Goal: Task Accomplishment & Management: Use online tool/utility

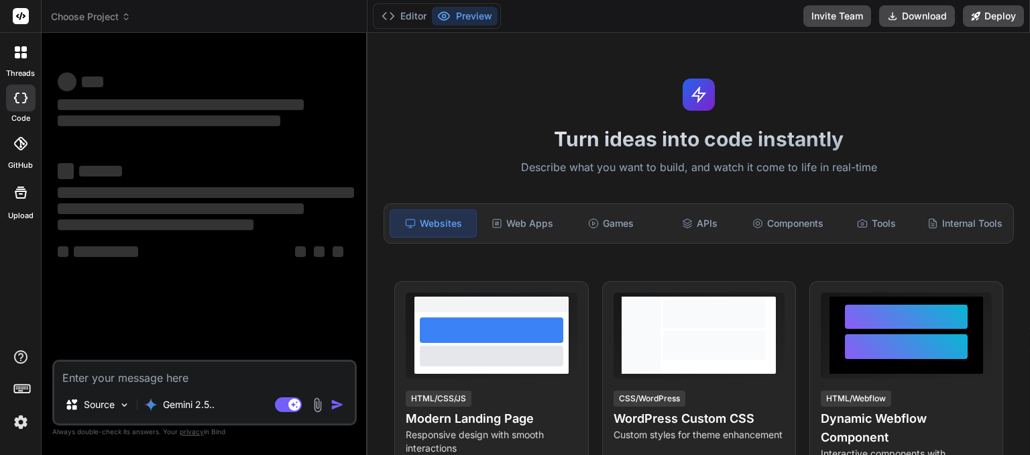
click at [127, 15] on icon at bounding box center [125, 16] width 9 height 9
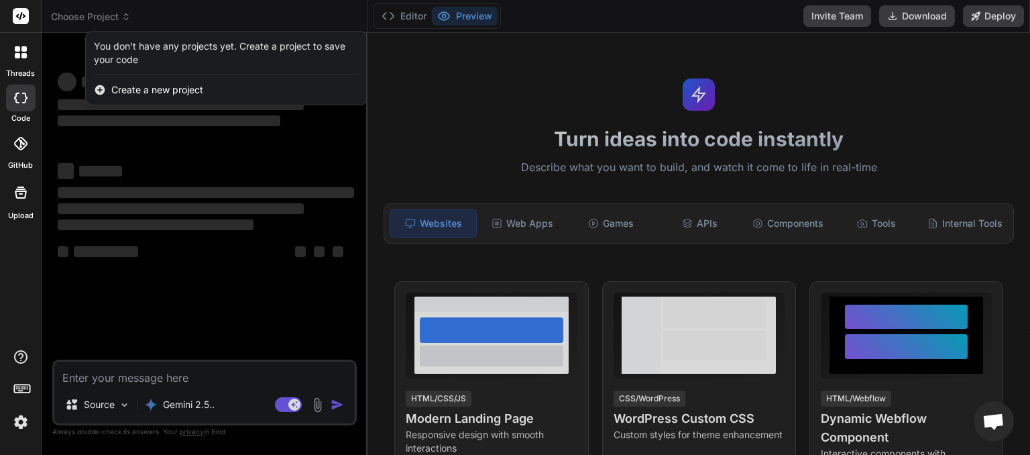
scroll to position [144, 0]
click at [288, 10] on div at bounding box center [515, 227] width 1030 height 455
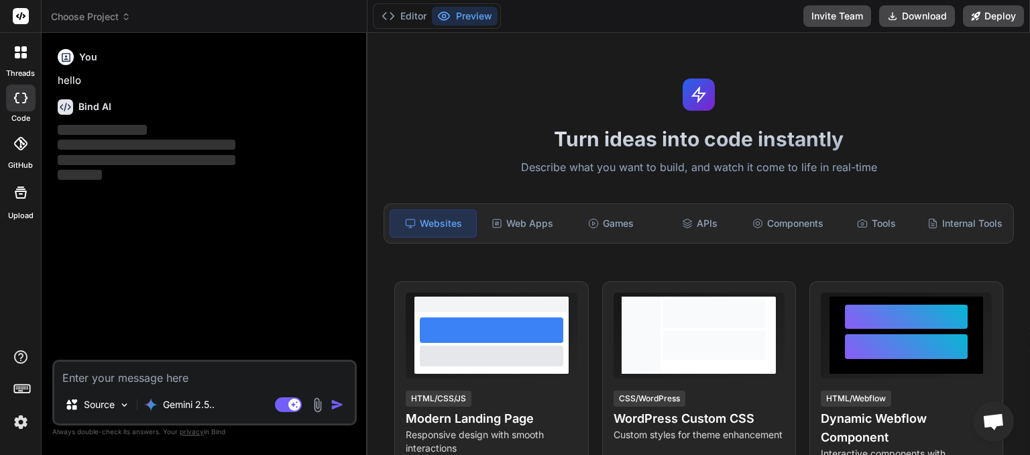
click at [128, 20] on icon at bounding box center [125, 16] width 9 height 9
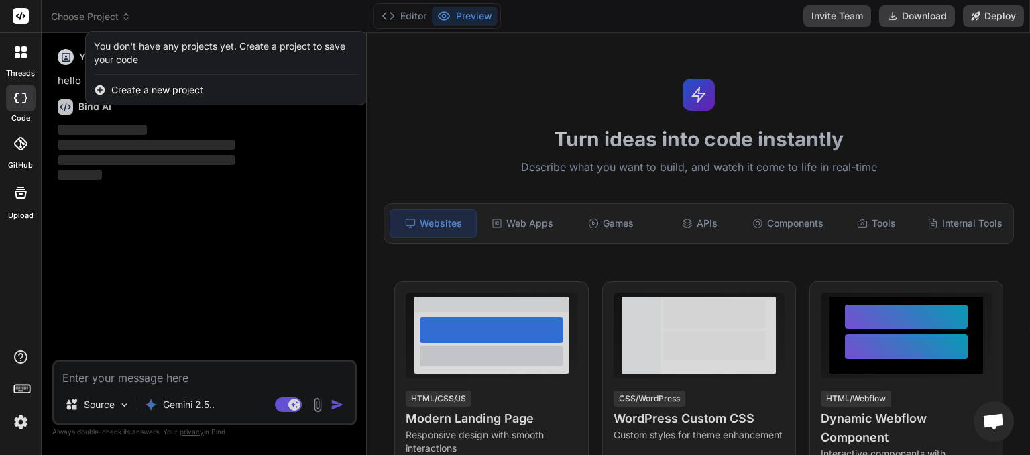
click at [144, 14] on div at bounding box center [515, 227] width 1030 height 455
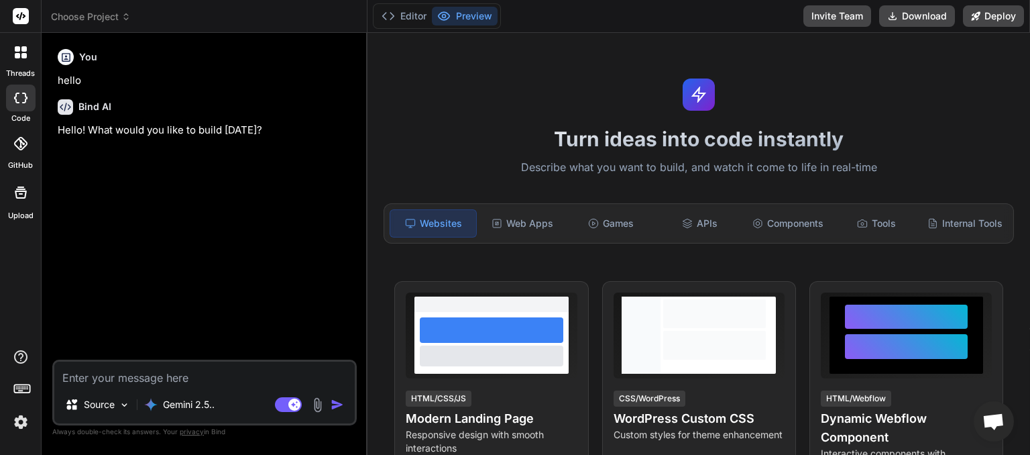
click at [129, 20] on icon at bounding box center [125, 16] width 9 height 9
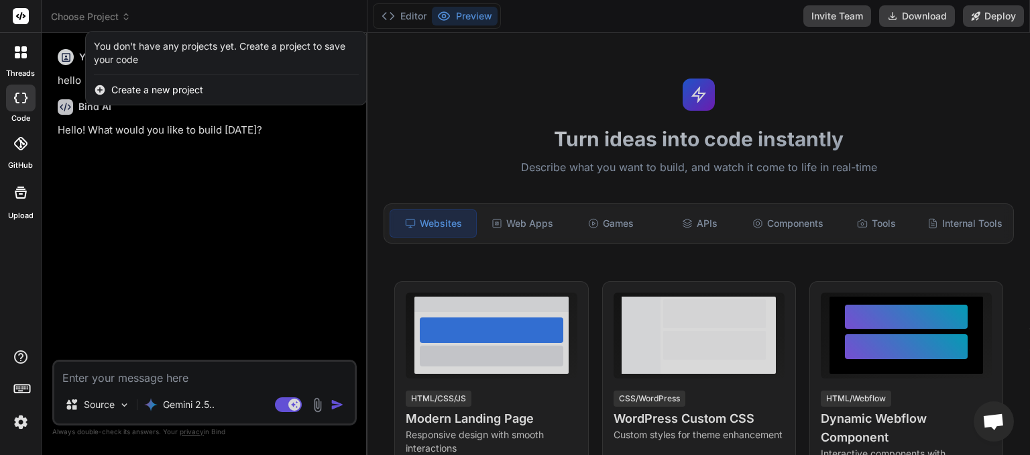
click at [25, 421] on img at bounding box center [20, 422] width 23 height 23
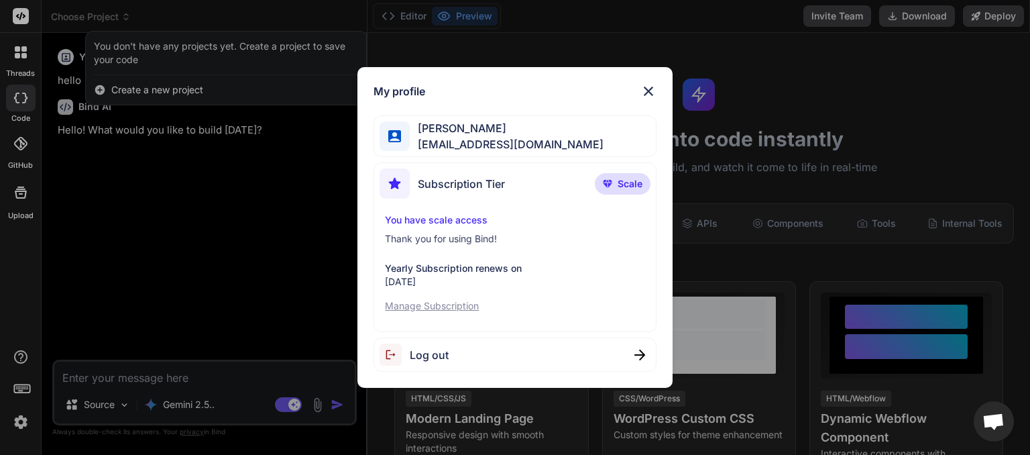
click at [645, 93] on img at bounding box center [649, 91] width 16 height 16
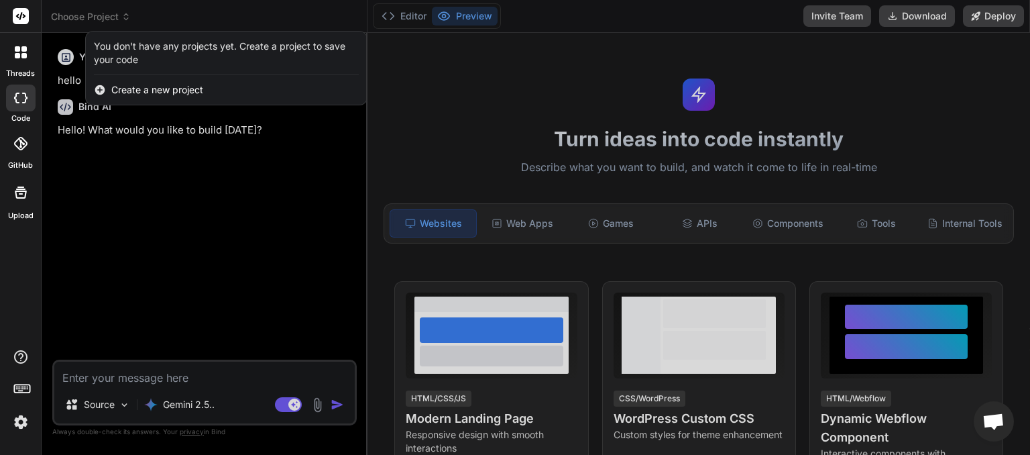
click at [130, 15] on div at bounding box center [515, 227] width 1030 height 455
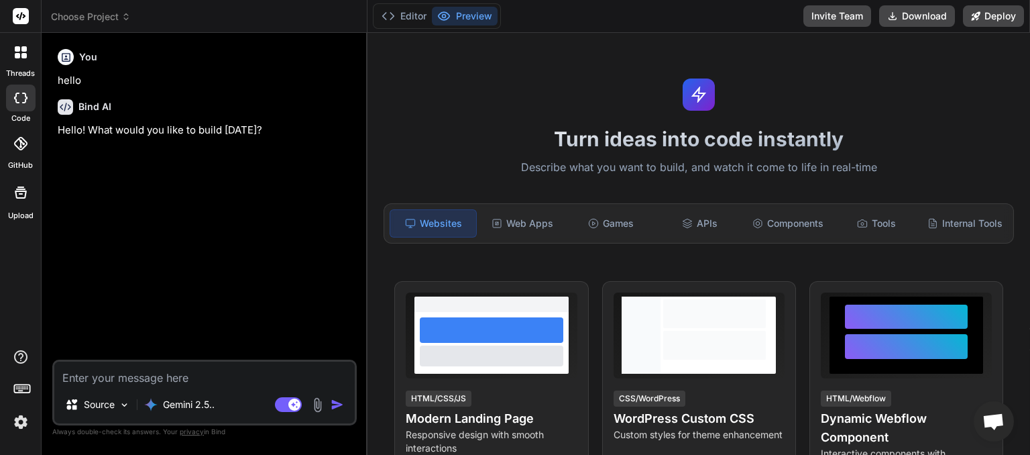
click at [128, 17] on icon at bounding box center [125, 16] width 9 height 9
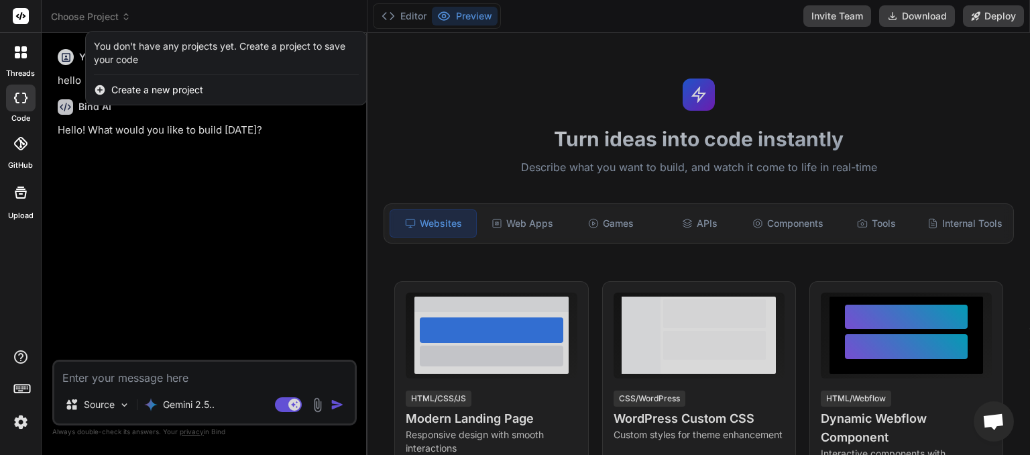
click at [217, 373] on div at bounding box center [515, 227] width 1030 height 455
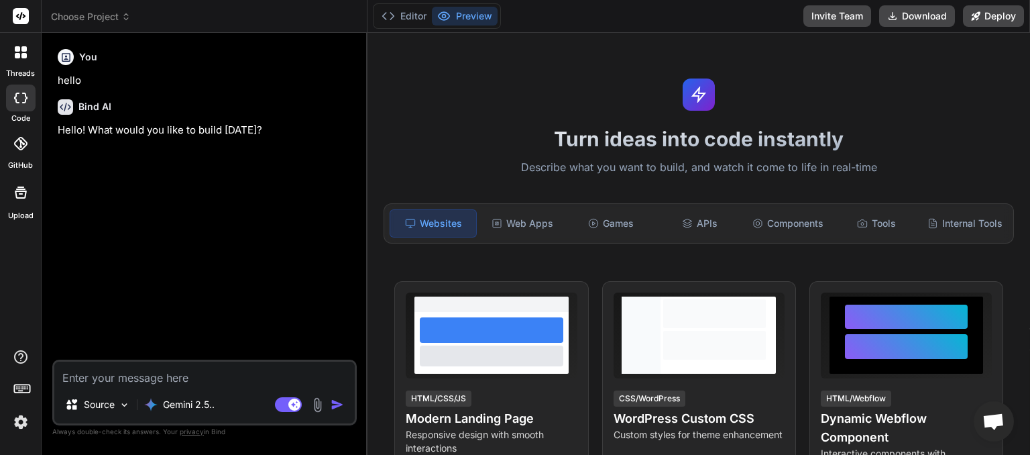
click at [125, 18] on icon at bounding box center [125, 16] width 9 height 9
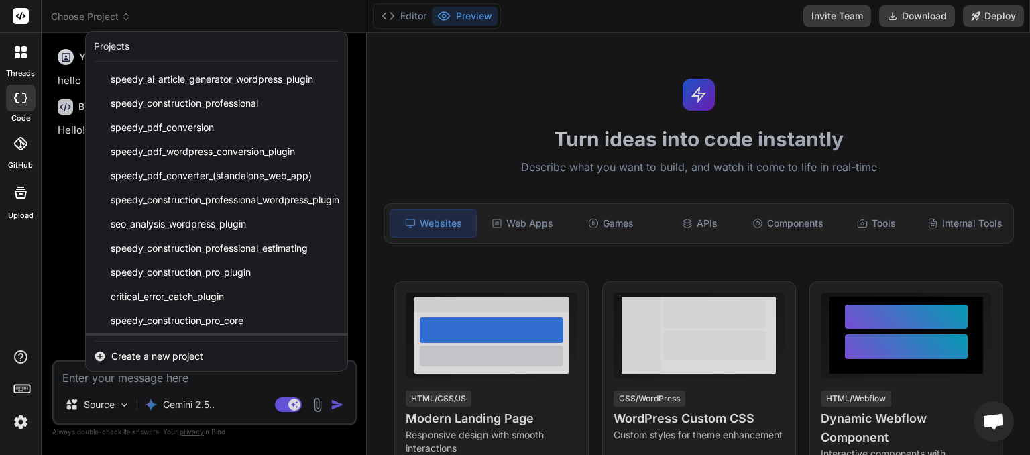
scroll to position [191, 0]
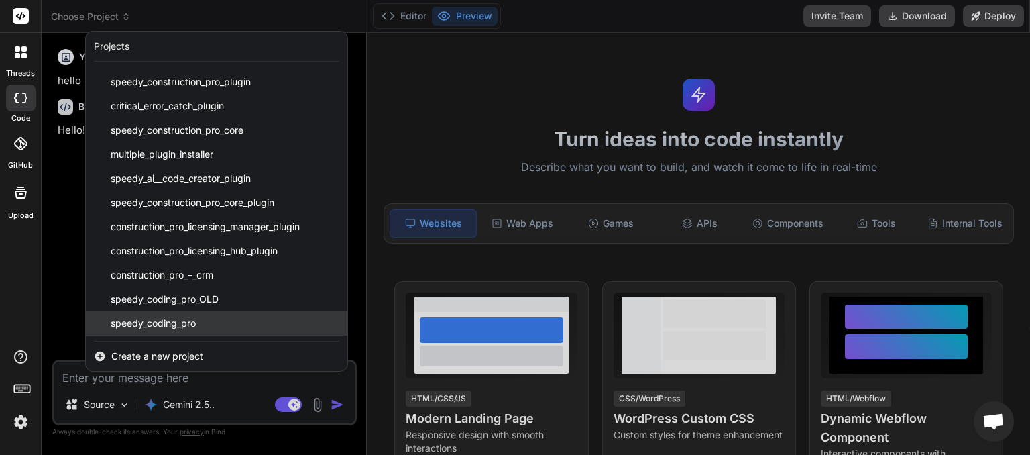
click at [154, 319] on span "speedy_coding_pro" at bounding box center [153, 323] width 85 height 13
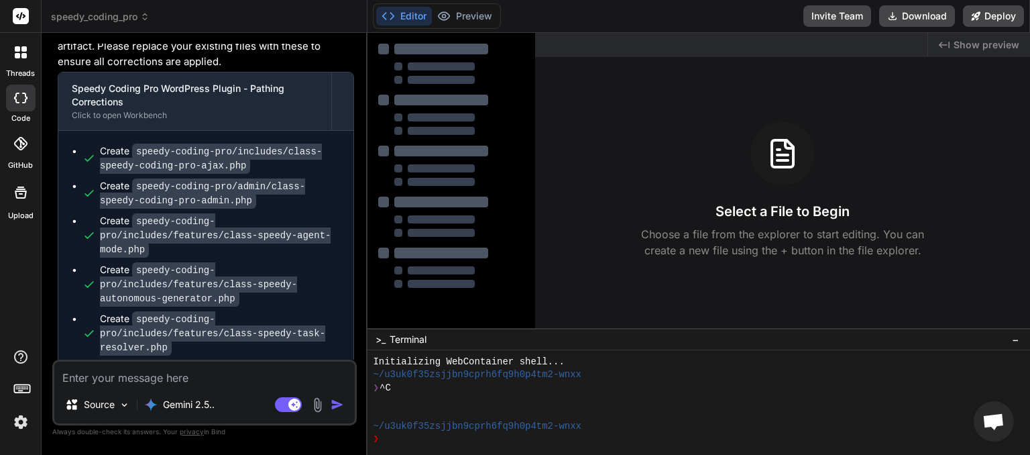
scroll to position [4488, 0]
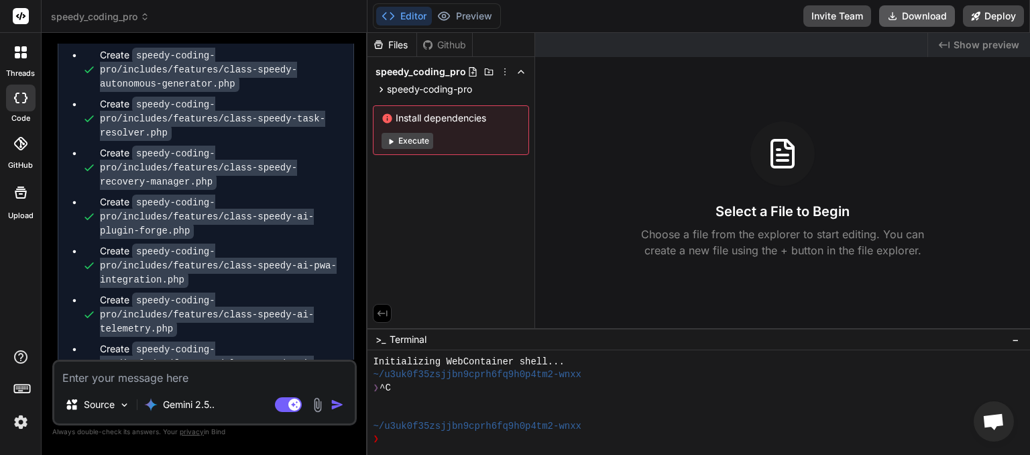
click at [911, 17] on button "Download" at bounding box center [917, 15] width 76 height 21
click at [930, 14] on button "Download" at bounding box center [917, 15] width 76 height 21
type textarea "x"
paste textarea "[[DATE] 00:00:18 UTC] PHP Parse error: syntax error, unexpected token "\", expe…"
type textarea "[[DATE] 00:00:18 UTC] PHP Parse error: syntax error, unexpected token "\", expe…"
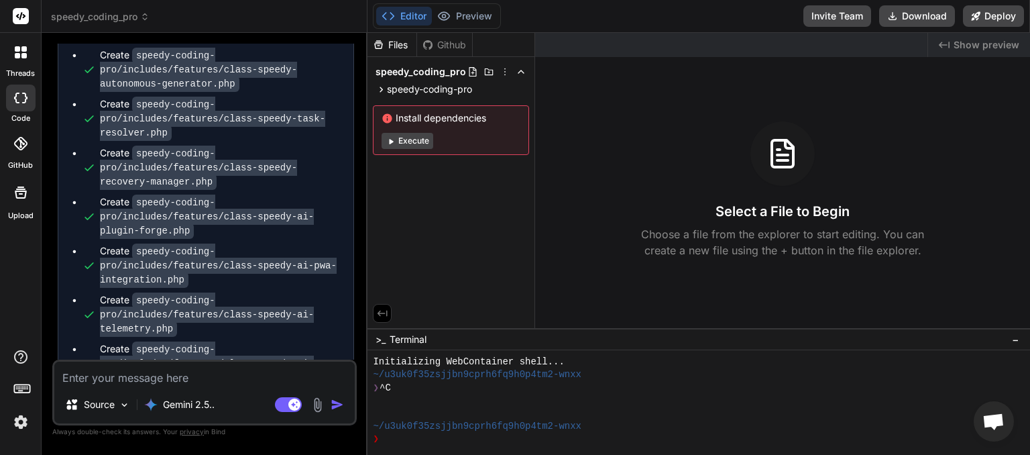
type textarea "x"
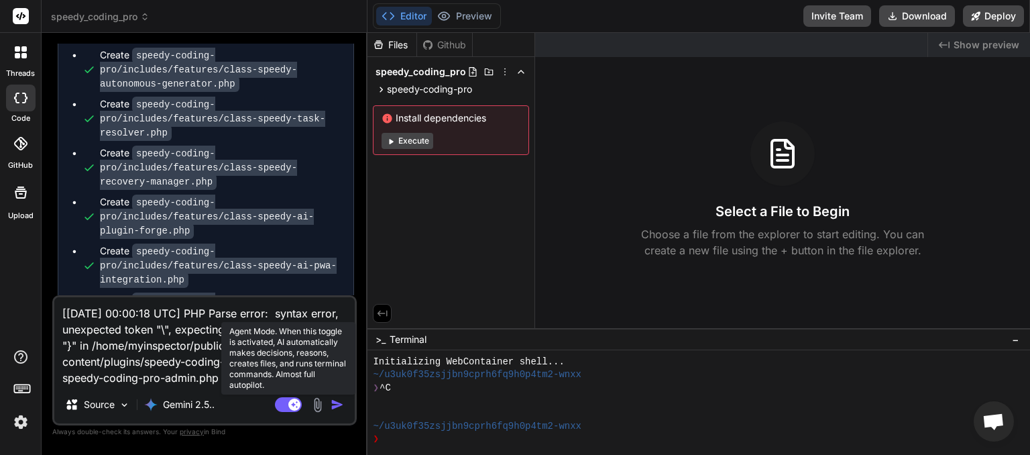
type textarea "[[DATE] 00:00:18 UTC] PHP Parse error: syntax error, unexpected token "\", expe…"
click at [285, 403] on rect at bounding box center [288, 404] width 27 height 15
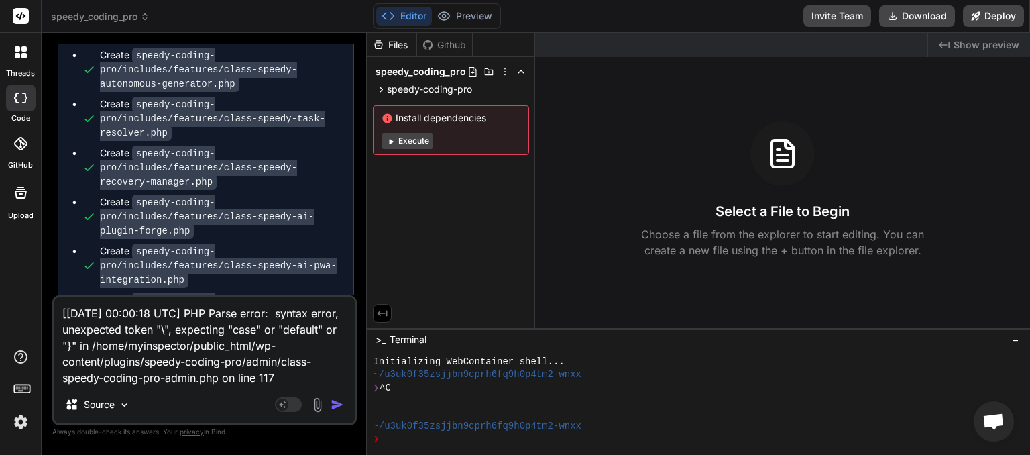
click at [335, 400] on img "button" at bounding box center [337, 404] width 13 height 13
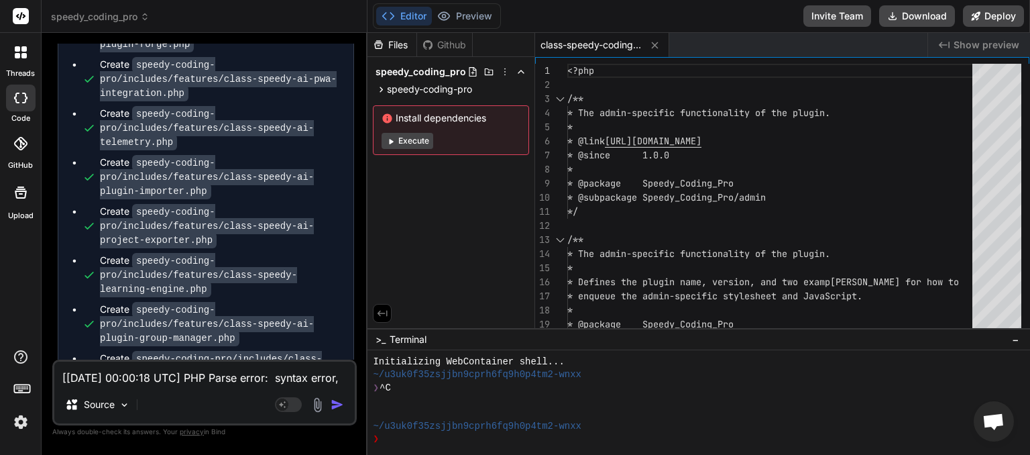
scroll to position [4988, 0]
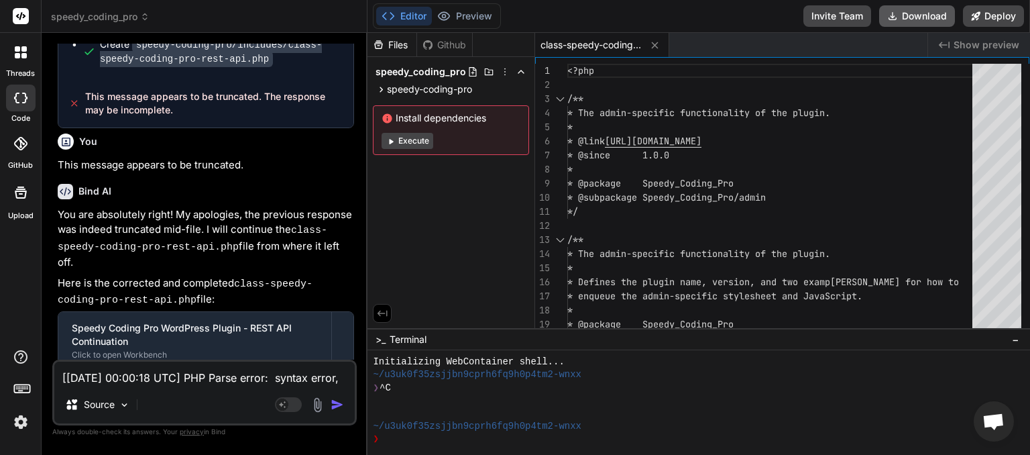
click at [911, 20] on button "Download" at bounding box center [917, 15] width 76 height 21
click at [133, 17] on span "speedy_coding_pro" at bounding box center [100, 16] width 99 height 13
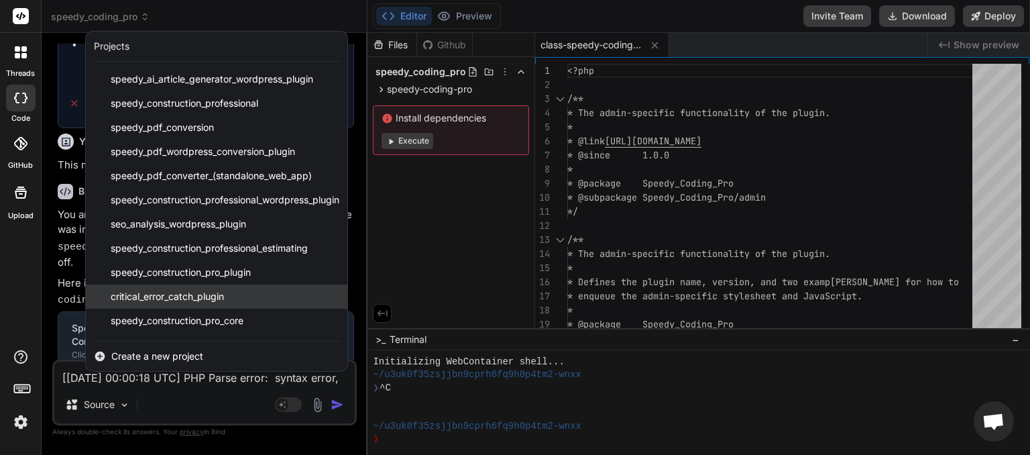
scroll to position [191, 0]
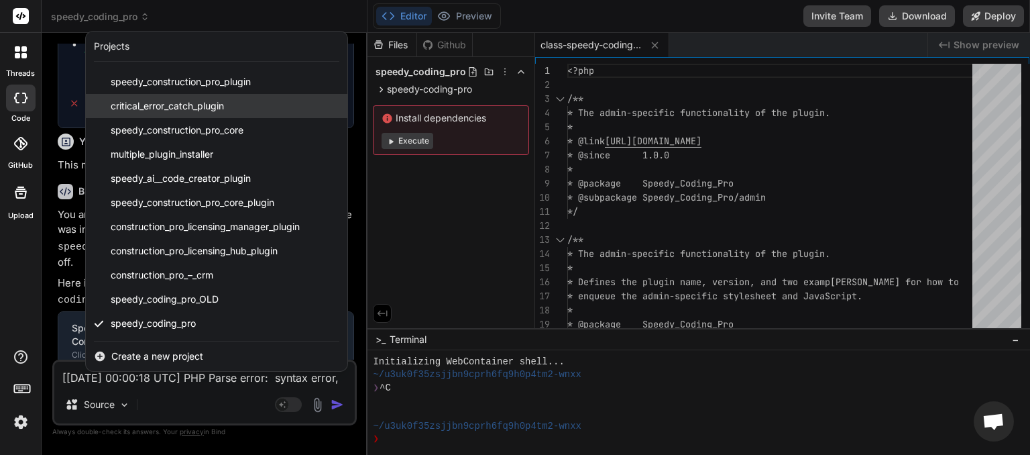
click at [150, 105] on span "critical_error_catch_plugin" at bounding box center [167, 105] width 113 height 13
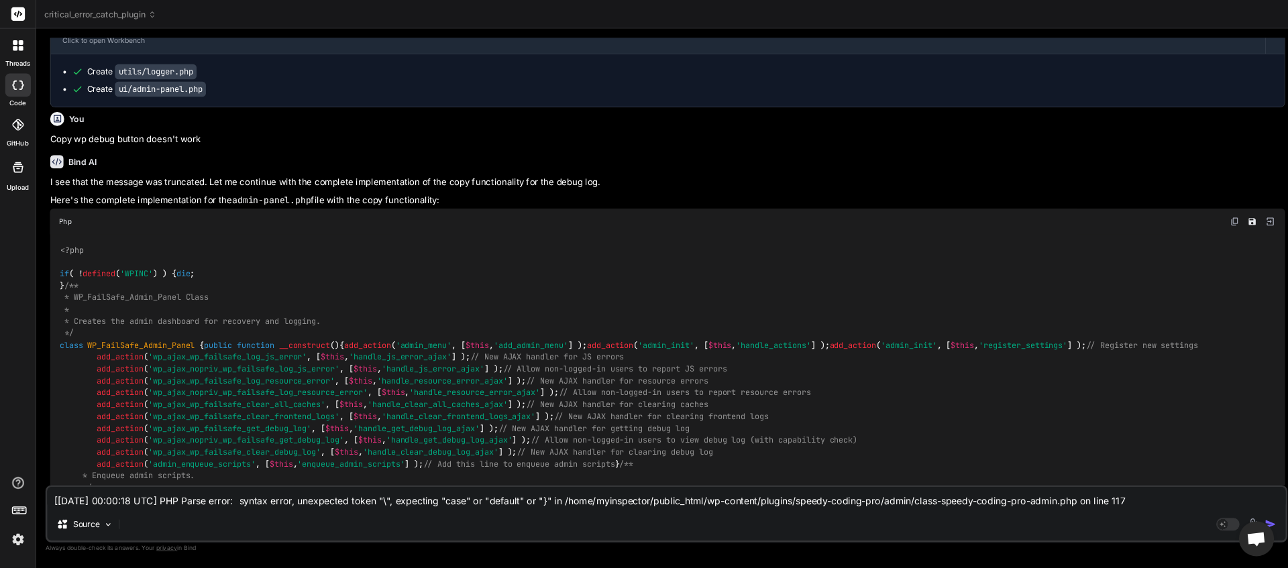
scroll to position [762, 0]
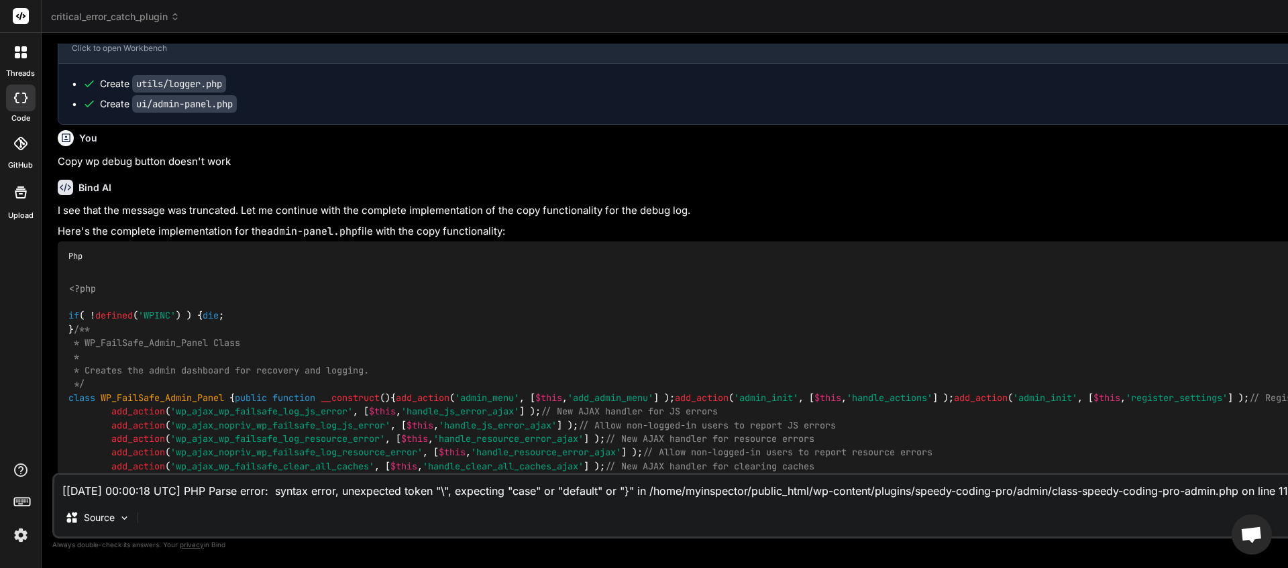
type textarea "x"
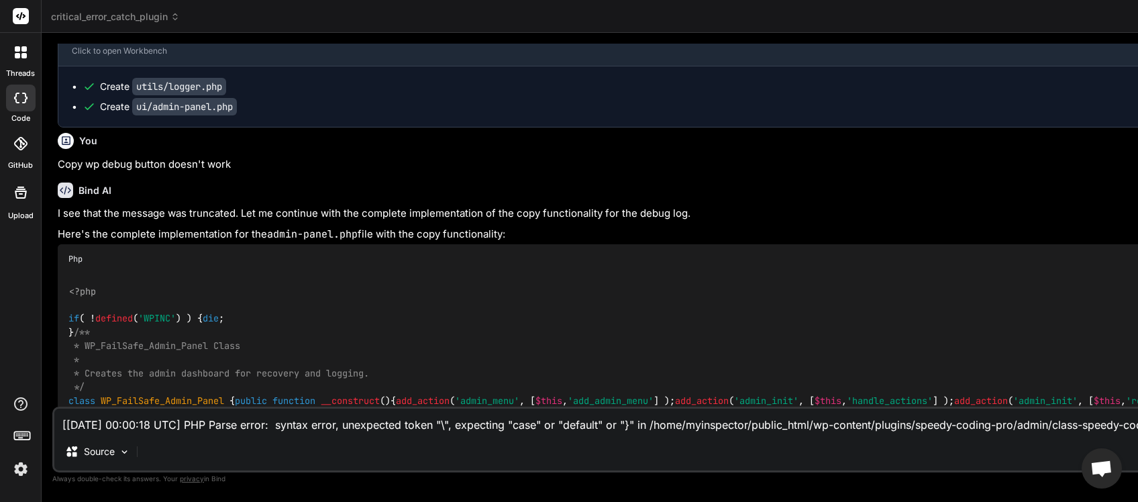
scroll to position [917, 0]
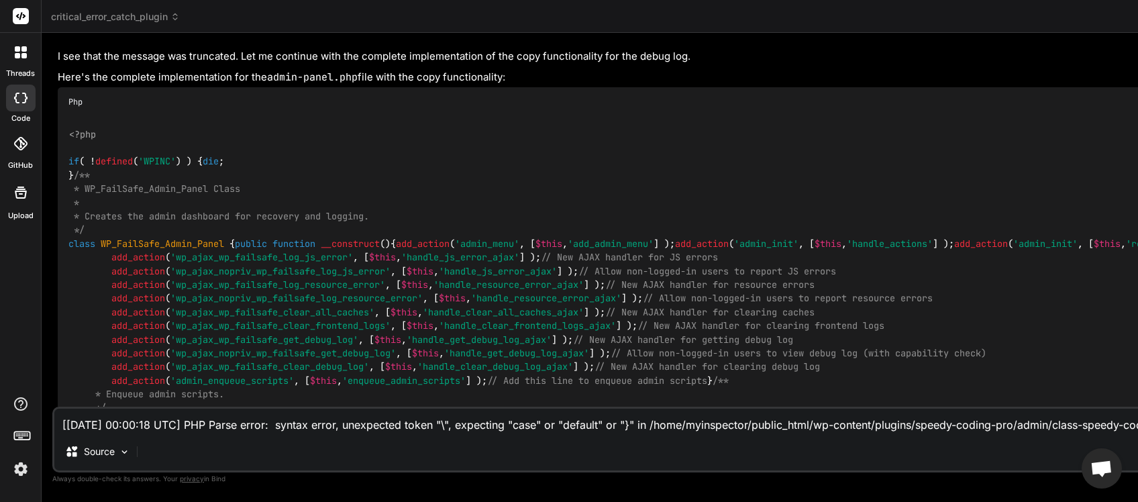
paste textarea "1:53 UTC] PHP Fatal error: Uncaught Error: Class "WP_FailSafe_Admin_Panel" not …"
type textarea "[[DATE] 00:01:53 UTC] PHP Fatal error: Uncaught Error: Class "WP_FailSafe_Admin…"
type textarea "x"
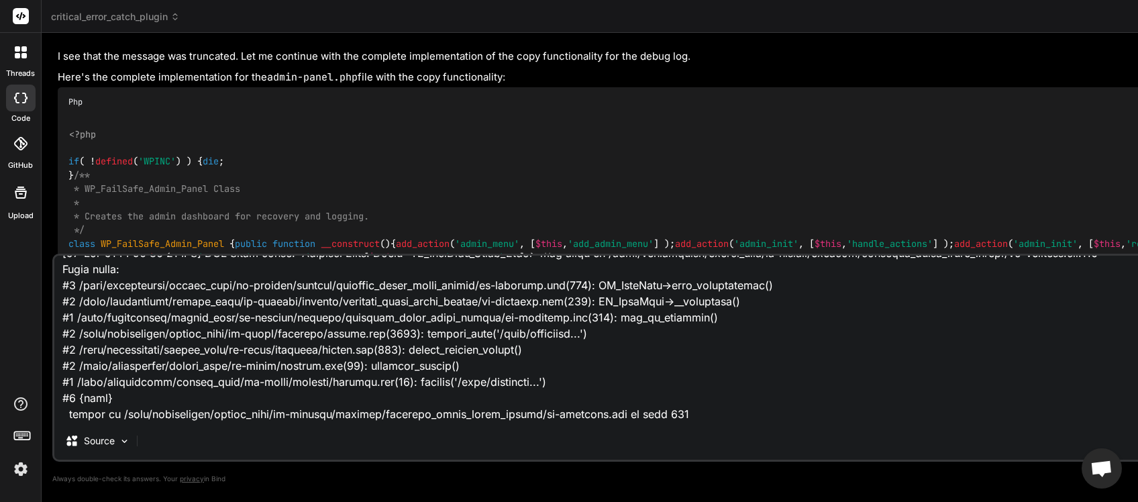
type textarea "[[DATE] 00:01:53 UTC] PHP Fatal error: Uncaught Error: Class "WP_FailSafe_Admin…"
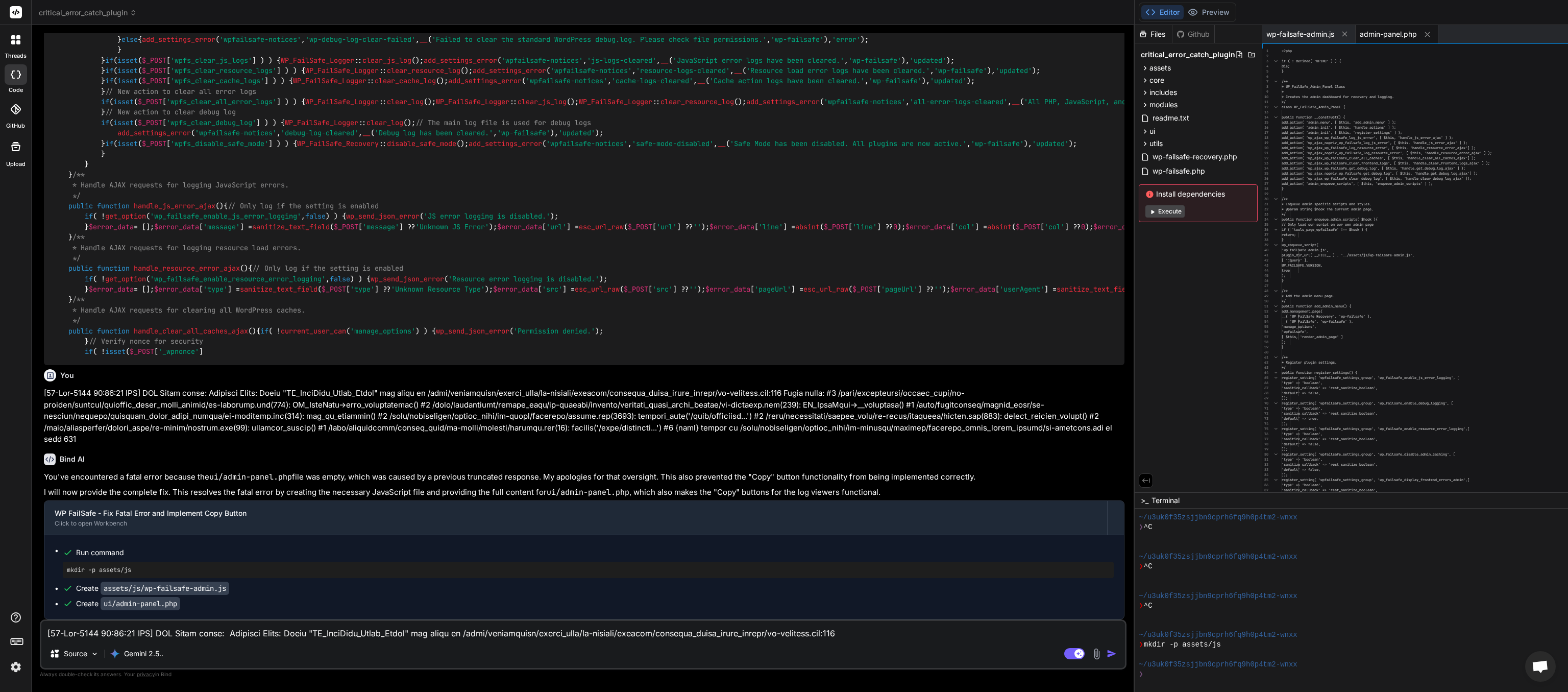
scroll to position [19, 0]
click at [132, 13] on icon at bounding box center [132, 12] width 7 height 7
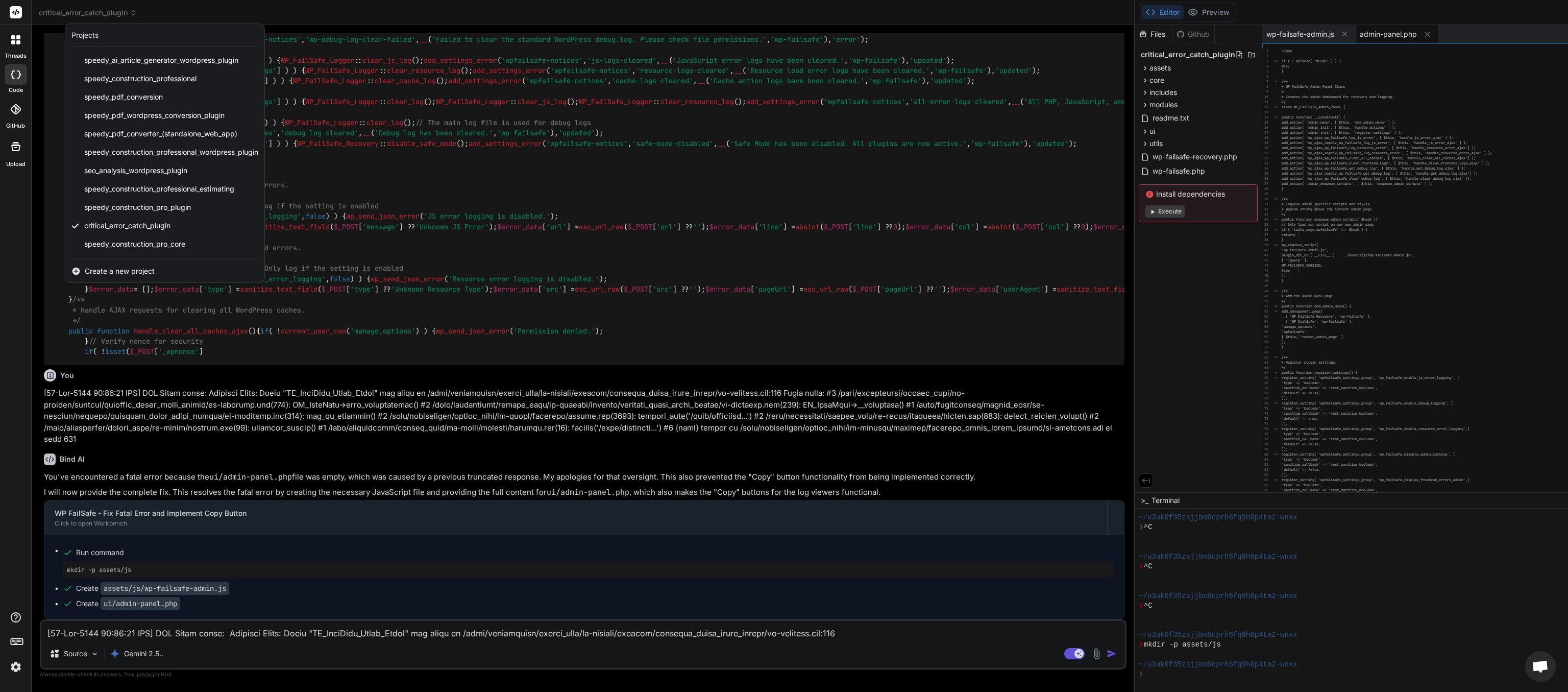
scroll to position [145, 0]
click at [178, 247] on div "speedy_coding_pro" at bounding box center [165, 247] width 199 height 18
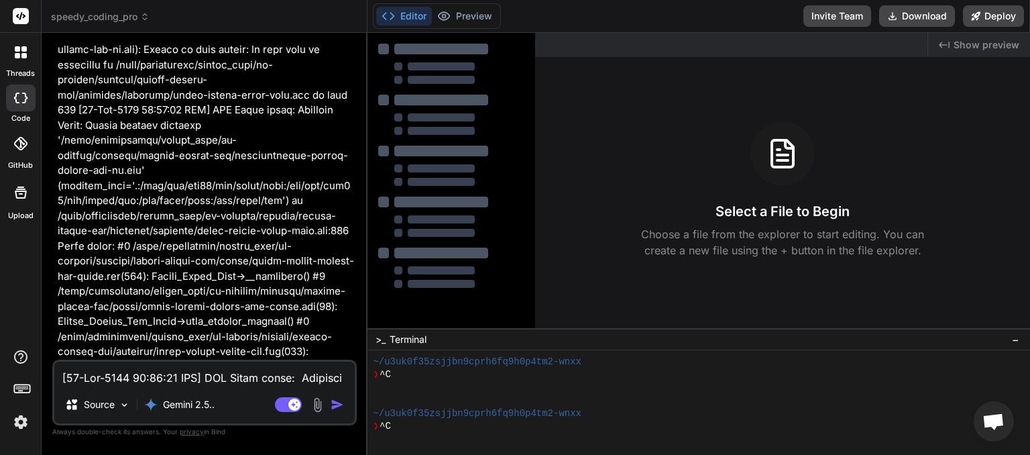
scroll to position [206, 0]
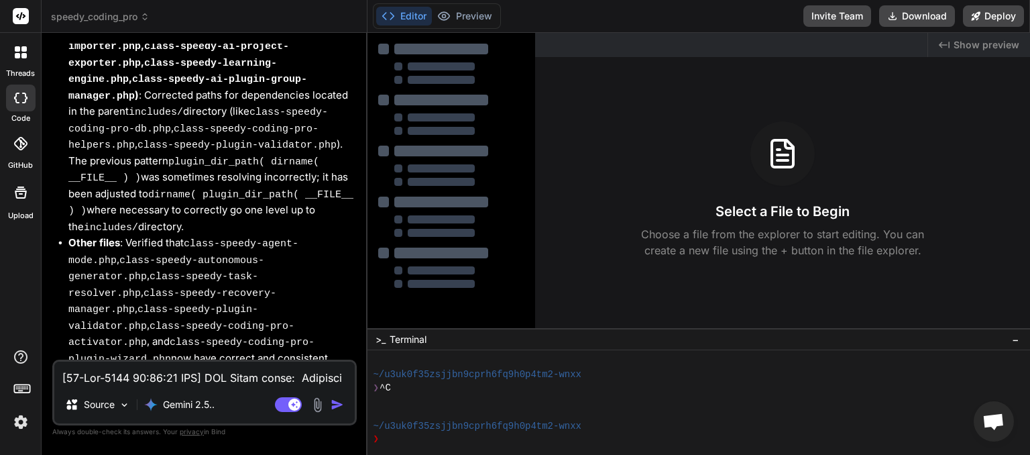
type textarea "x"
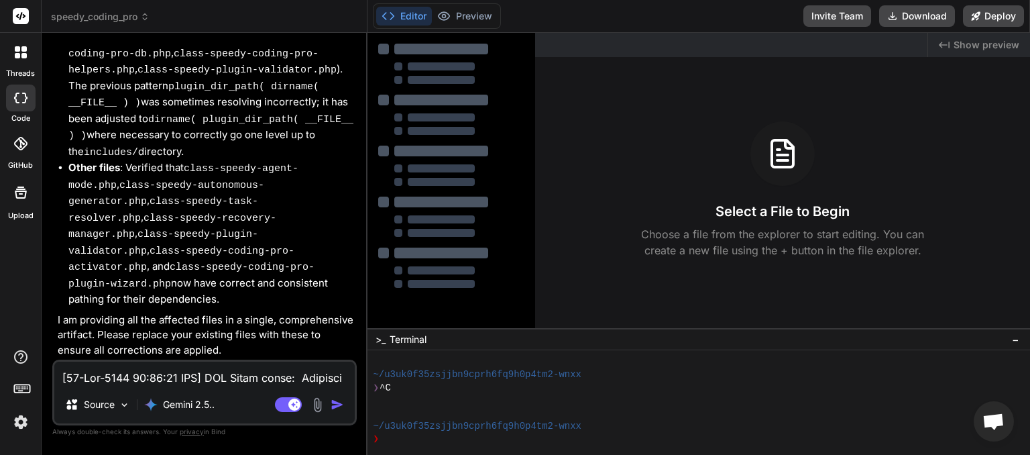
scroll to position [4040, 0]
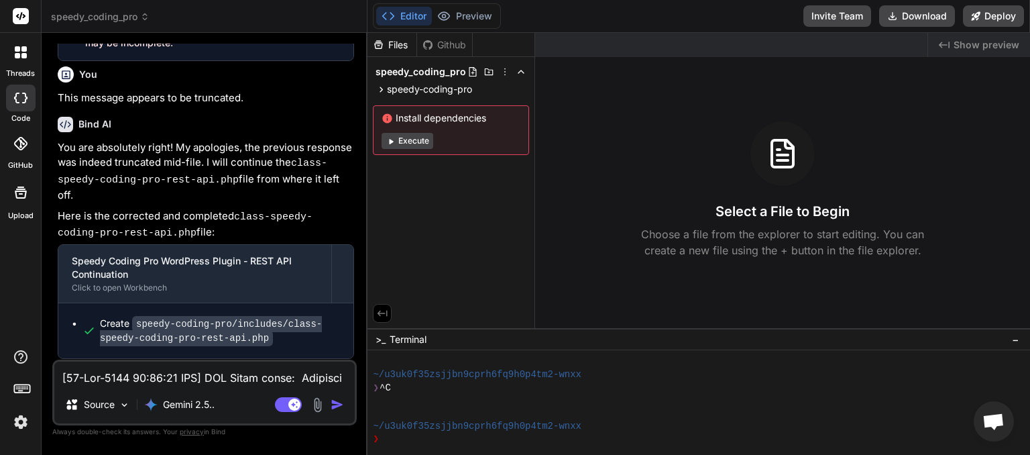
paste textarea "7:28 UTC] PHP Warning: require_once(/home/myinspector/public_html/wp-content/pl…"
type textarea "[[DATE] 00:07:28 UTC] PHP Warning: require_once(/home/myinspector/public_html/w…"
type textarea "x"
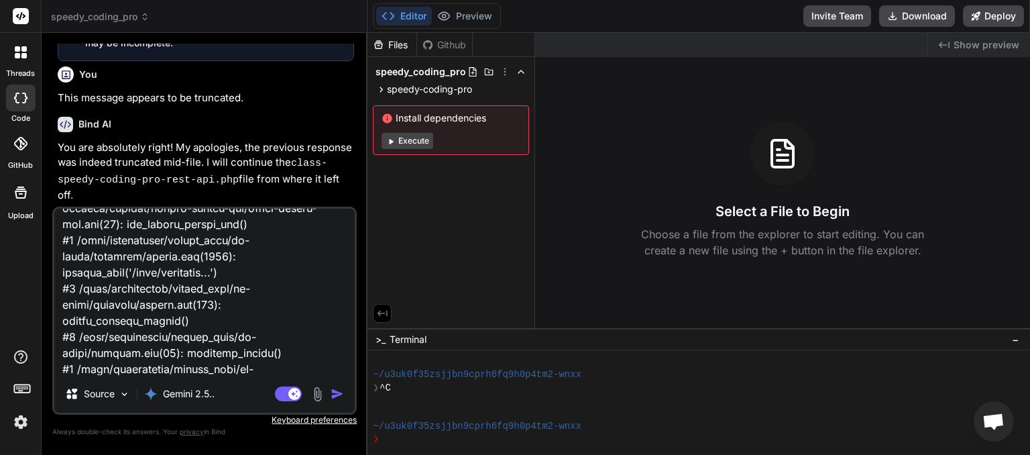
scroll to position [518, 0]
type textarea "[[DATE] 00:07:28 UTC] PHP Warning: require_once(/home/myinspector/public_html/w…"
click at [334, 390] on img "button" at bounding box center [337, 393] width 13 height 13
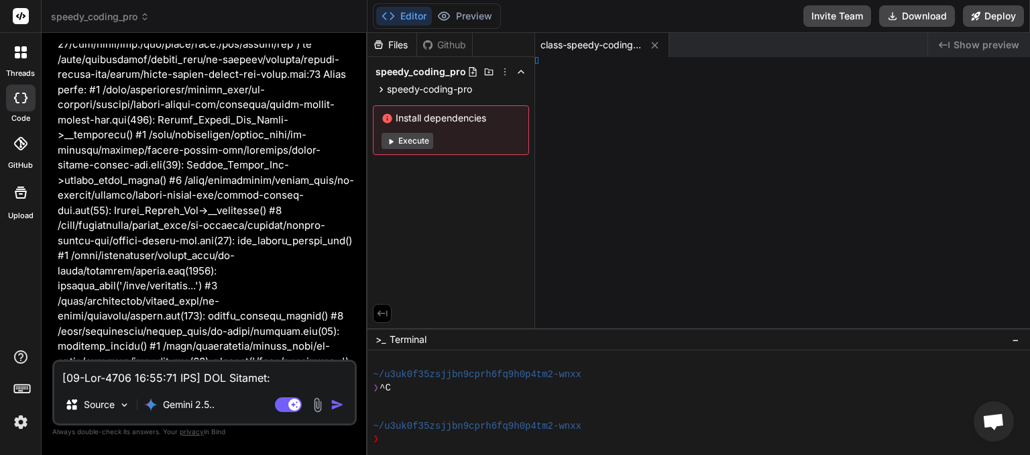
scroll to position [5023, 0]
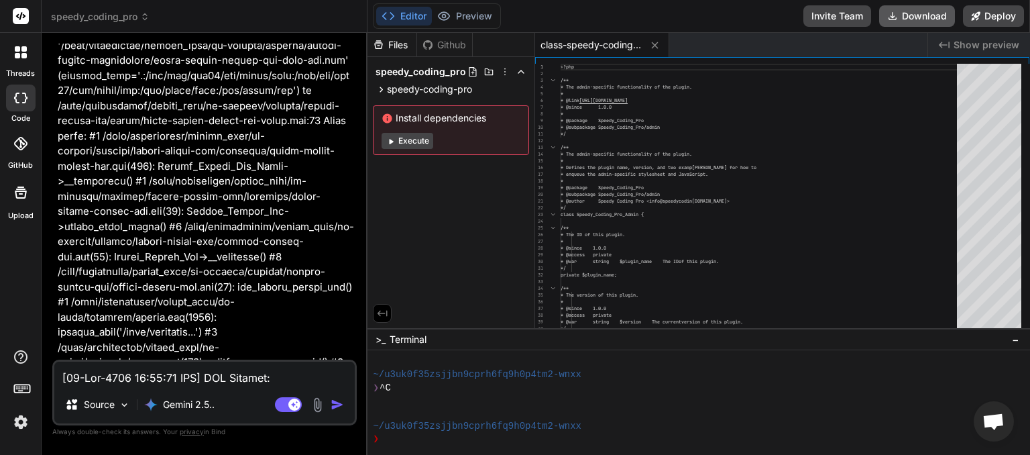
click at [910, 24] on button "Download" at bounding box center [917, 15] width 76 height 21
click at [146, 17] on icon at bounding box center [144, 16] width 9 height 9
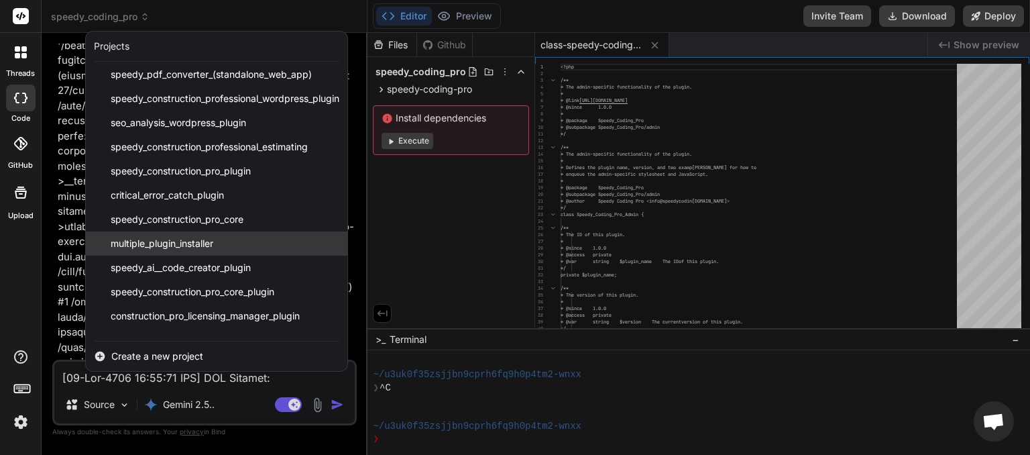
scroll to position [191, 0]
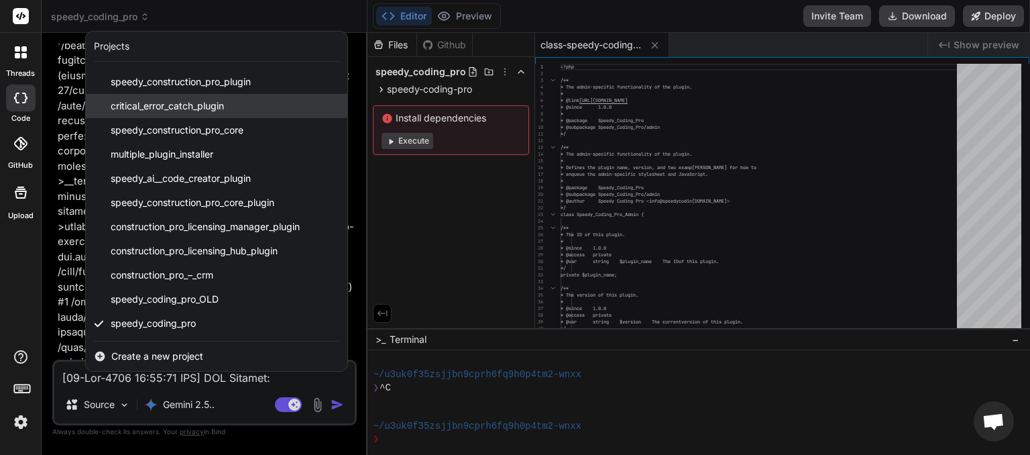
click at [181, 107] on span "critical_error_catch_plugin" at bounding box center [167, 105] width 113 height 13
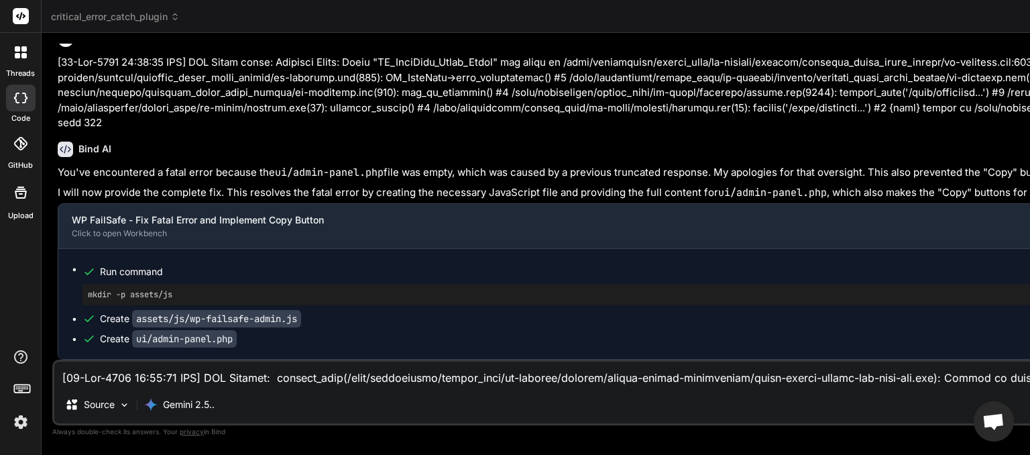
scroll to position [5332, 0]
type textarea "x"
click at [108, 379] on textarea at bounding box center [766, 374] width 1424 height 24
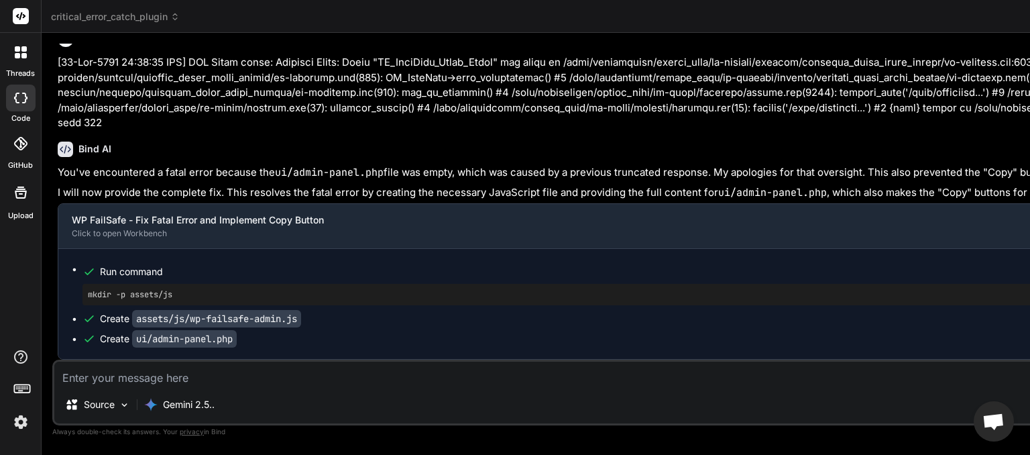
type textarea "c"
type textarea "x"
type textarea "cl"
type textarea "x"
type textarea "cle"
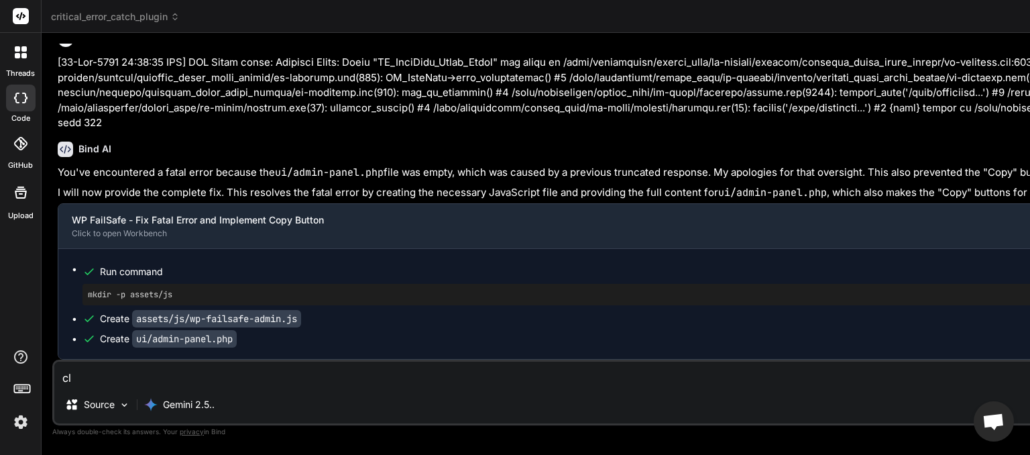
type textarea "x"
type textarea "clea"
type textarea "x"
type textarea "clear"
type textarea "x"
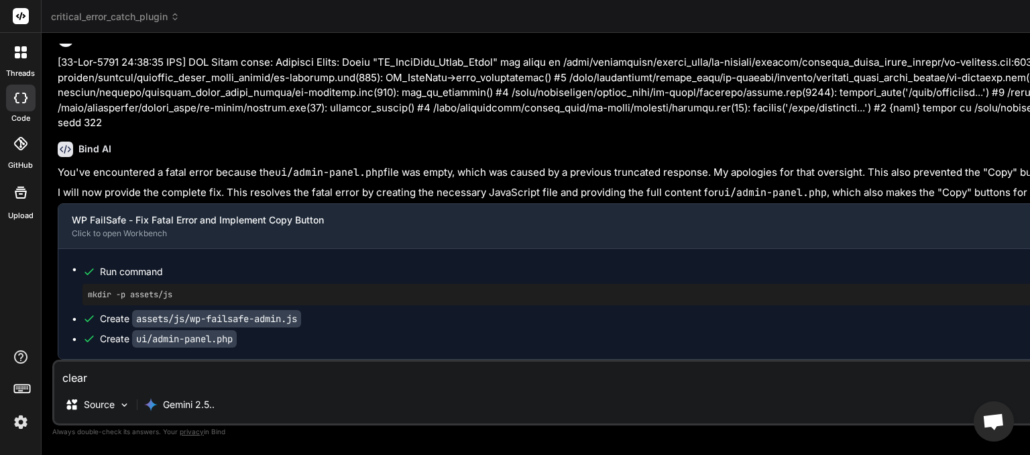
type textarea "clear"
type textarea "x"
type textarea "clear w"
type textarea "x"
type textarea "clear wp"
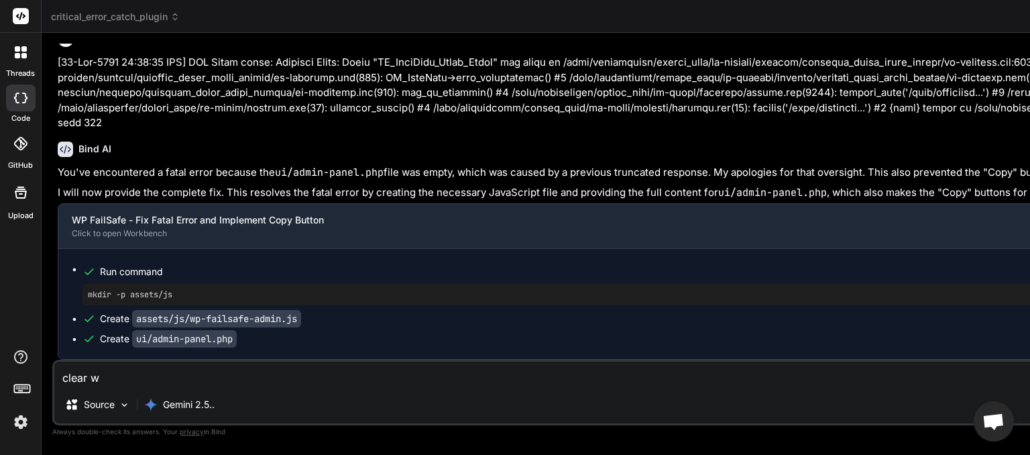
type textarea "x"
type textarea "clear wp"
type textarea "x"
type textarea "clear wp c"
type textarea "x"
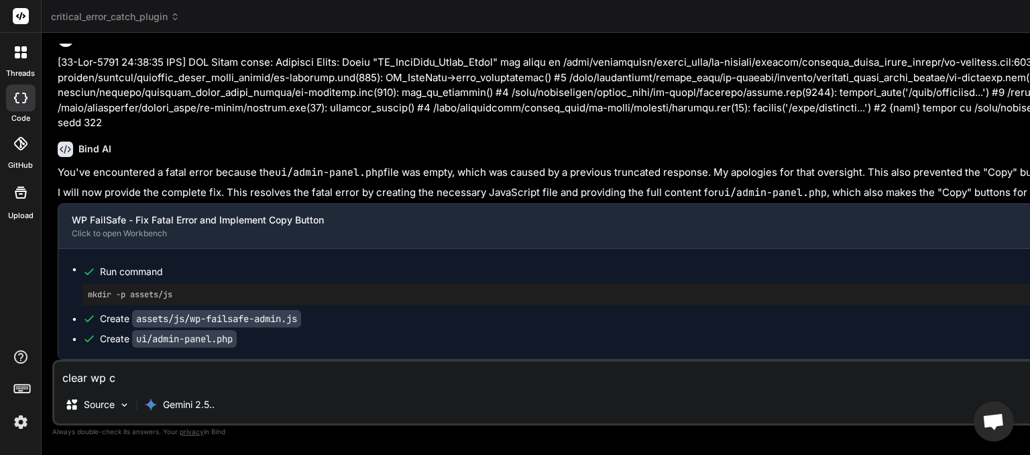
type textarea "clear wp ca"
type textarea "x"
type textarea "clear wp cac"
type textarea "x"
type textarea "clear wp cach"
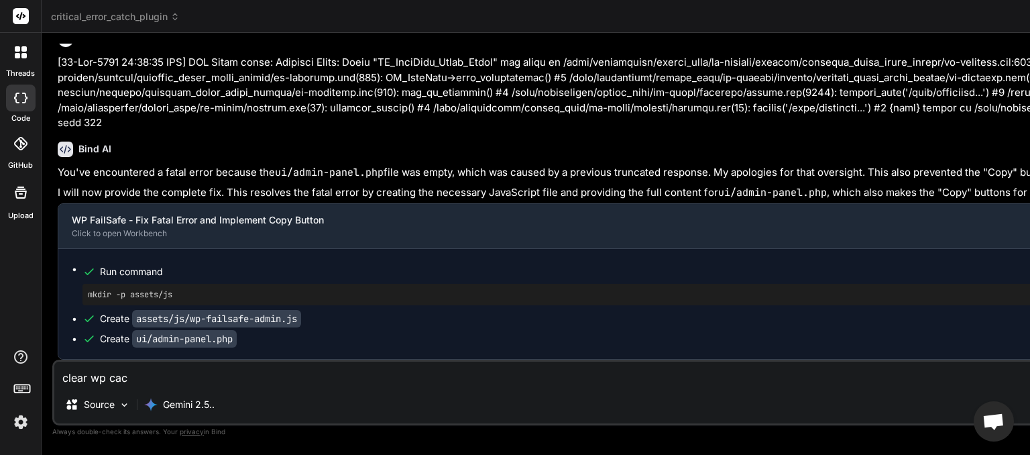
type textarea "x"
type textarea "clear wp cache"
type textarea "x"
type textarea "clear wp cache"
type textarea "x"
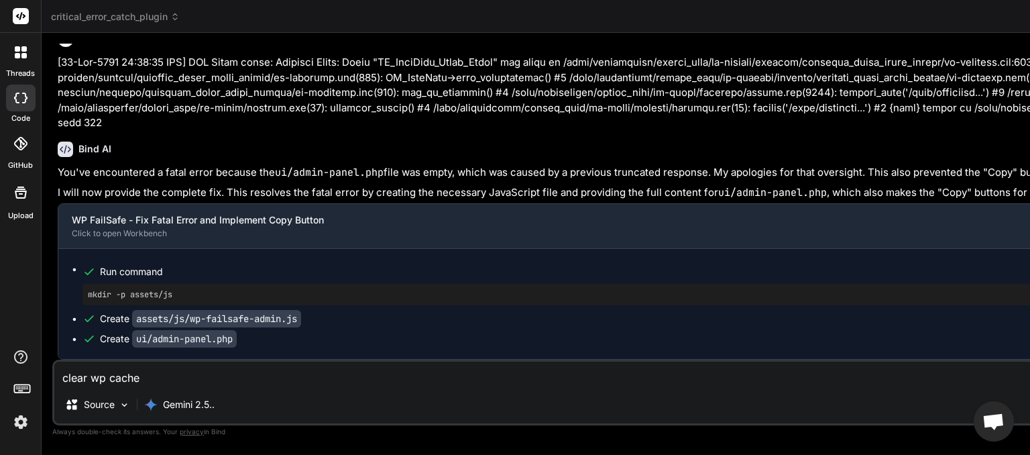
type textarea "clear wp cache b"
type textarea "x"
type textarea "clear wp cache bu"
type textarea "x"
type textarea "clear wp cache but"
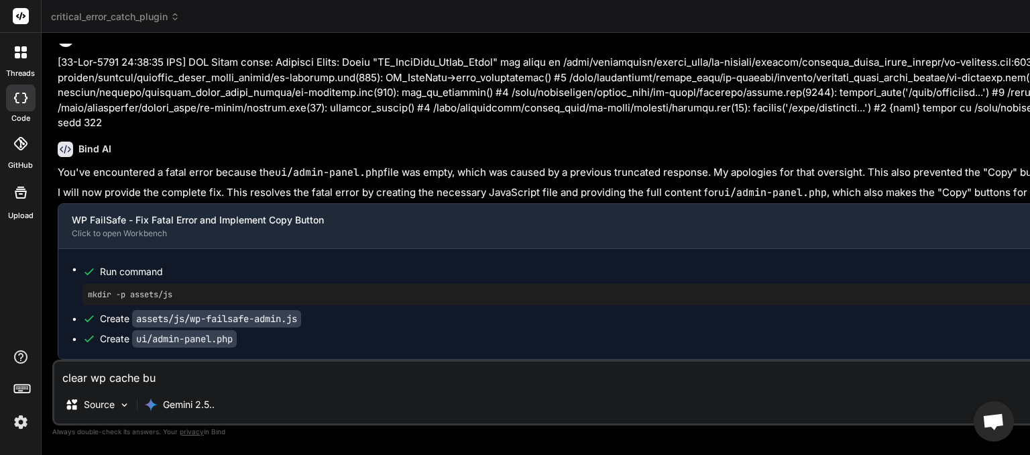
type textarea "x"
type textarea "clear wp cache butt"
type textarea "x"
type textarea "clear wp cache butto"
type textarea "x"
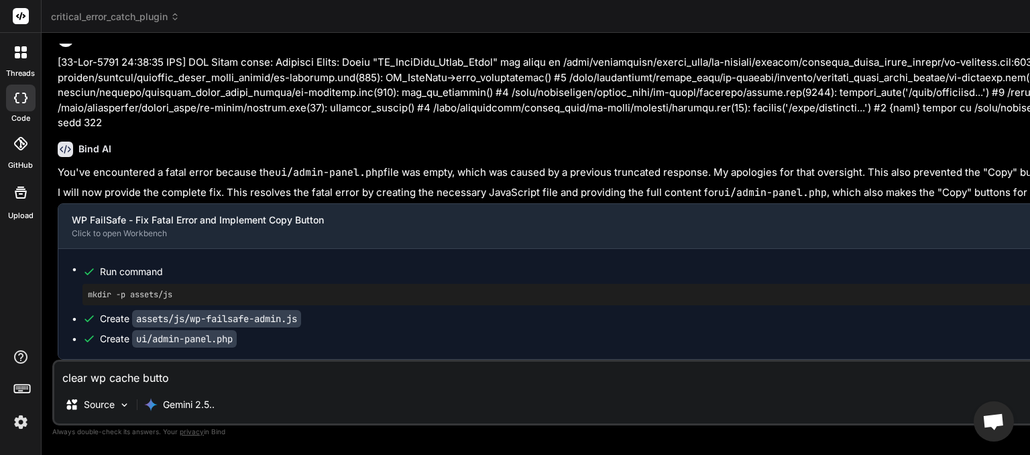
type textarea "clear wp cache button"
type textarea "x"
type textarea "clear wp cache button"
type textarea "x"
type textarea "clear wp cache button i"
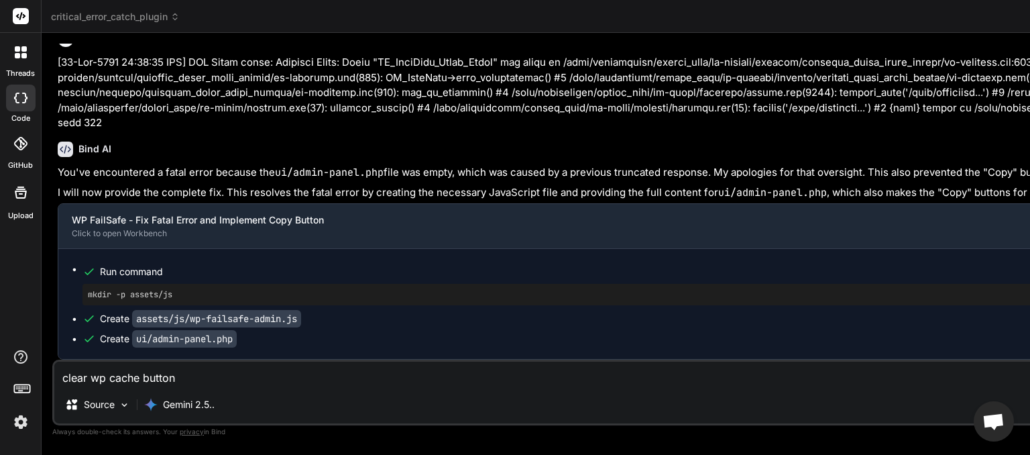
type textarea "x"
type textarea "clear wp cache button is"
type textarea "x"
type textarea "clear wp cache button is"
type textarea "x"
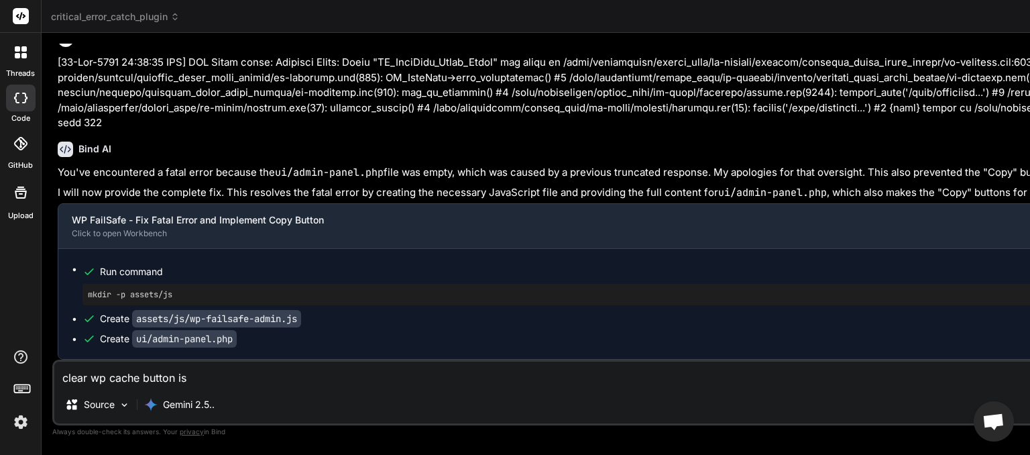
type textarea "clear wp cache button is m"
type textarea "x"
type textarea "clear wp cache button is mi"
type textarea "x"
type textarea "clear wp cache button is mis"
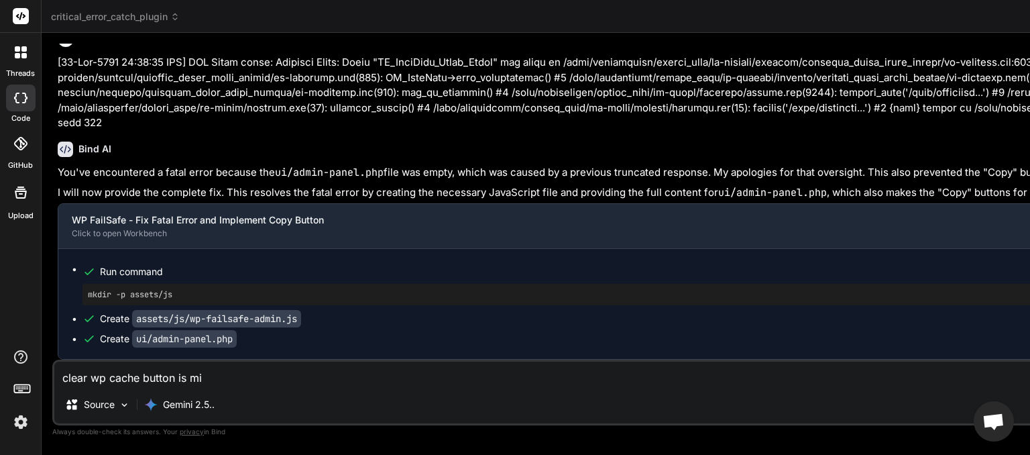
type textarea "x"
type textarea "clear wp cache button is miss"
type textarea "x"
type textarea "clear wp cache button is missi"
type textarea "x"
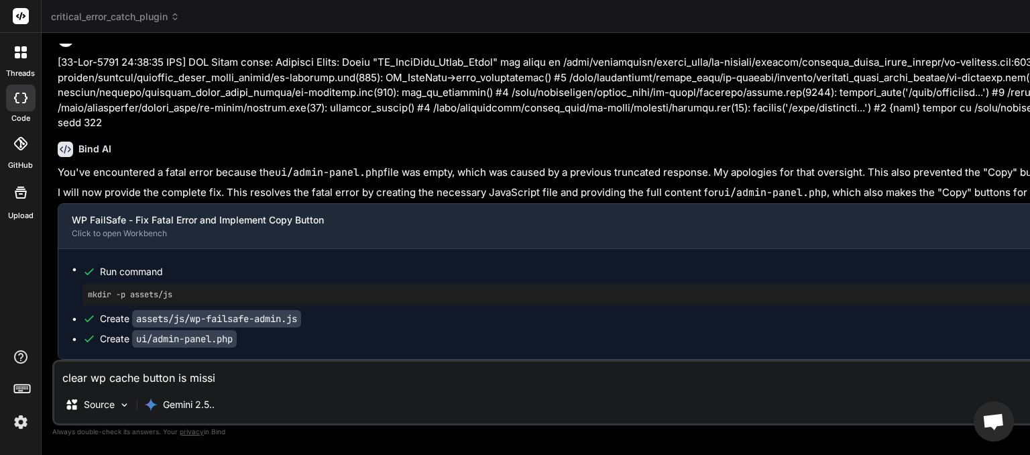
type textarea "clear wp cache button is missin"
type textarea "x"
type textarea "clear wp cache button is missing"
type textarea "x"
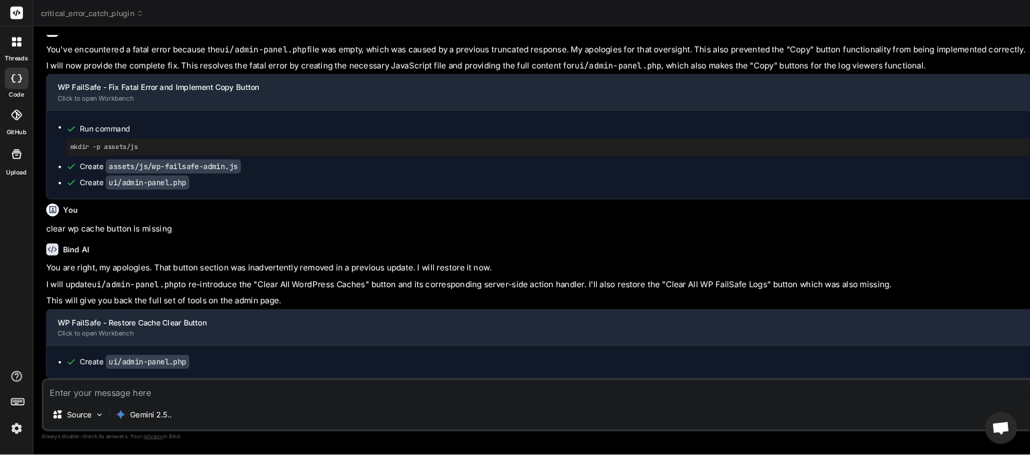
scroll to position [129, 0]
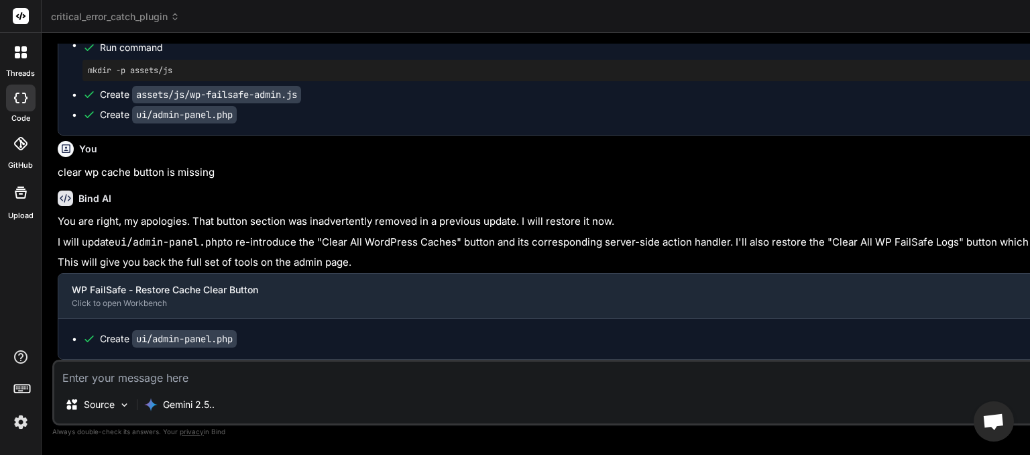
scroll to position [258, 0]
click at [148, 15] on span "critical_error_catch_plugin" at bounding box center [115, 16] width 129 height 13
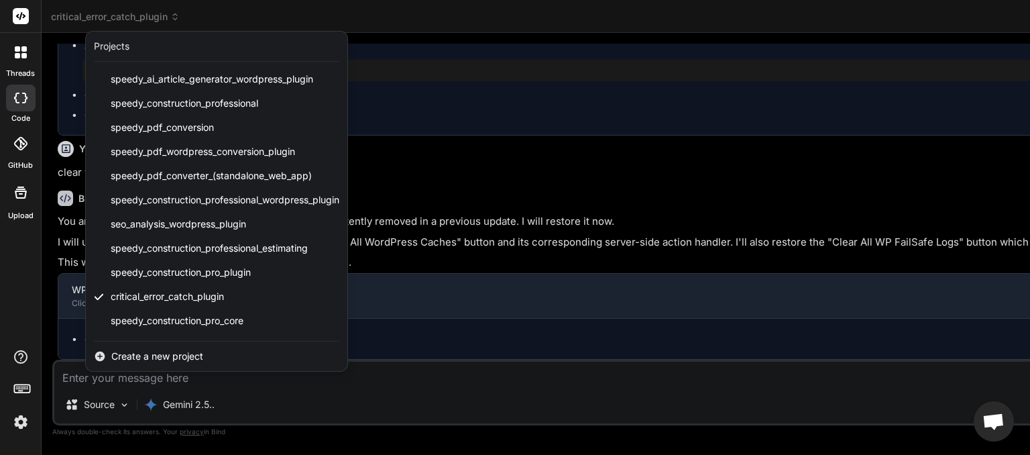
scroll to position [191, 0]
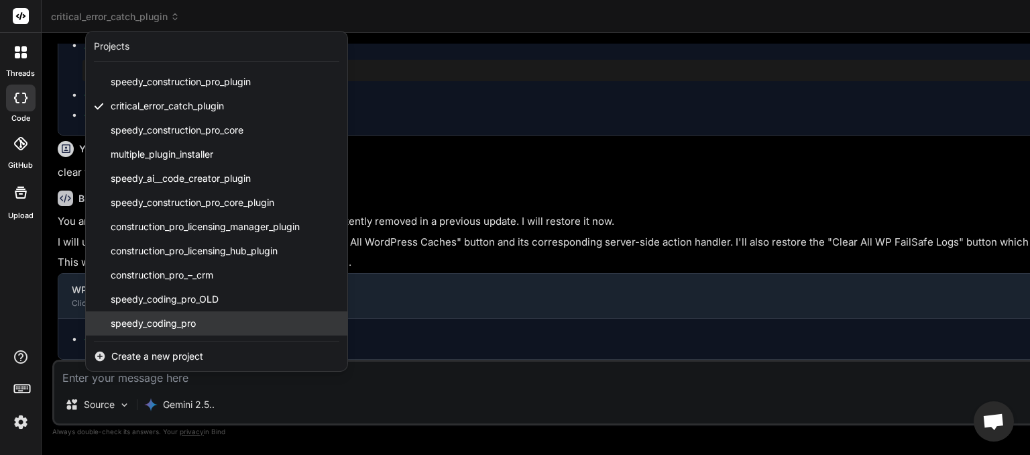
click at [162, 319] on span "speedy_coding_pro" at bounding box center [153, 323] width 85 height 13
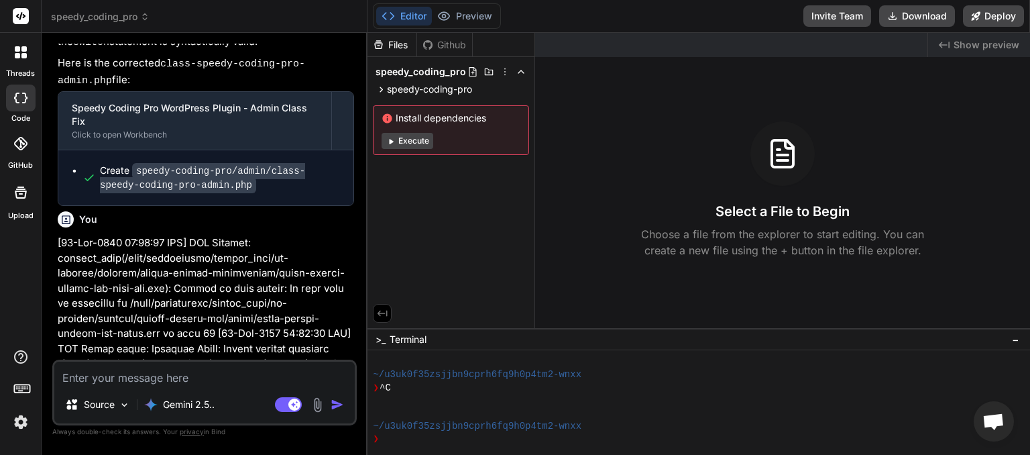
scroll to position [3927, 0]
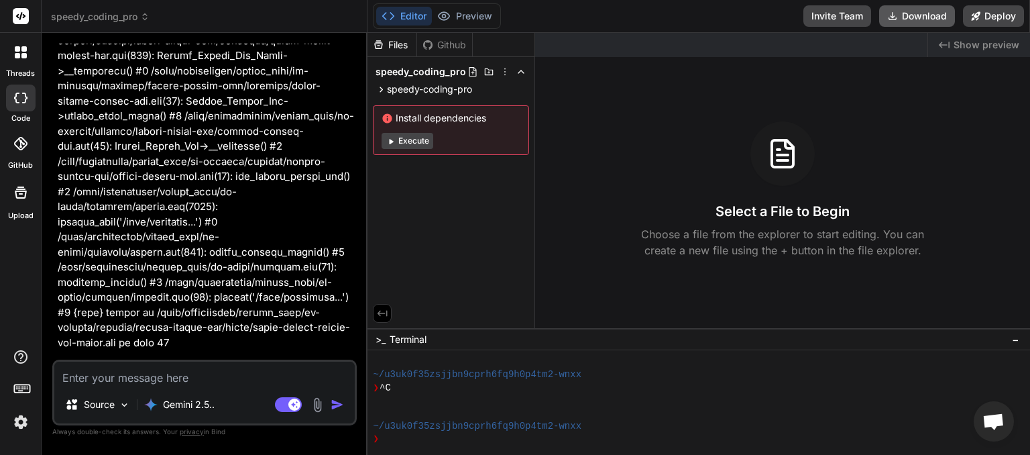
click at [923, 19] on button "Download" at bounding box center [917, 15] width 76 height 21
click at [134, 12] on span "speedy_coding_pro" at bounding box center [100, 16] width 99 height 13
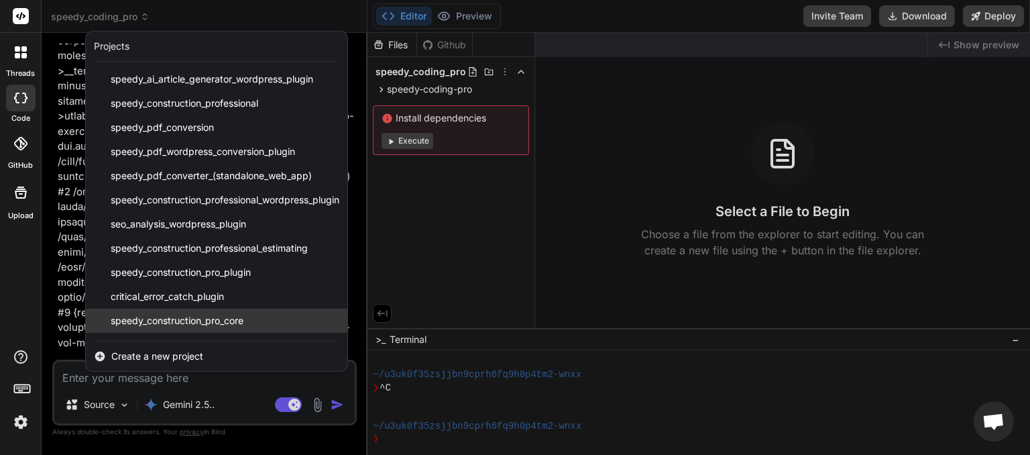
scroll to position [191, 0]
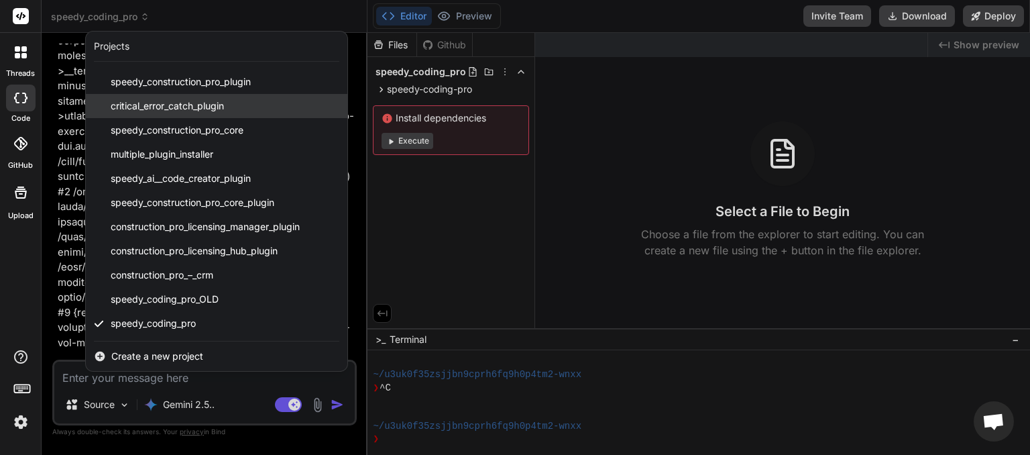
click at [162, 111] on span "critical_error_catch_plugin" at bounding box center [167, 105] width 113 height 13
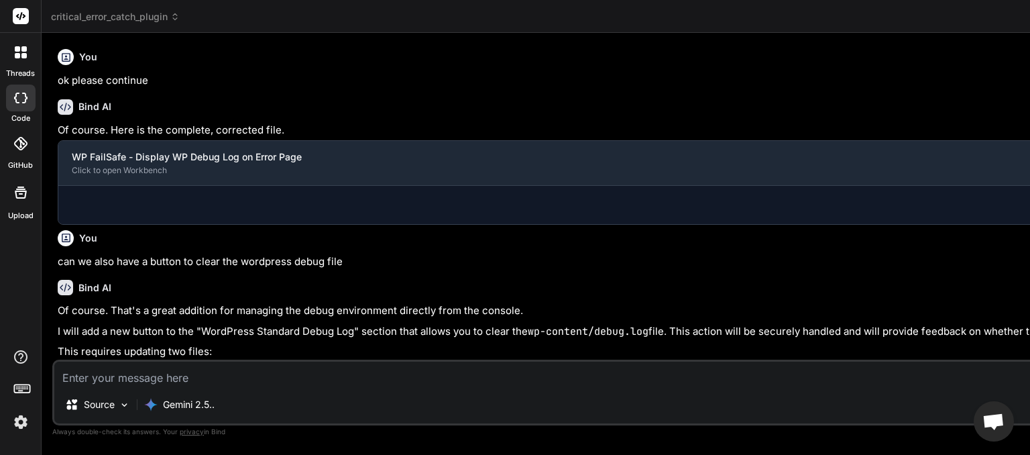
type textarea "x"
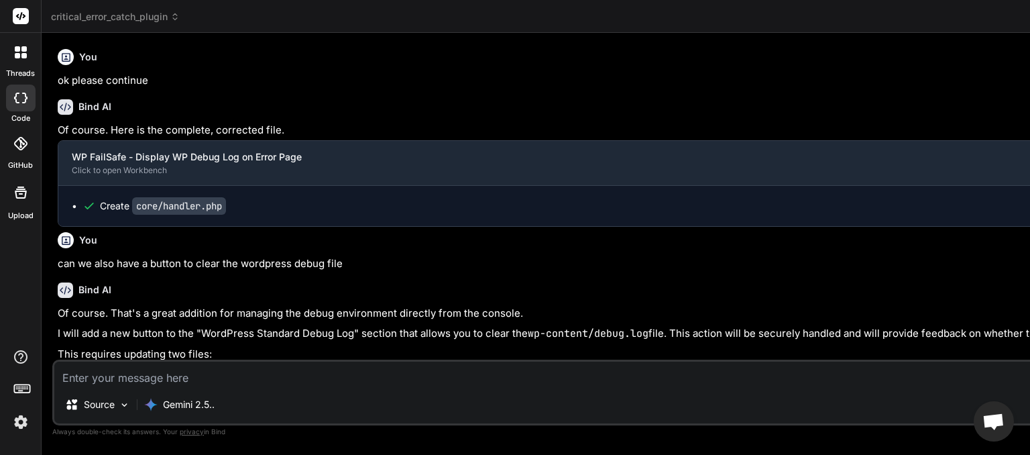
click at [117, 376] on textarea at bounding box center [766, 374] width 1424 height 24
type textarea "C"
type textarea "x"
type textarea "Co"
type textarea "x"
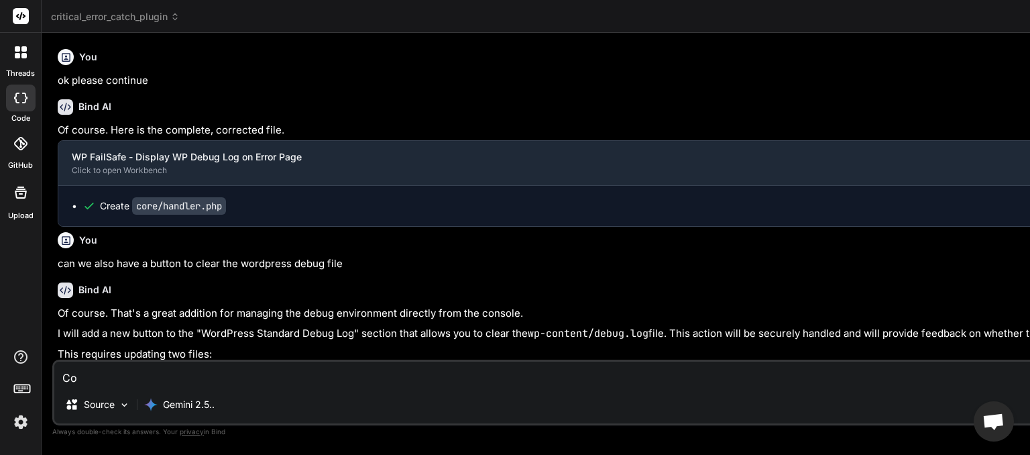
type textarea "Cop"
type textarea "x"
type textarea "Copy"
type textarea "x"
type textarea "Copy"
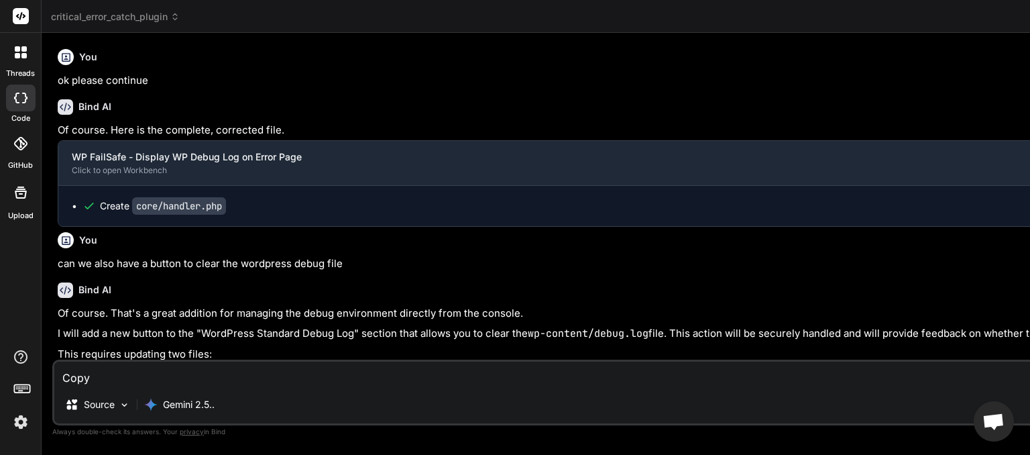
type textarea "x"
type textarea "Copy W"
type textarea "x"
type textarea "Copy WP"
type textarea "x"
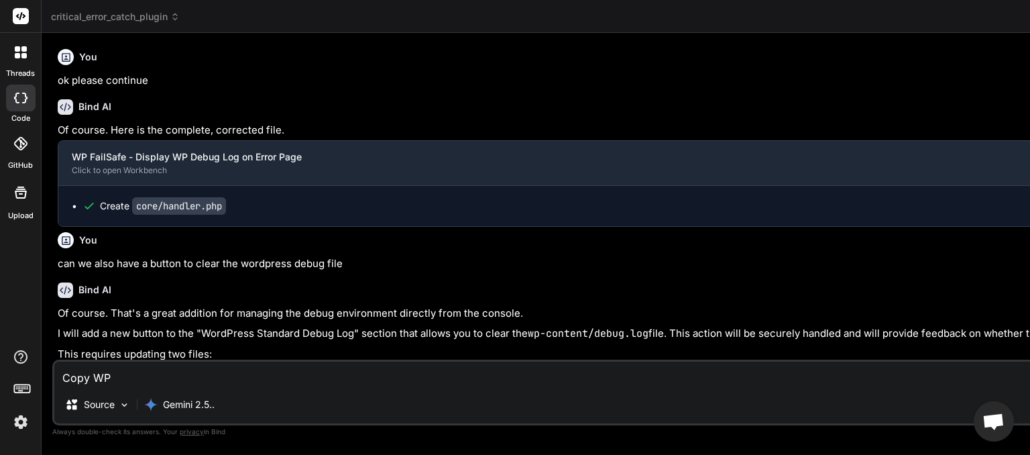
type textarea "Copy WP"
type textarea "x"
type textarea "Copy WP D"
type textarea "x"
type textarea "Copy WP De"
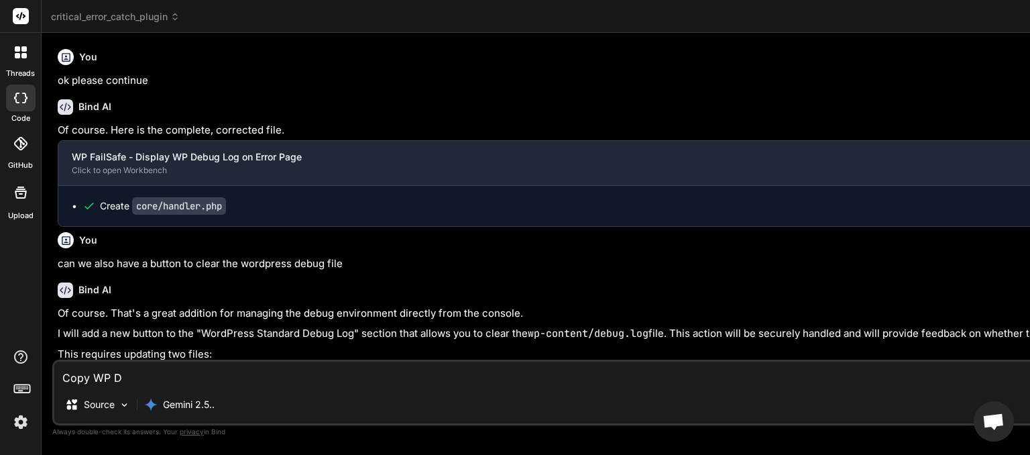
type textarea "x"
type textarea "Copy WP Deb"
type textarea "x"
type textarea "Copy WP Debu"
type textarea "x"
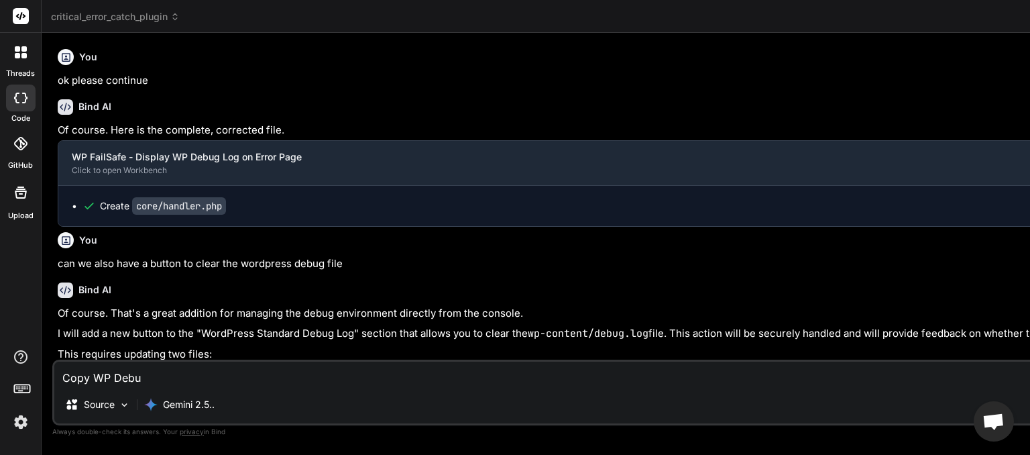
type textarea "Copy WP Debug"
type textarea "x"
type textarea "Copy WP Debug"
type textarea "x"
type textarea "Copy WP Debug L"
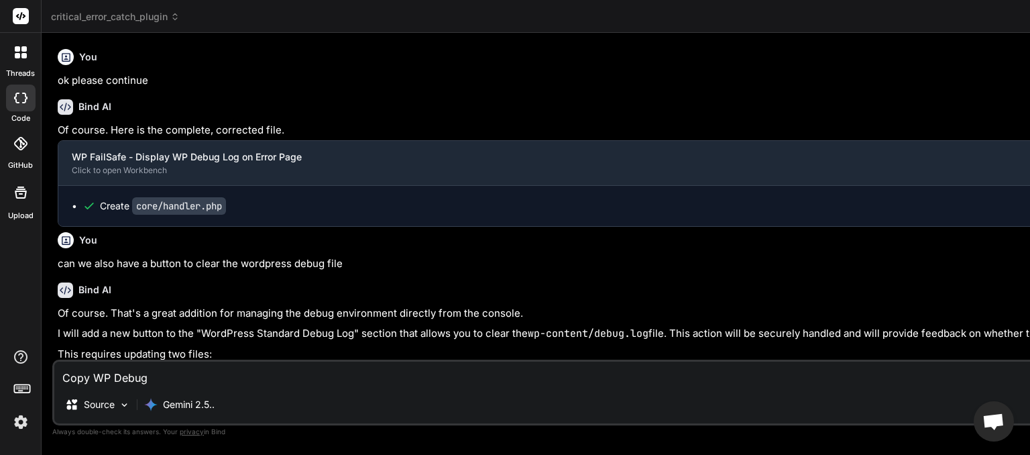
type textarea "x"
type textarea "Copy WP Debug Lo"
type textarea "x"
type textarea "Copy WP Debug Log"
type textarea "x"
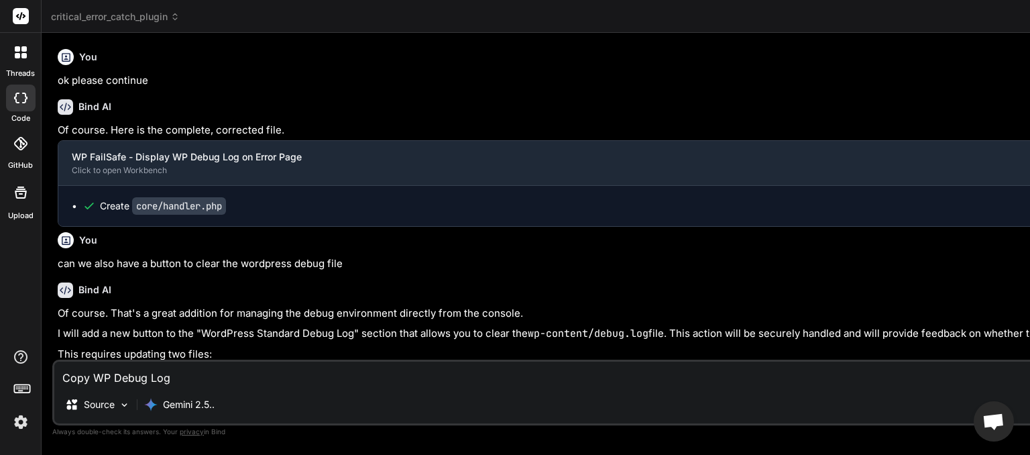
type textarea "Copy WP Debug Log"
type textarea "x"
type textarea "Copy WP Debug Log g"
type textarea "x"
type textarea "Copy WP Debug Log gi"
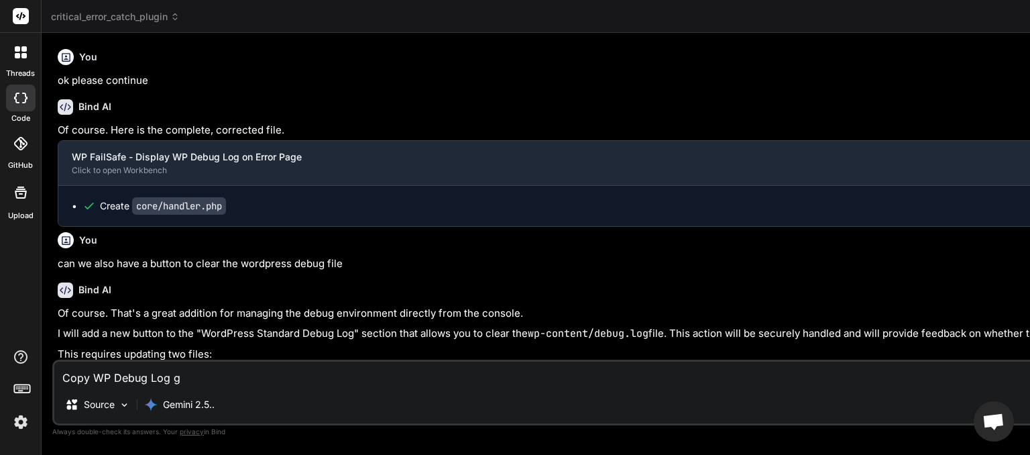
type textarea "x"
type textarea "Copy WP Debug Log giv"
type textarea "x"
type textarea "Copy WP Debug Log give"
type textarea "x"
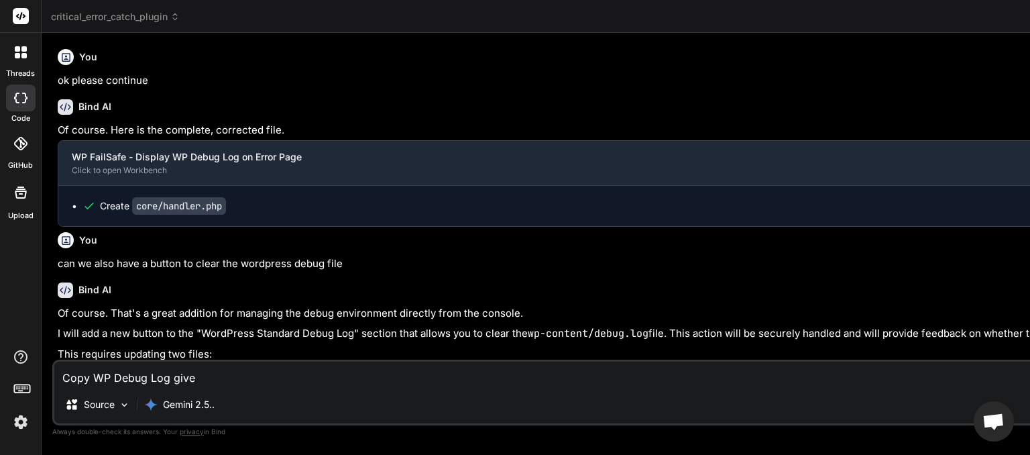
type textarea "Copy WP Debug Log gives"
type textarea "x"
type textarea "Copy WP Debug Log gives"
type textarea "x"
type textarea "Copy WP Debug Log gives e"
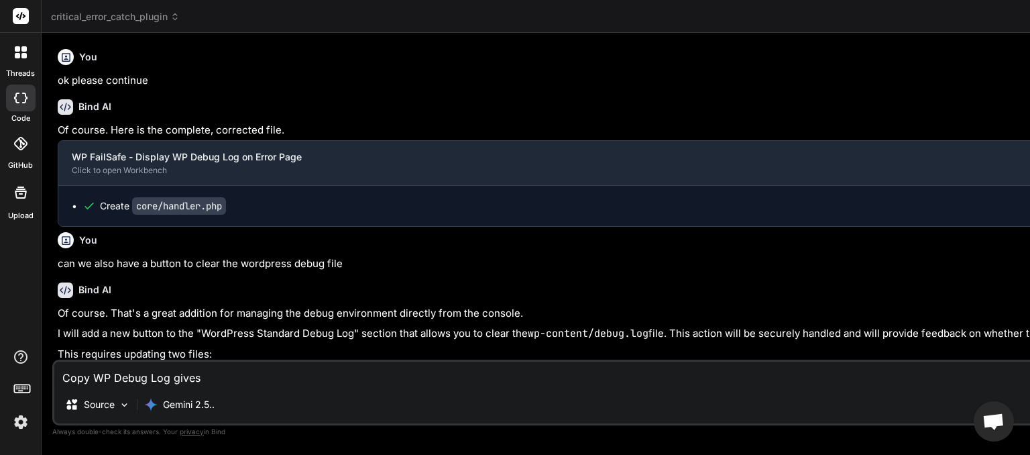
type textarea "x"
type textarea "Copy WP Debug Log gives er"
type textarea "x"
type textarea "Copy WP Debug Log gives err"
type textarea "x"
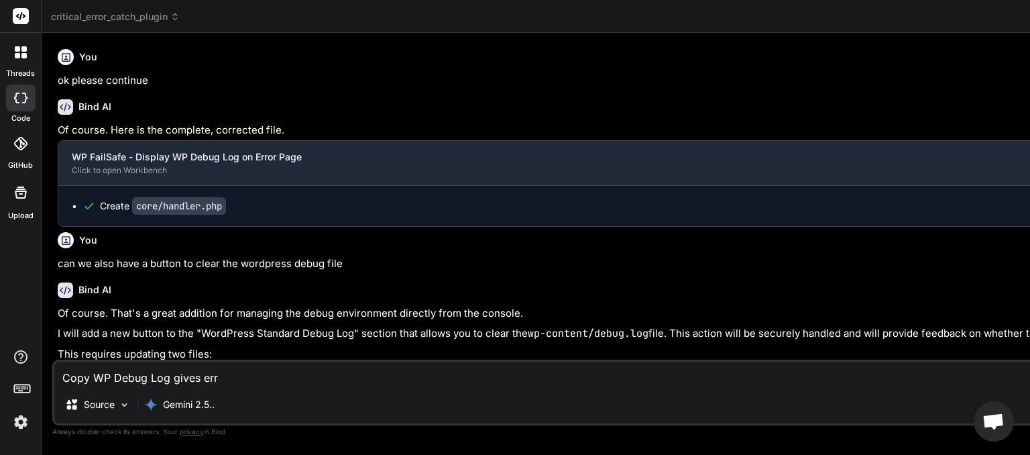
type textarea "Copy WP Debug Log gives erro"
type textarea "x"
type textarea "Copy WP Debug Log gives error"
type textarea "x"
type textarea "Copy WP Debug Log gives error"
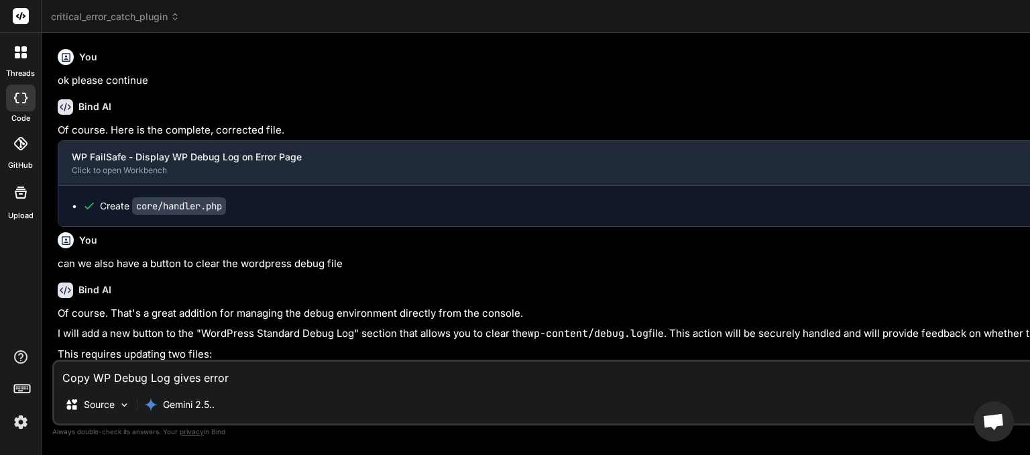
type textarea "x"
type textarea "Copy WP Debug Log gives error l"
type textarea "x"
type textarea "Copy WP Debug Log gives error lo"
type textarea "x"
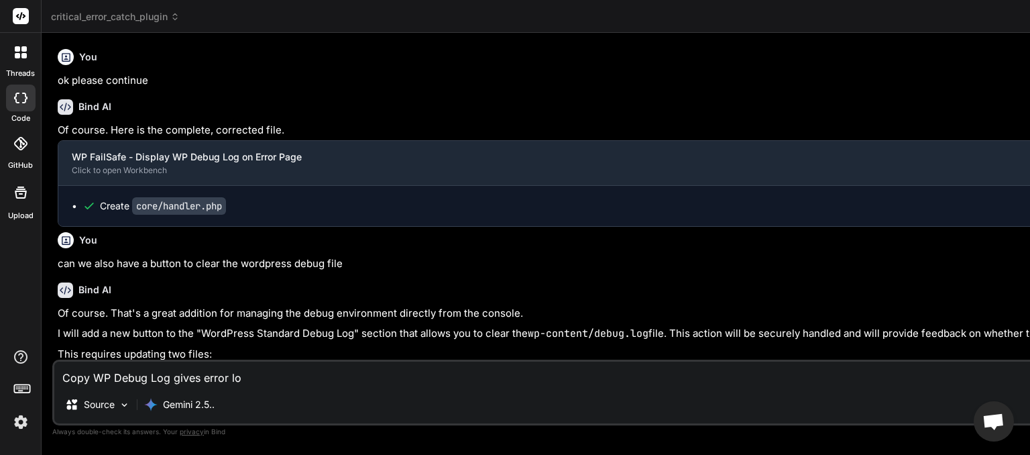
type textarea "Copy WP Debug Log gives error lot"
type textarea "x"
type textarea "Copy WP Debug Log gives error lot"
type textarea "x"
type textarea "Copy WP Debug Log gives error lot c"
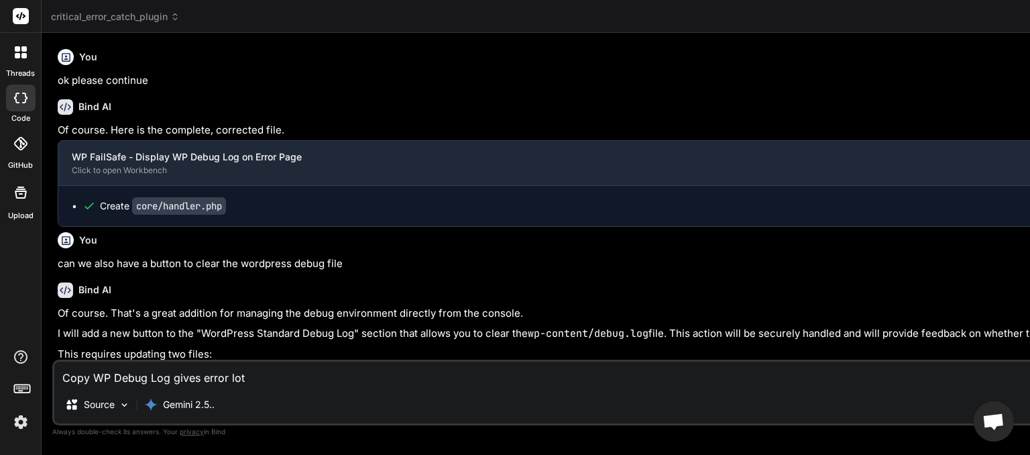
type textarea "x"
type textarea "Copy WP Debug Log gives error lot co"
type textarea "x"
type textarea "Copy WP Debug Log gives error lot con"
type textarea "x"
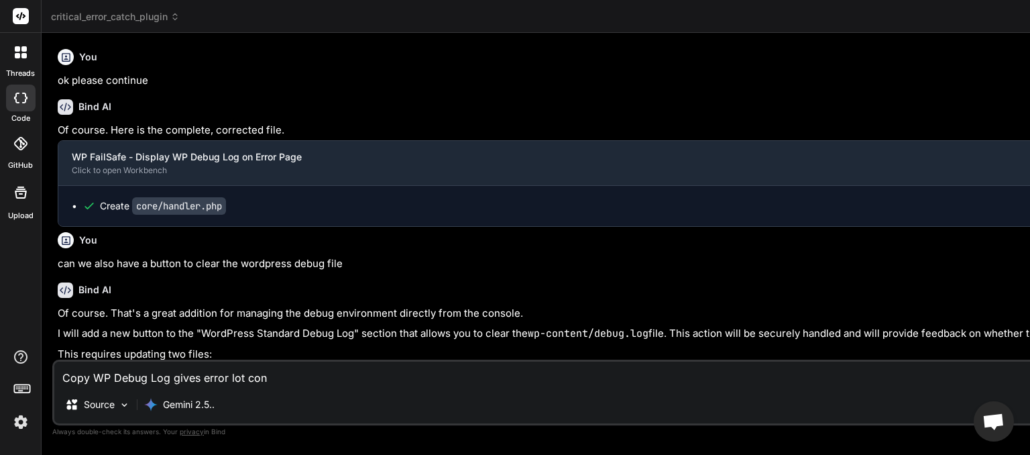
type textarea "Copy WP Debug Log gives error lot cont"
type textarea "x"
type textarea "Copy WP Debug Log gives error lot [PERSON_NAME]"
type textarea "x"
type textarea "Copy WP Debug Log gives error lot conten"
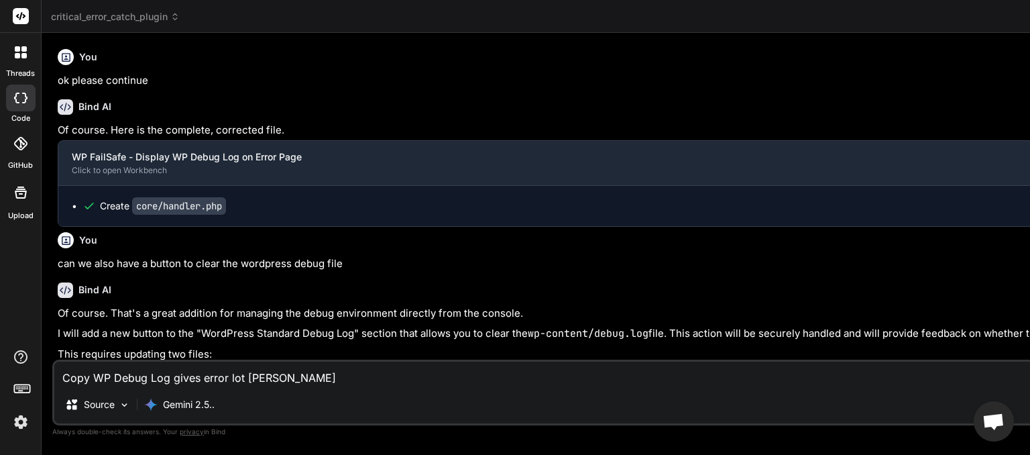
type textarea "x"
type textarea "Copy WP Debug Log gives error lot content"
type textarea "x"
type textarea "Copy WP Debug Log gives error lot content"
type textarea "x"
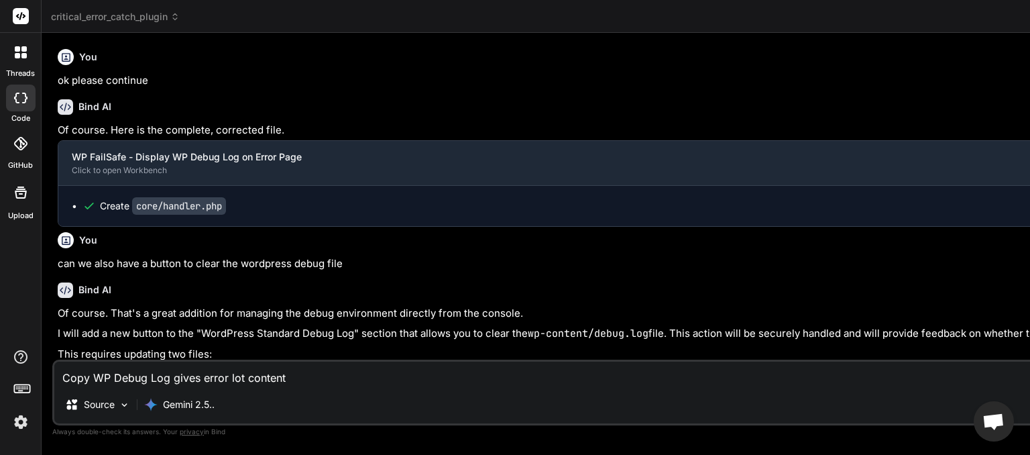
type textarea "Copy WP Debug Log gives error lot content n"
type textarea "x"
type textarea "Copy WP Debug Log gives error lot content no"
type textarea "x"
type textarea "Copy WP Debug Log gives error lot content not"
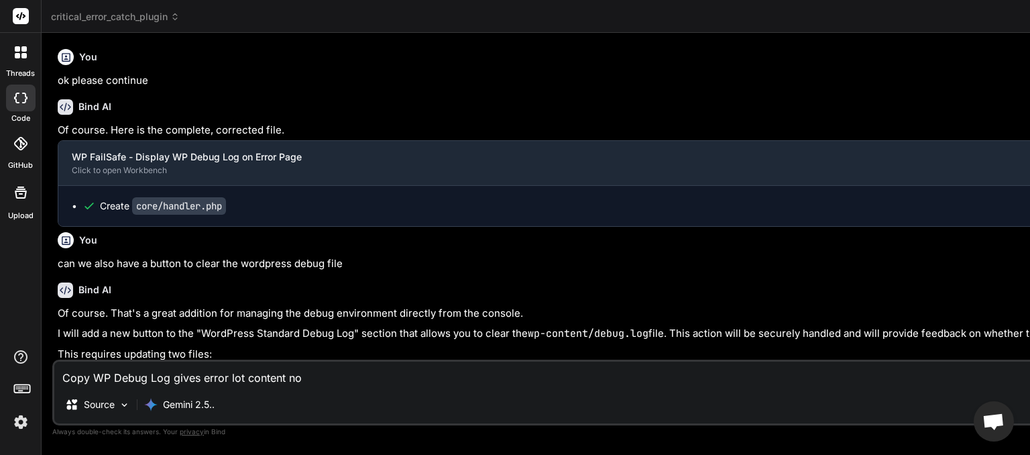
type textarea "x"
type textarea "Copy WP Debug Log gives error lot content not"
type textarea "x"
type textarea "Copy WP Debug Log gives error lot content not f"
type textarea "x"
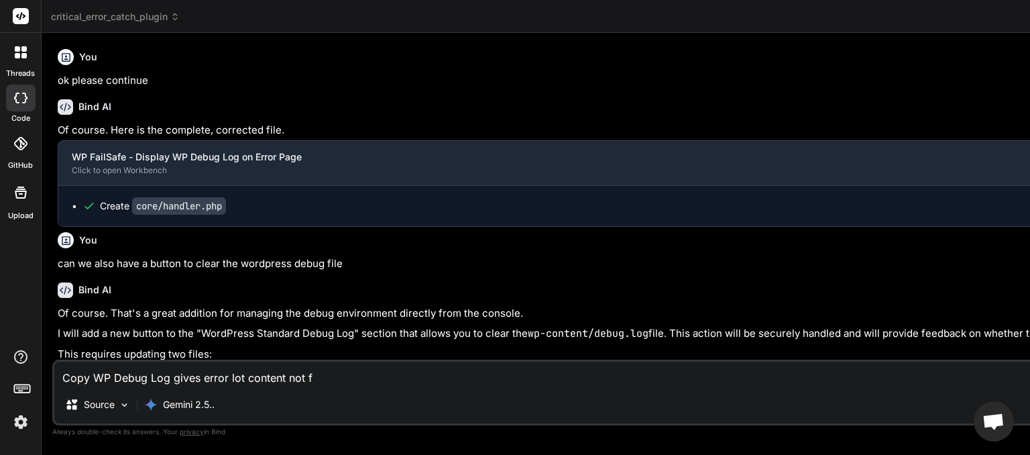
type textarea "Copy WP Debug Log gives error lot content not fo"
type textarea "x"
type textarea "Copy WP Debug Log gives error lot content not foi"
type textarea "x"
type textarea "Copy WP Debug Log gives error lot content not fo"
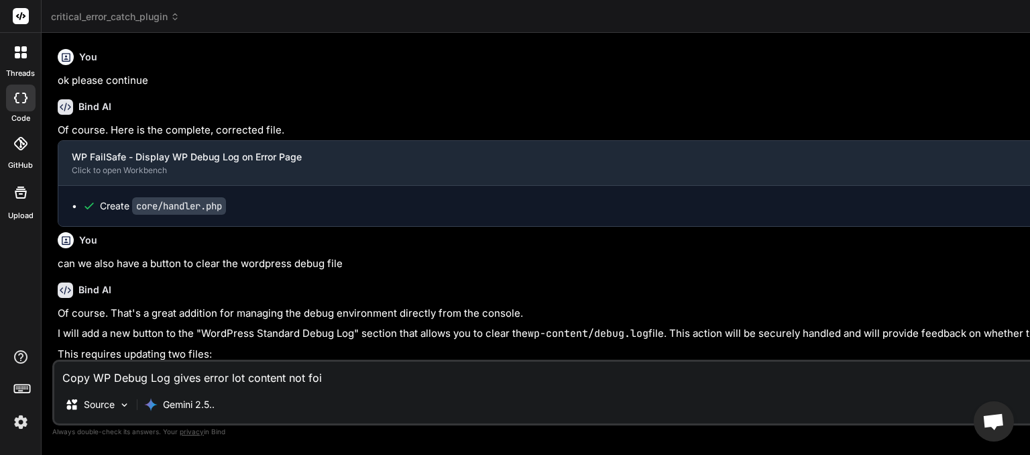
type textarea "x"
type textarea "Copy WP Debug Log gives error lot content not fou"
type textarea "x"
type textarea "Copy WP Debug Log gives error lot content not foun"
type textarea "x"
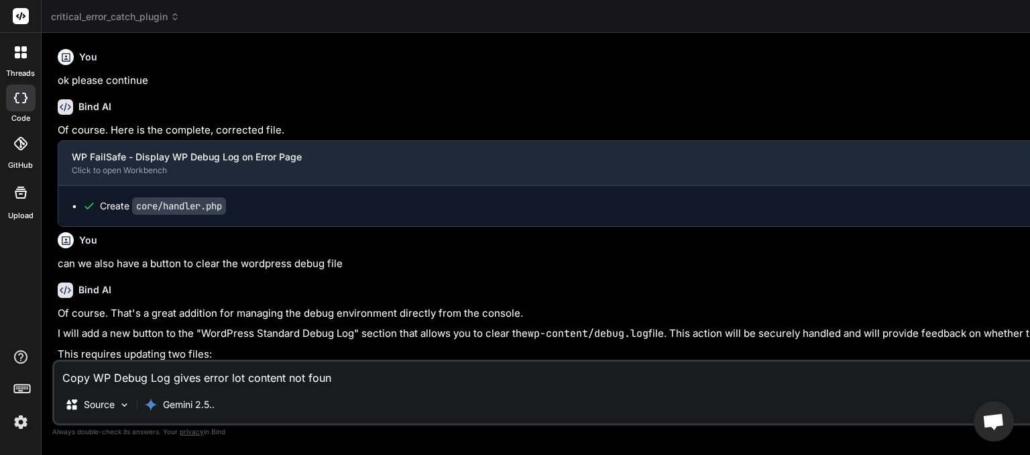
type textarea "Copy WP Debug Log gives error lot content not found"
type textarea "x"
type textarea "Copy WP Debug Log gives error lot content not found"
type textarea "x"
type textarea "Copy WP Debug Log gives error lot content not found e"
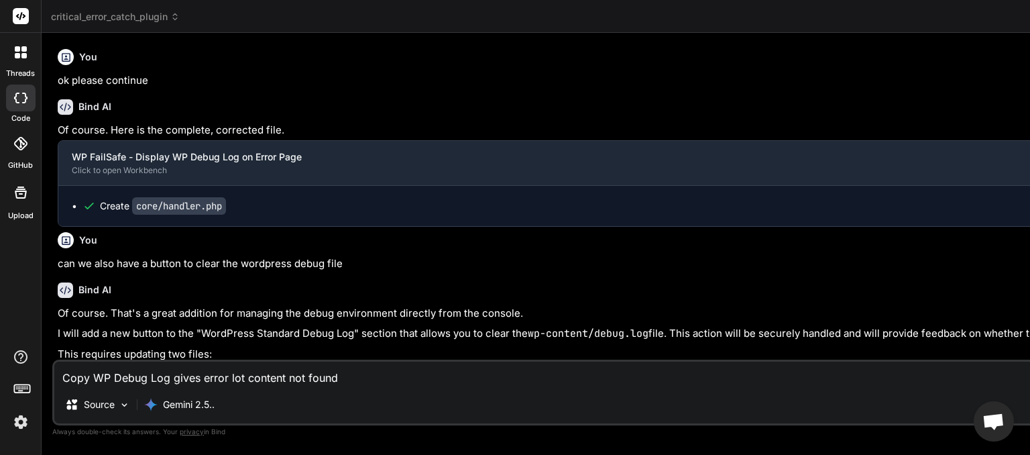
type textarea "x"
type textarea "Copy WP Debug Log gives error lot content not found ev"
type textarea "x"
type textarea "Copy WP Debug Log gives error lot content not found eve"
type textarea "x"
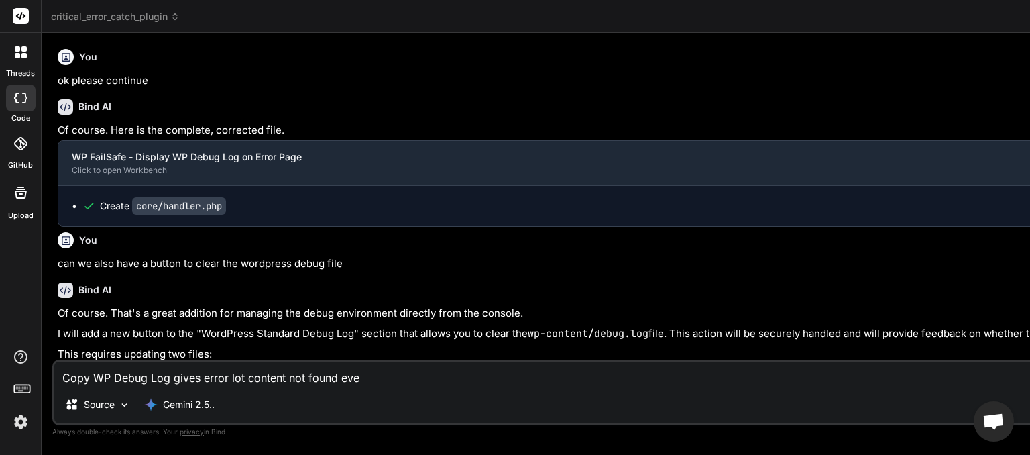
type textarea "Copy WP Debug Log gives error lot content not found even"
type textarea "x"
type textarea "Copy WP Debug Log gives error lot content not found even"
type textarea "x"
type textarea "Copy WP Debug Log gives error lot content not found even t"
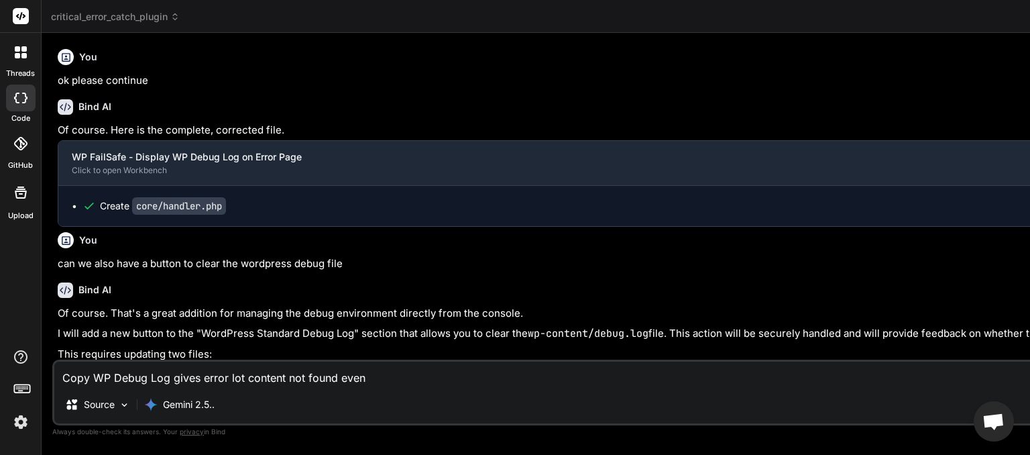
type textarea "x"
type textarea "Copy WP Debug Log gives error lot content not found even th"
click at [573, 378] on textarea "Copy WP Debug Log gives error lot content not found even though debug log does …" at bounding box center [766, 374] width 1424 height 24
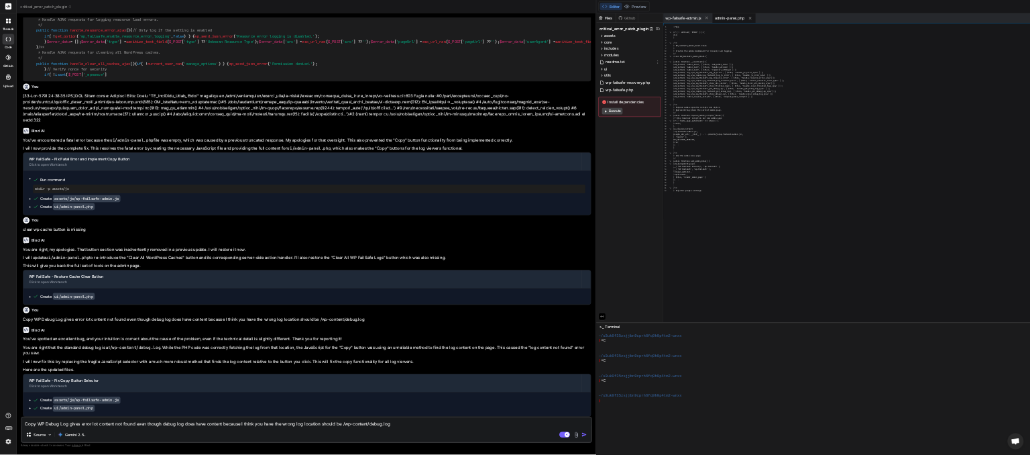
scroll to position [133, 0]
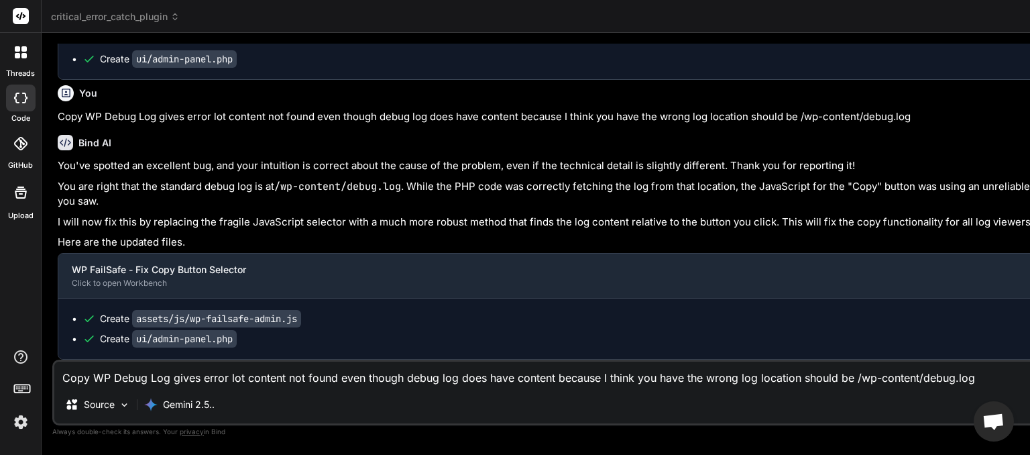
scroll to position [360, 0]
click at [170, 15] on span "critical_error_catch_plugin" at bounding box center [115, 16] width 129 height 13
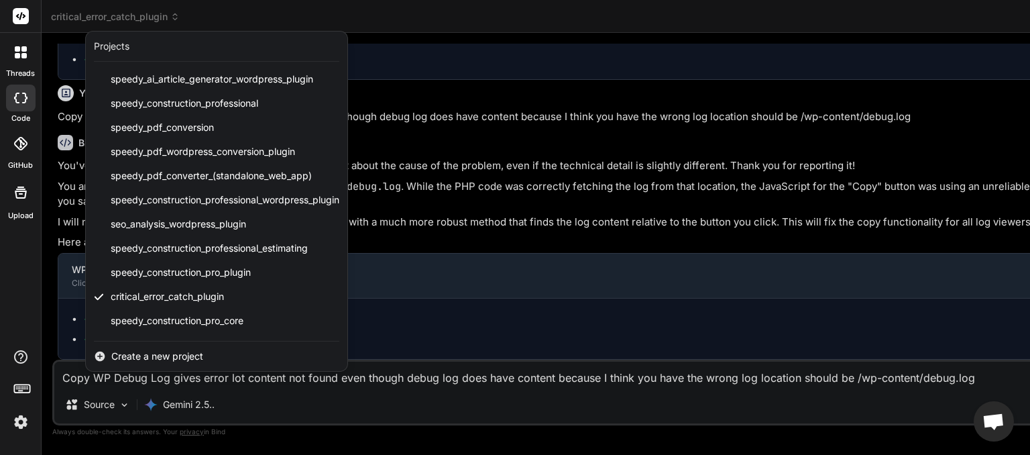
scroll to position [191, 0]
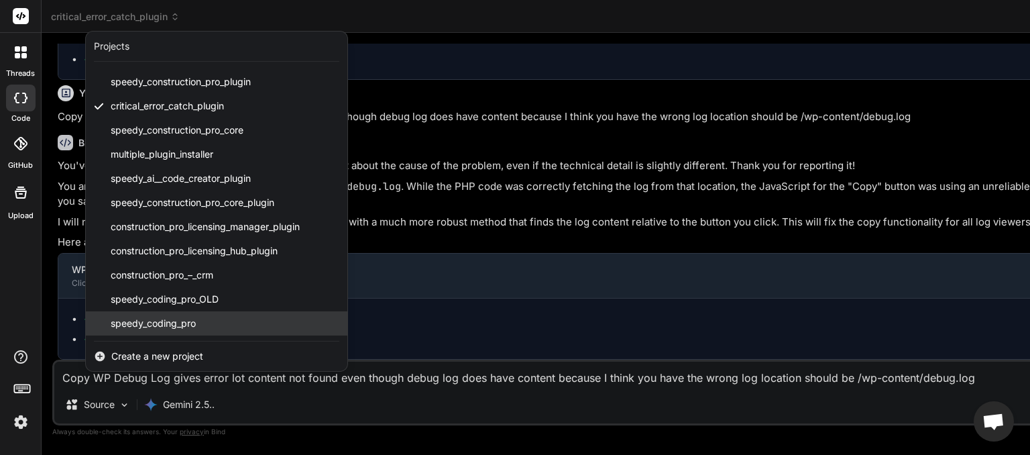
click at [149, 326] on span "speedy_coding_pro" at bounding box center [153, 323] width 85 height 13
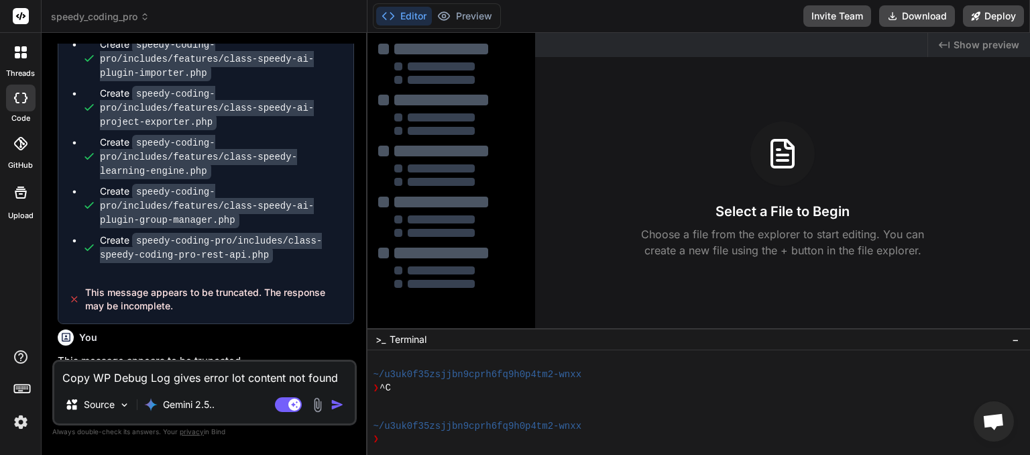
scroll to position [2571, 0]
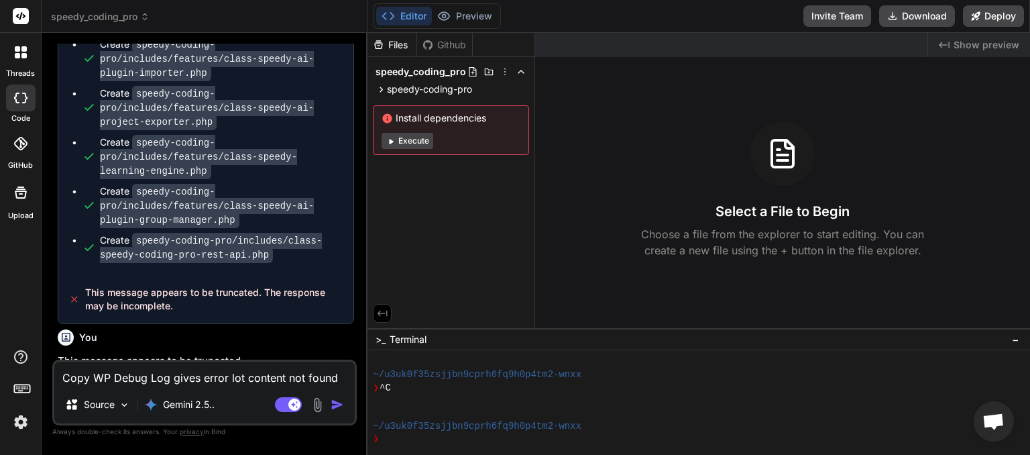
paste textarea "[[DATE] 00:14:52 UTC] PHP Warning: require_once(/home/myinspector/public_html/w…"
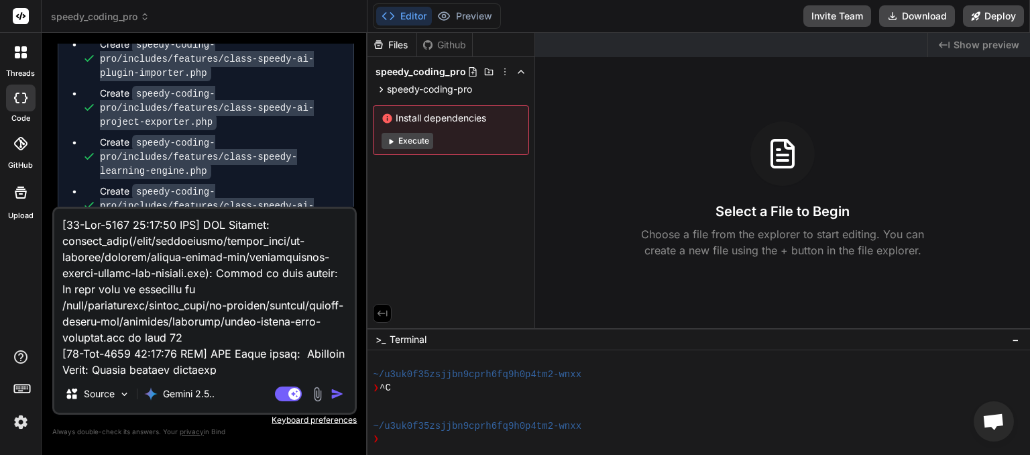
scroll to position [727, 0]
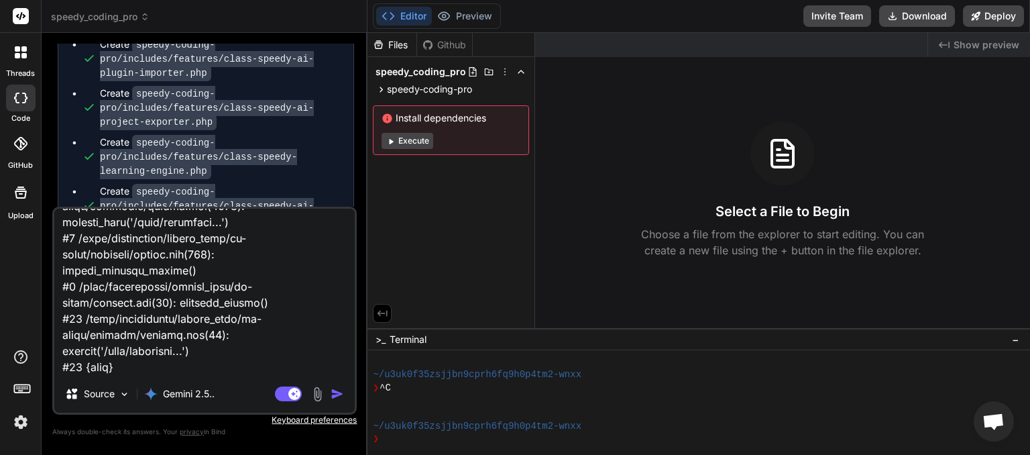
paste textarea "Loremipsumdo sit ame Consec AD ELI Sedd eiu temp /inci/utlaboreetd/magnaa_enim/…"
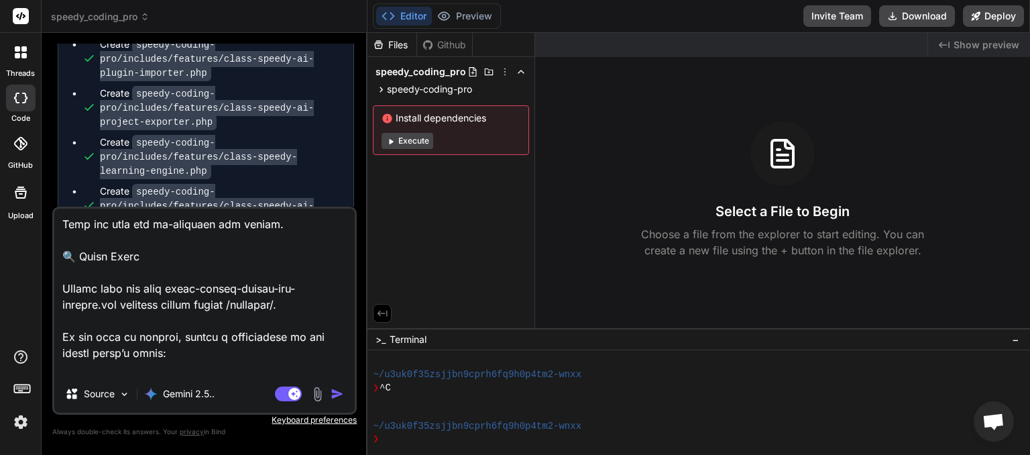
click at [341, 398] on img "button" at bounding box center [337, 393] width 13 height 13
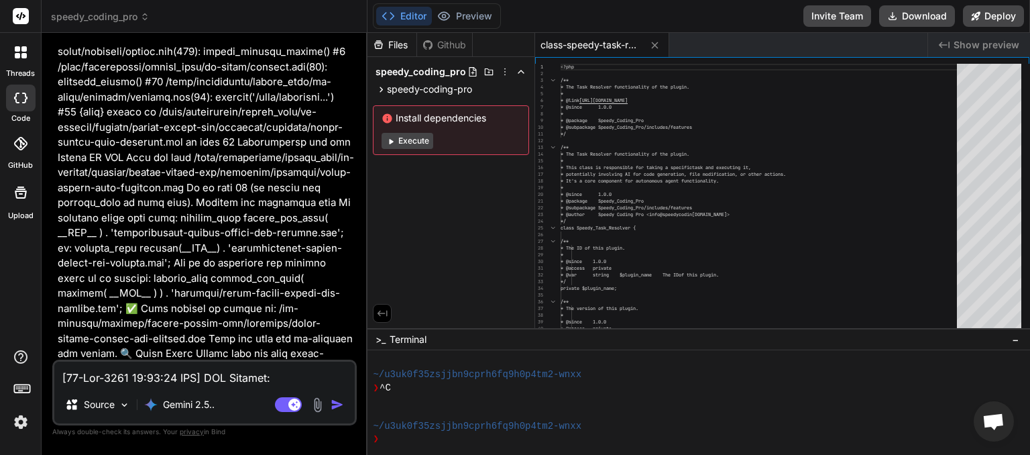
scroll to position [5322, 0]
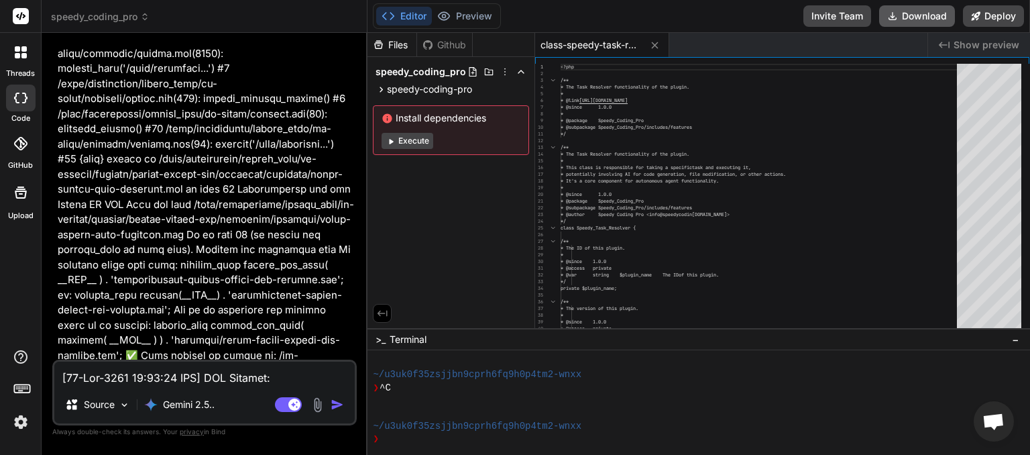
click at [929, 12] on button "Download" at bounding box center [917, 15] width 76 height 21
click at [178, 373] on textarea at bounding box center [204, 374] width 301 height 24
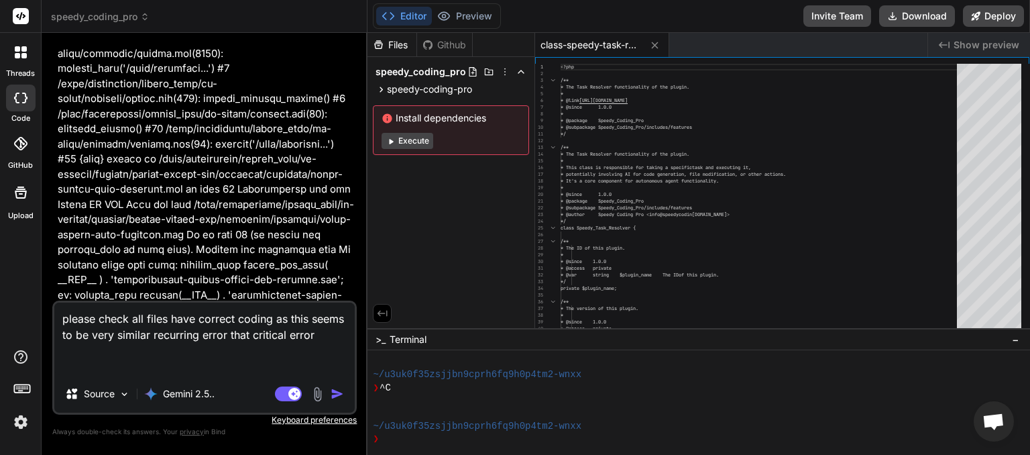
paste textarea "[[DATE] 00:23:01 UTC] PHP Warning: require_once(/home/myinspector/public_html/w…"
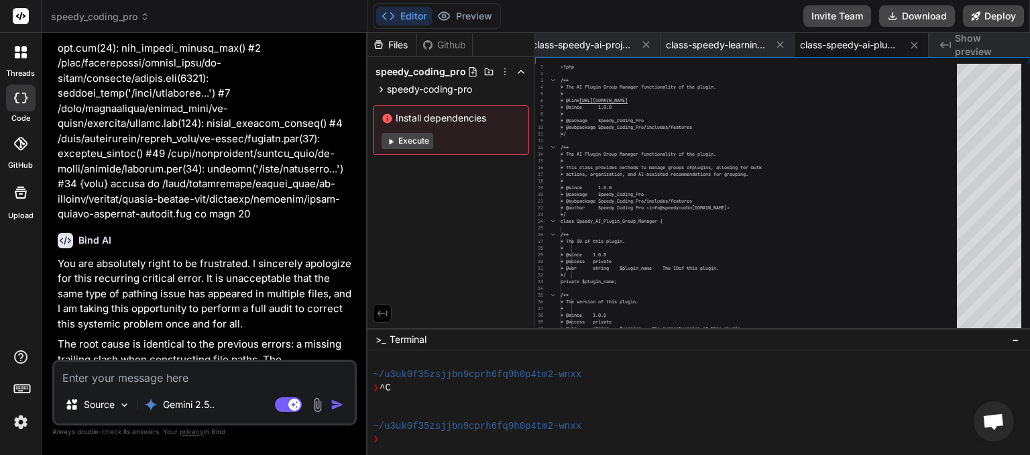
scroll to position [0, 814]
click at [913, 12] on button "Download" at bounding box center [917, 15] width 76 height 21
click at [119, 374] on textarea at bounding box center [204, 374] width 301 height 24
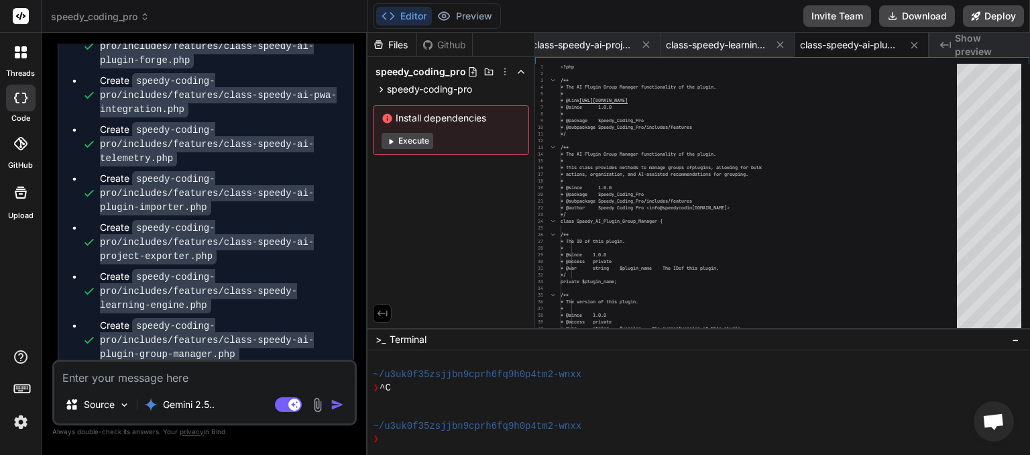
scroll to position [7511, 0]
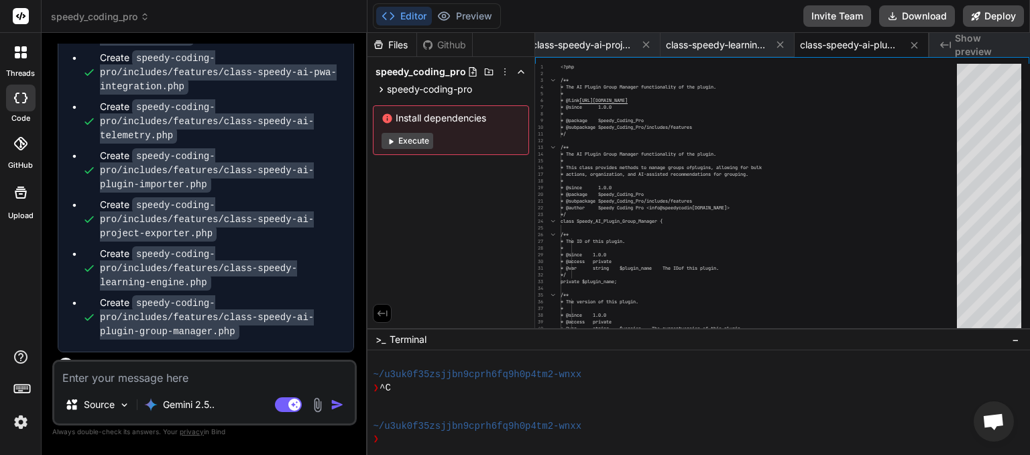
drag, startPoint x: 127, startPoint y: 378, endPoint x: 127, endPoint y: 370, distance: 8.7
click at [130, 378] on textarea at bounding box center [204, 374] width 301 height 24
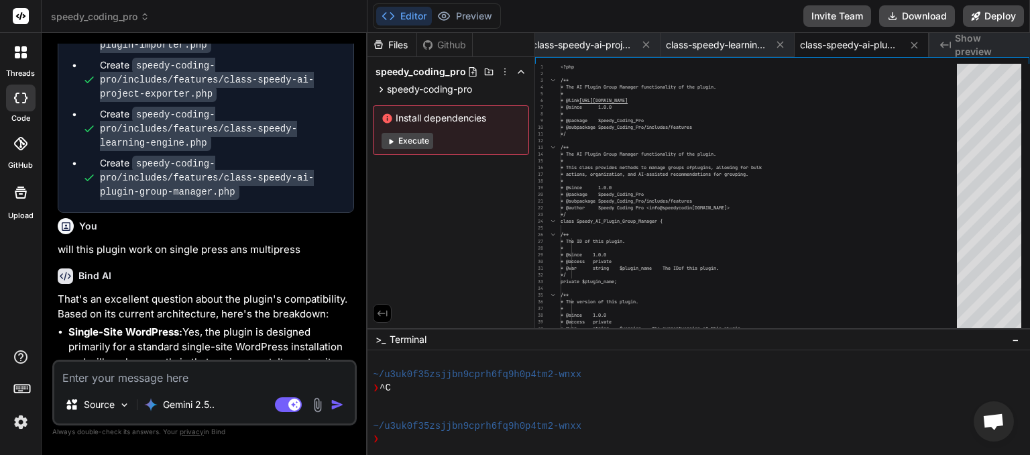
scroll to position [0, 814]
click at [154, 377] on textarea at bounding box center [204, 374] width 301 height 24
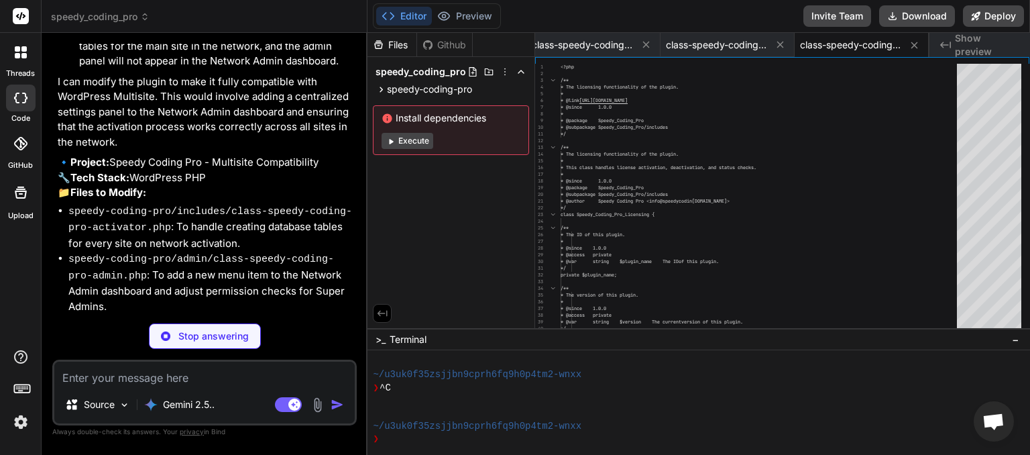
scroll to position [8198, 0]
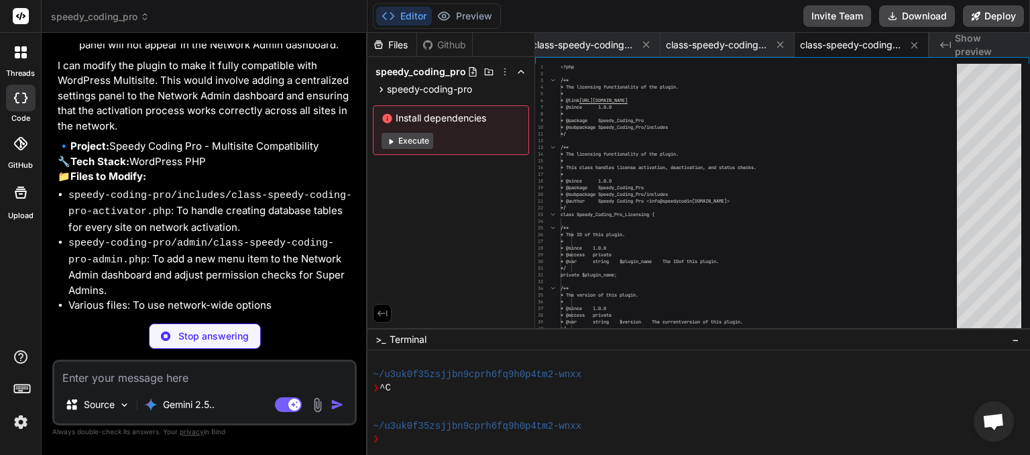
click at [183, 380] on textarea at bounding box center [204, 374] width 301 height 24
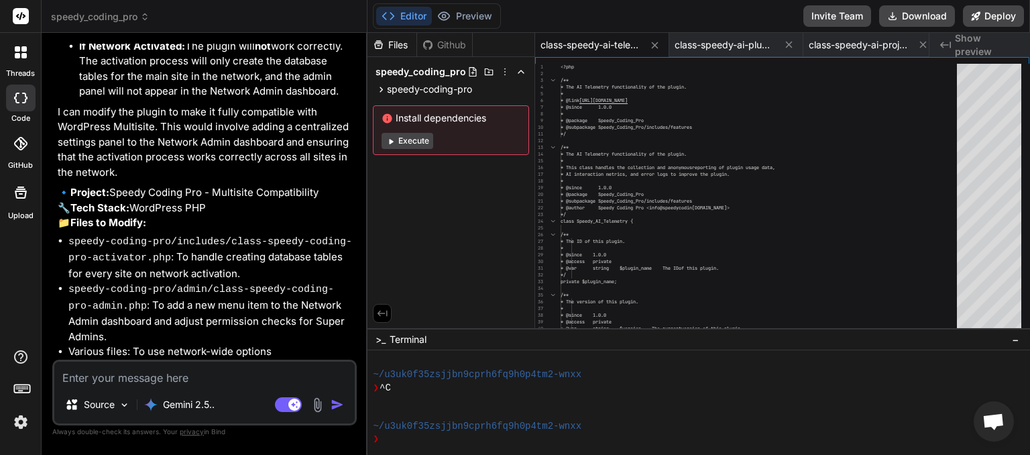
scroll to position [0, 537]
click at [924, 17] on button "Download" at bounding box center [917, 15] width 76 height 21
paste textarea "[[DATE] 00:39:39 UTC] PHP Parse error: syntax error, unexpected single-quoted s…"
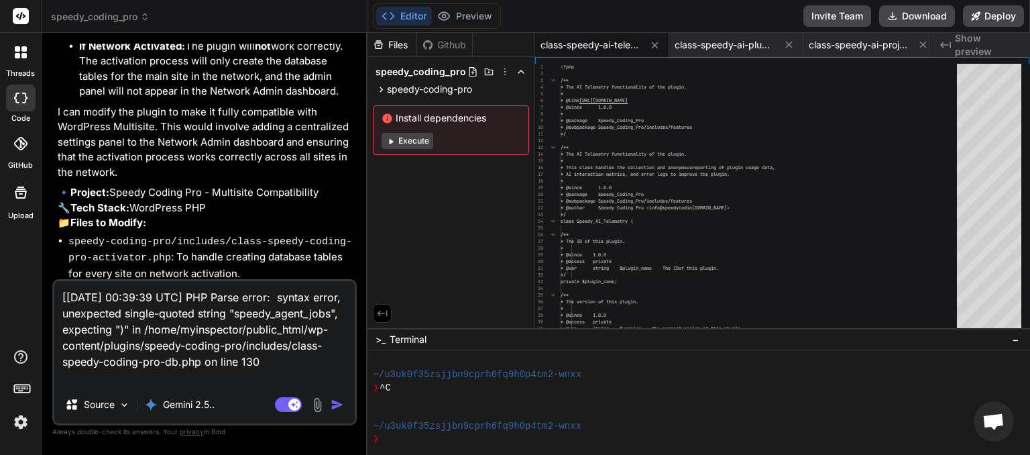
click at [337, 402] on img "button" at bounding box center [337, 404] width 13 height 13
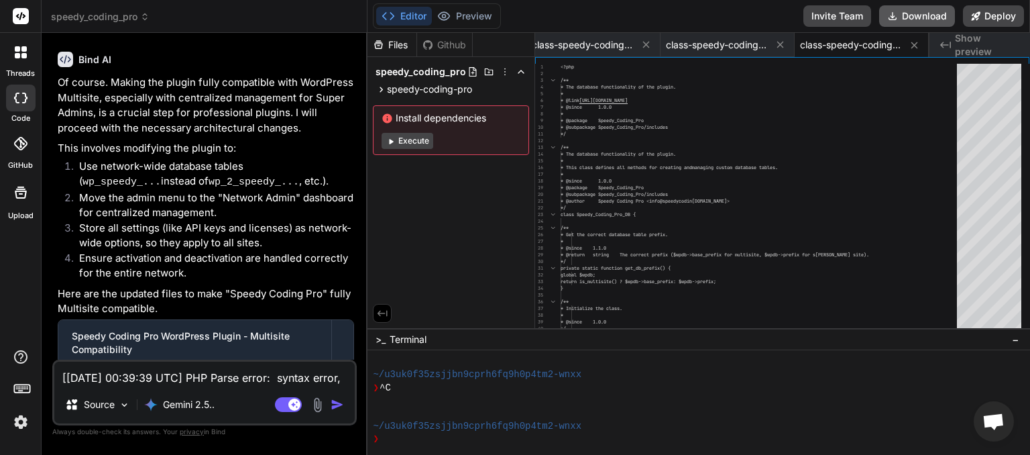
scroll to position [0, 1350]
click at [921, 23] on button "Download" at bounding box center [917, 15] width 76 height 21
paste textarea "44:08 UTC] PHP Warning: require_once(/home/myinspector/public_html/wp-content/p…"
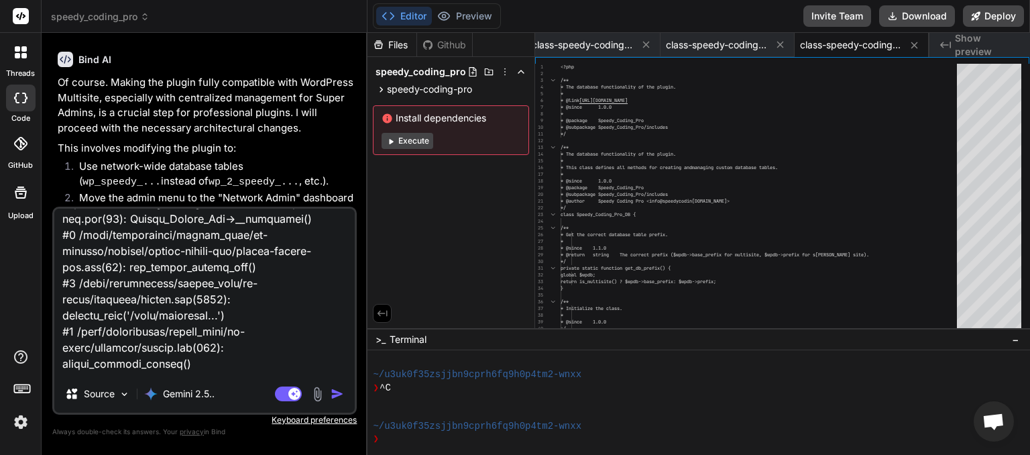
scroll to position [679, 0]
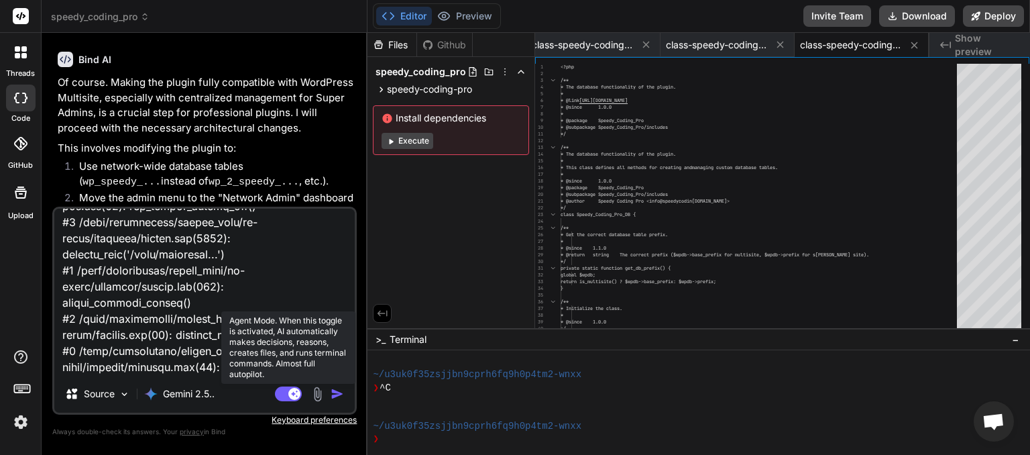
click at [283, 395] on rect at bounding box center [288, 393] width 27 height 15
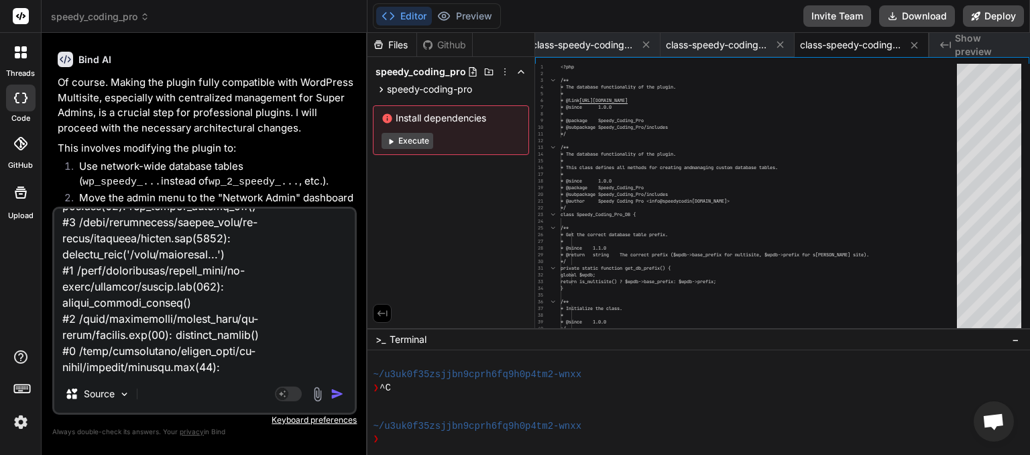
click at [339, 393] on img "button" at bounding box center [337, 393] width 13 height 13
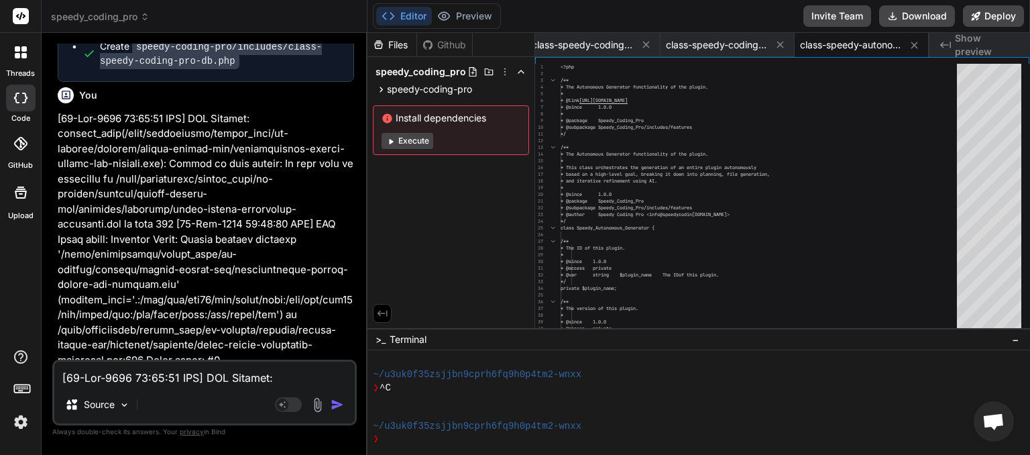
scroll to position [0, 1753]
click at [917, 9] on button "Download" at bounding box center [917, 15] width 76 height 21
paste textarea "JS Error] SyntaxError: unexpected token: '.' File: [URL][DOMAIN_NAME], Line: 3,…"
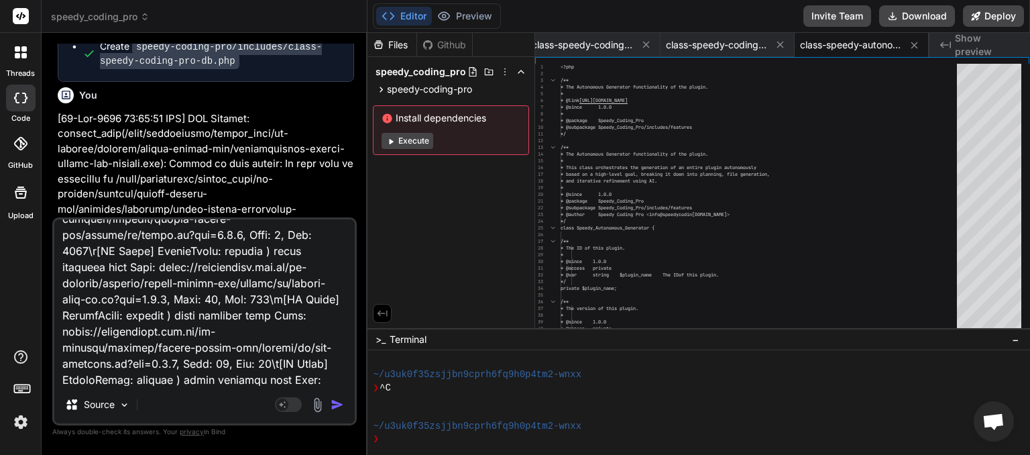
click at [335, 404] on img "button" at bounding box center [337, 404] width 13 height 13
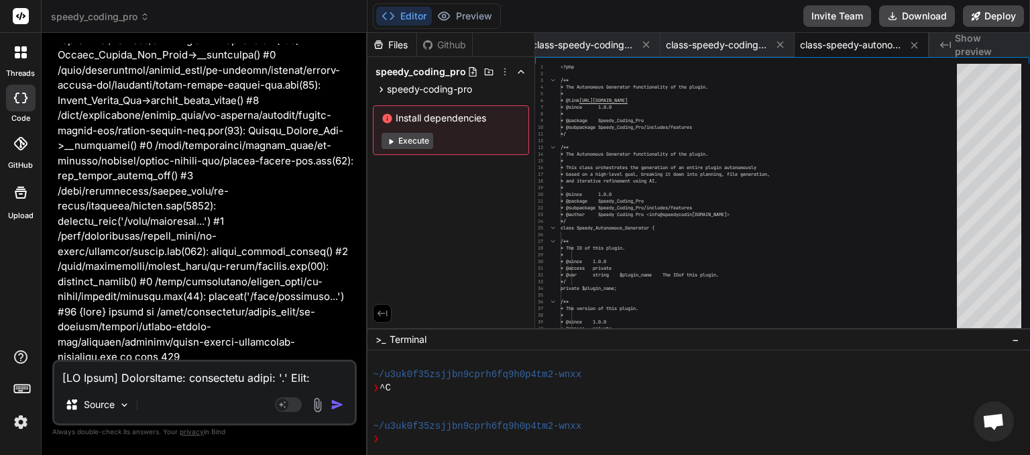
scroll to position [0, 1753]
click at [147, 386] on div "Source Agent Mode. When this toggle is activated, AI automatically makes decisi…" at bounding box center [204, 393] width 305 height 66
click at [158, 377] on textarea at bounding box center [204, 374] width 301 height 24
click at [200, 380] on textarea at bounding box center [204, 374] width 301 height 24
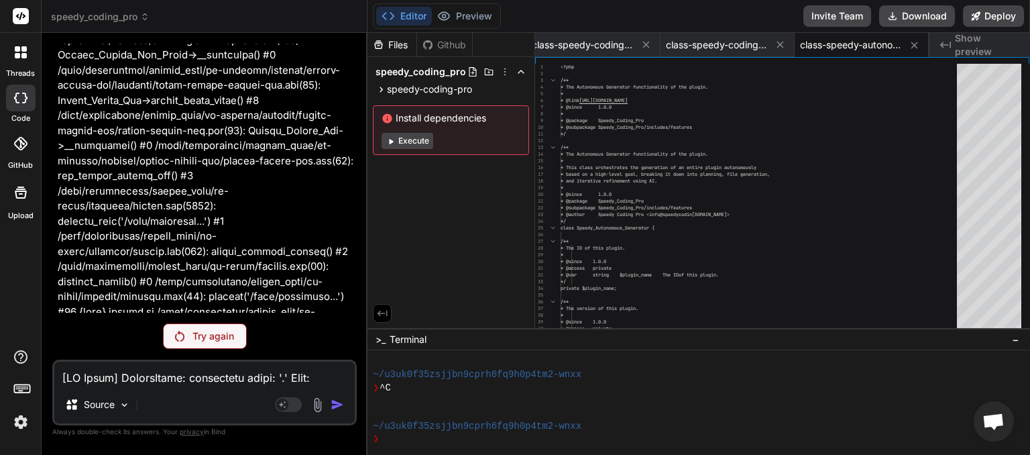
scroll to position [10050, 0]
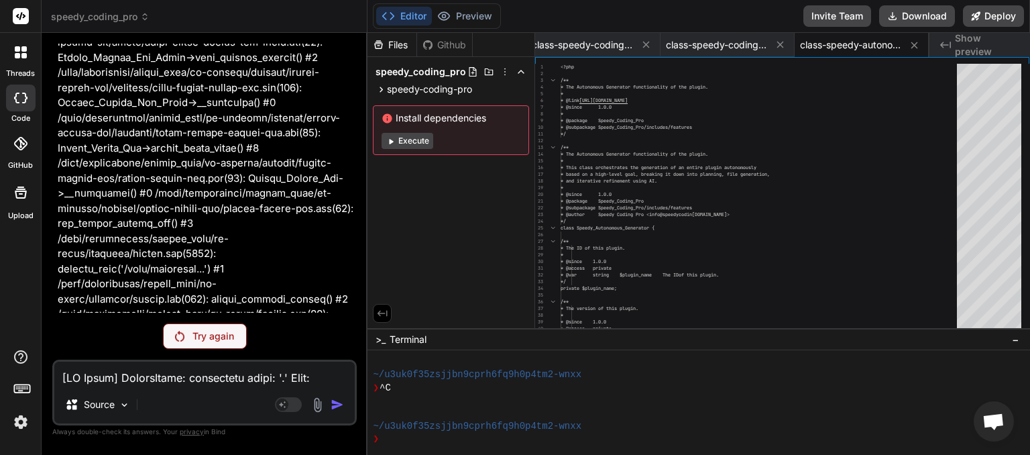
click at [211, 344] on div "Try again" at bounding box center [205, 335] width 84 height 25
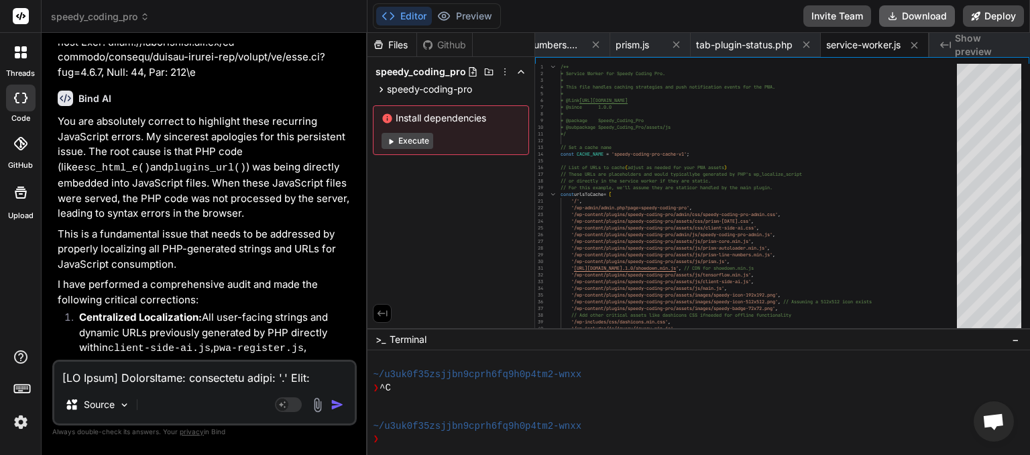
scroll to position [0, 2734]
click at [916, 20] on button "Download" at bounding box center [917, 15] width 76 height 21
paste textarea "File: [URL][DOMAIN_NAME], Line: 3, Col: 4286\n[JS Error] SyntaxError: missing )…"
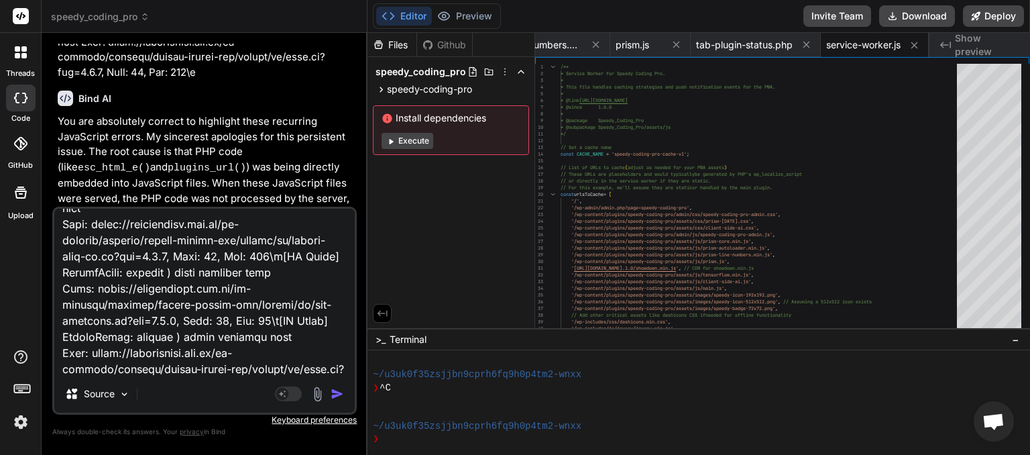
click at [341, 398] on img "button" at bounding box center [337, 393] width 13 height 13
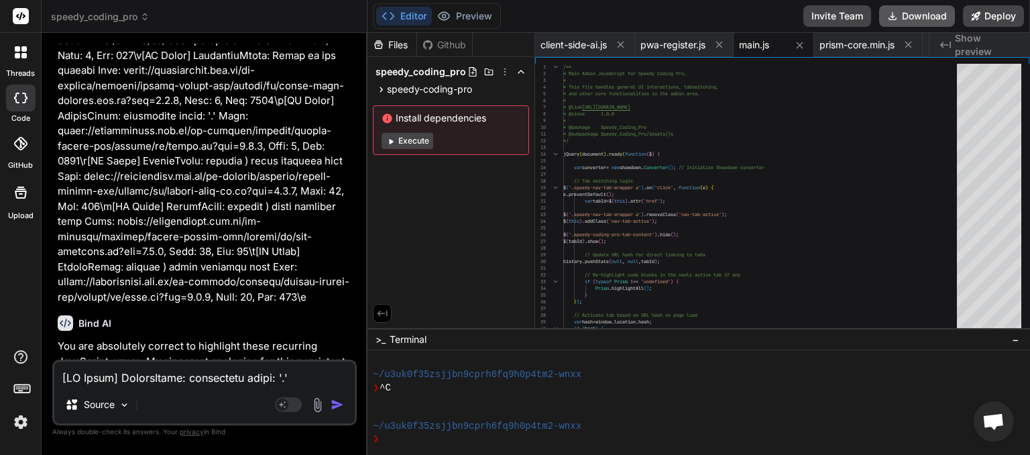
scroll to position [0, 2147]
click at [906, 14] on button "Download" at bounding box center [917, 15] width 76 height 21
paste textarea "[DATE] 01:03:02 UTC] PHP Warning: include_once(/home/myinspector/public_html/wp…"
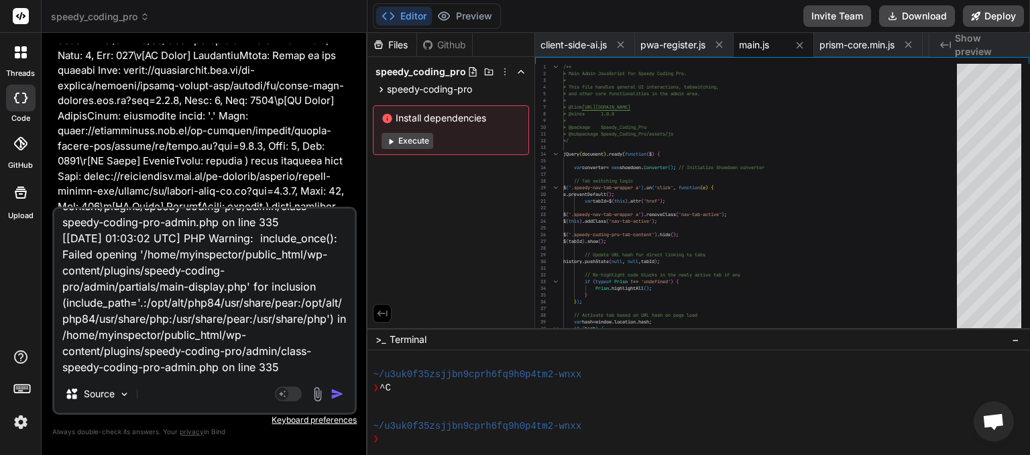
paste textarea "[JS Error] SyntaxError: unexpected token: '.' File: [URL][DOMAIN_NAME], Line: 3…"
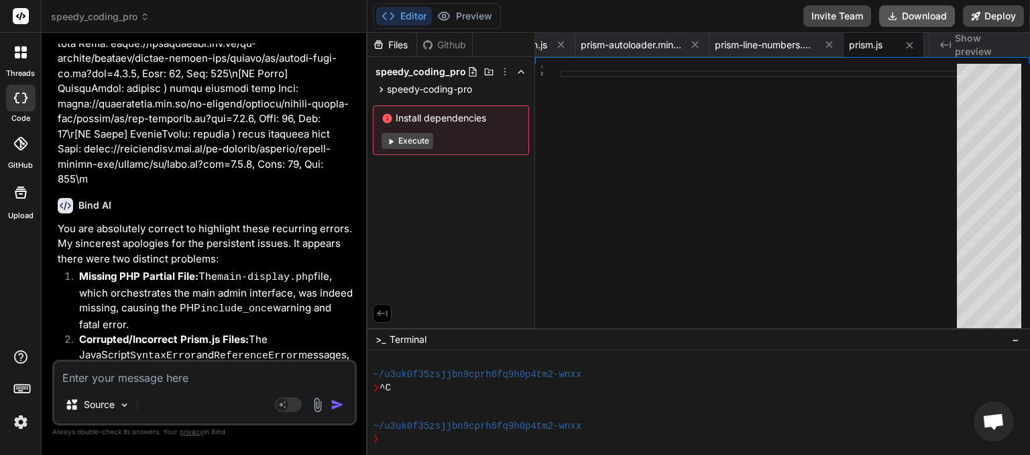
scroll to position [0, 2494]
click at [919, 13] on button "Download" at bounding box center [917, 15] width 76 height 21
paste textarea "[[DATE] 01:06:20 UTC] PHP Warning: require_once(/home/myinspector/public_html/w…"
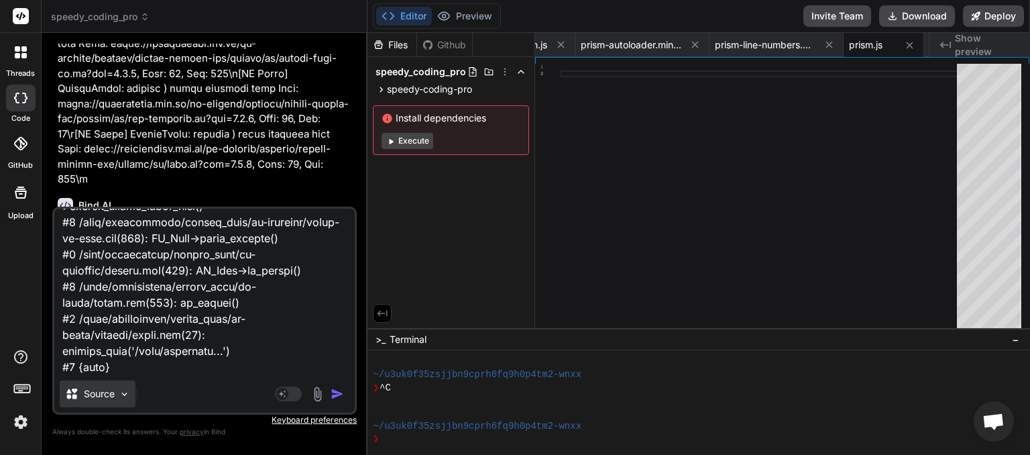
paste textarea "[JS Error] SyntaxError: unexpected token: '.' File: [URL][DOMAIN_NAME], Line: 3…"
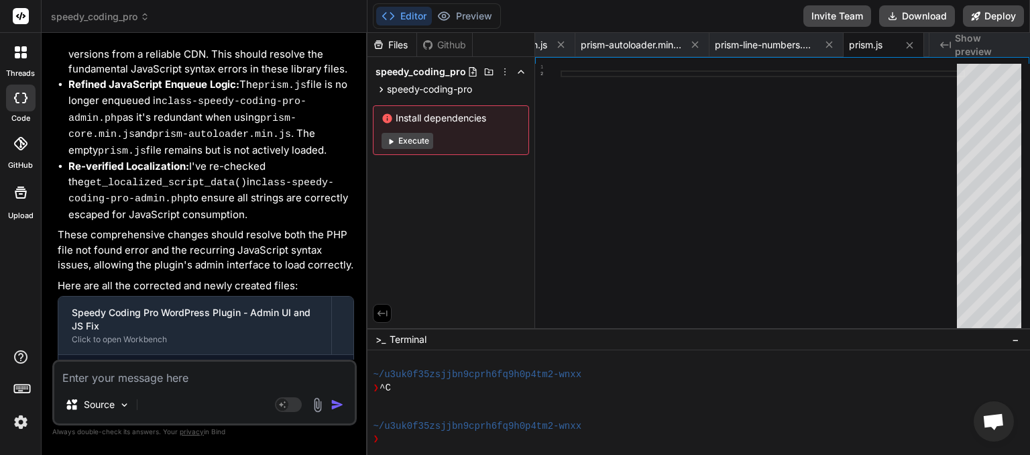
scroll to position [15339, 0]
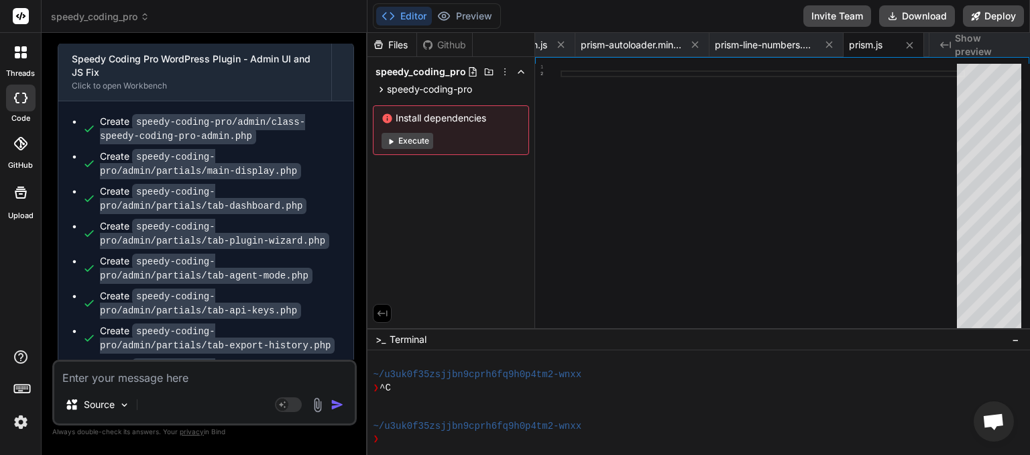
click at [146, 378] on textarea at bounding box center [204, 374] width 301 height 24
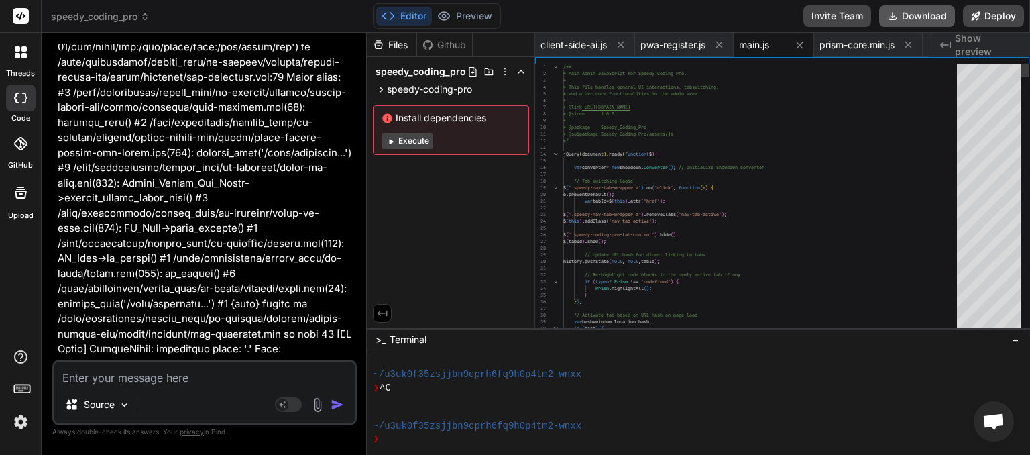
scroll to position [0, 2147]
click at [922, 15] on button "Download" at bounding box center [917, 15] width 76 height 21
paste textarea "[JS Error] SyntaxError: unexpected token: '.' File: [URL][DOMAIN_NAME], Line: 3…"
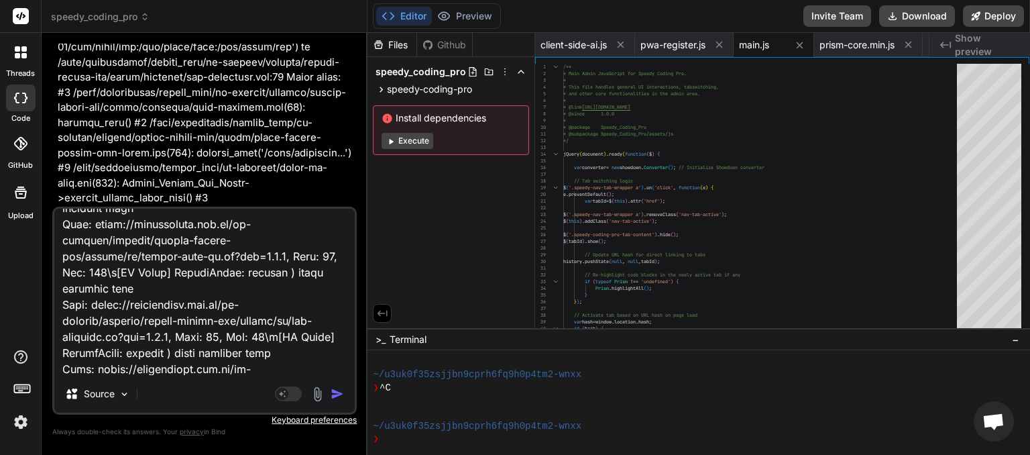
click at [337, 396] on img "button" at bounding box center [337, 393] width 13 height 13
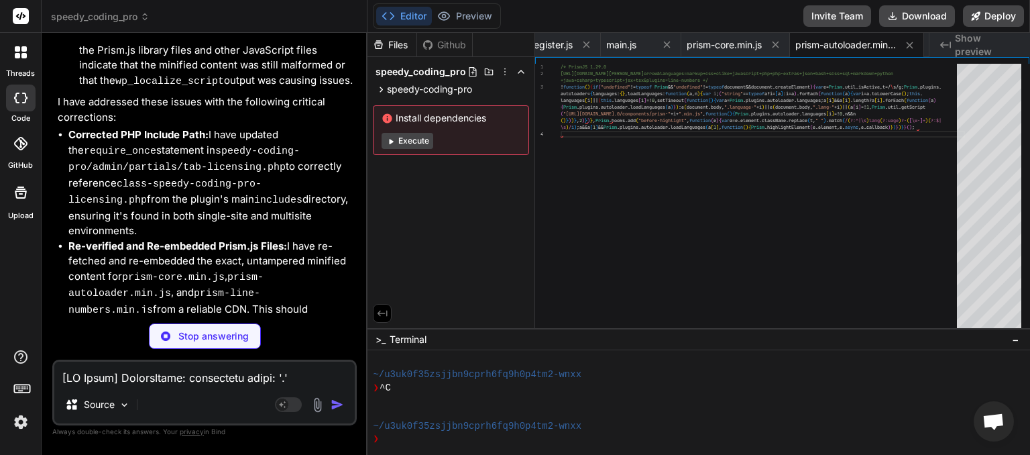
scroll to position [17214, 0]
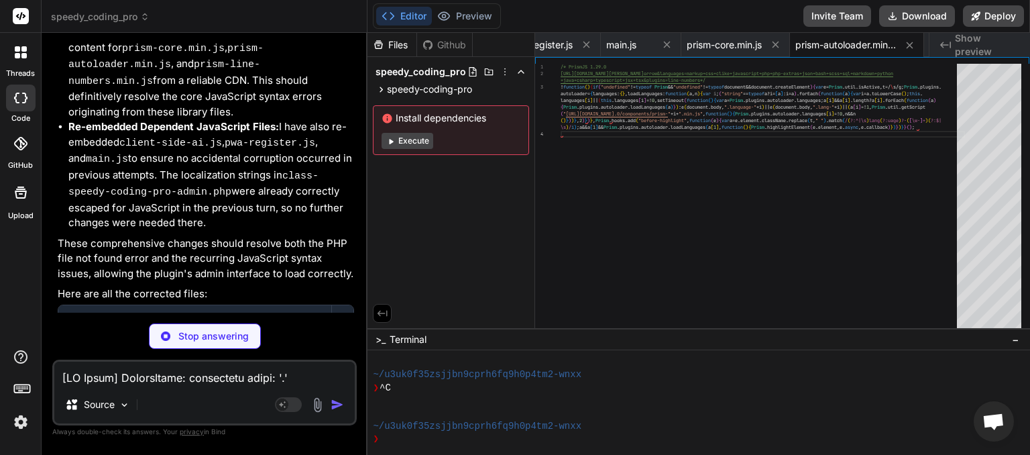
click at [157, 383] on textarea at bounding box center [204, 374] width 301 height 24
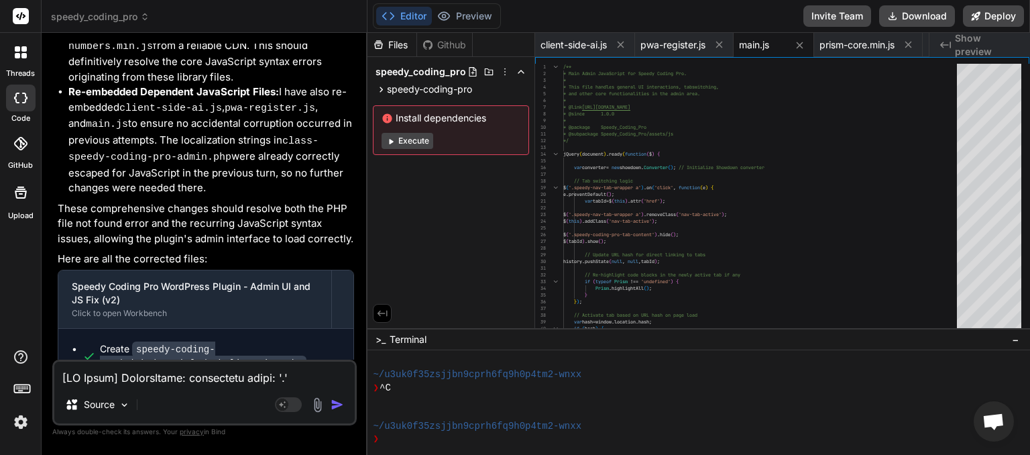
scroll to position [17256, 0]
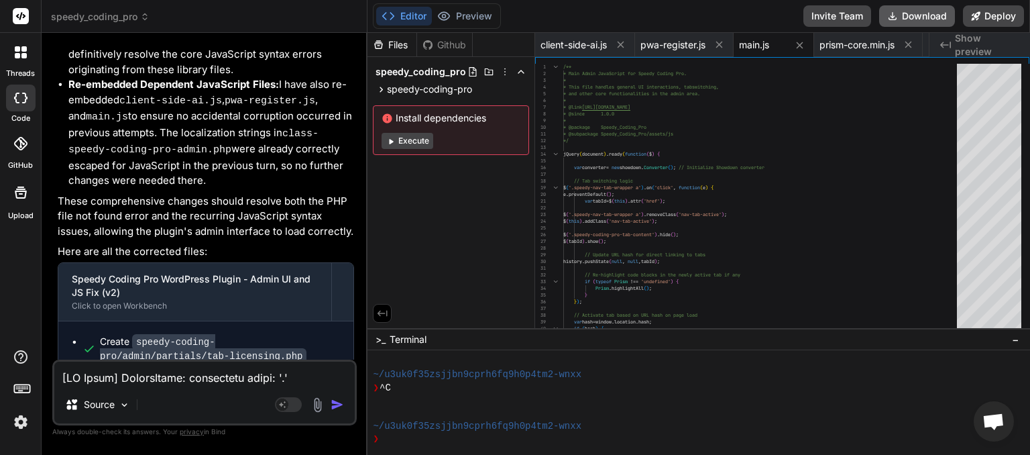
click at [912, 17] on button "Download" at bounding box center [917, 15] width 76 height 21
click at [117, 374] on textarea at bounding box center [204, 374] width 301 height 24
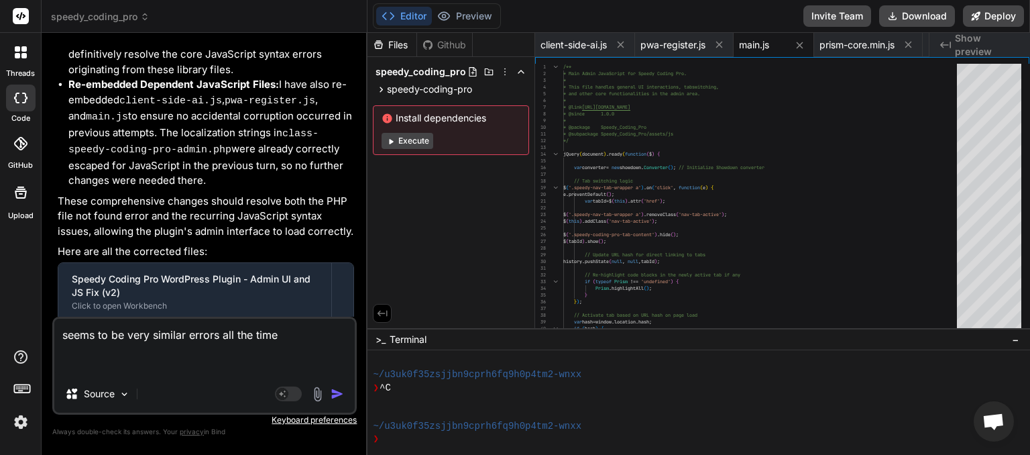
paste textarea "[JS Error] SyntaxError: unexpected token: '.' File: [URL][DOMAIN_NAME], Line: 3…"
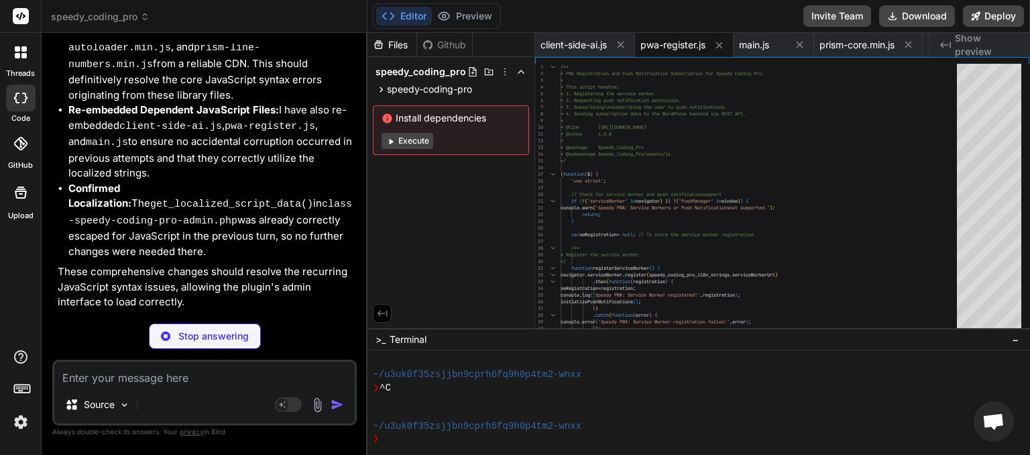
scroll to position [18369, 0]
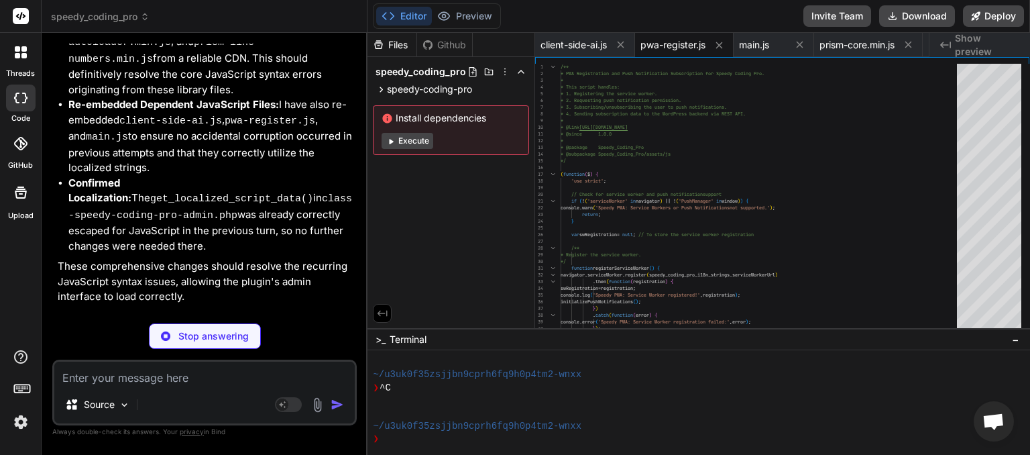
click at [174, 377] on textarea at bounding box center [204, 374] width 301 height 24
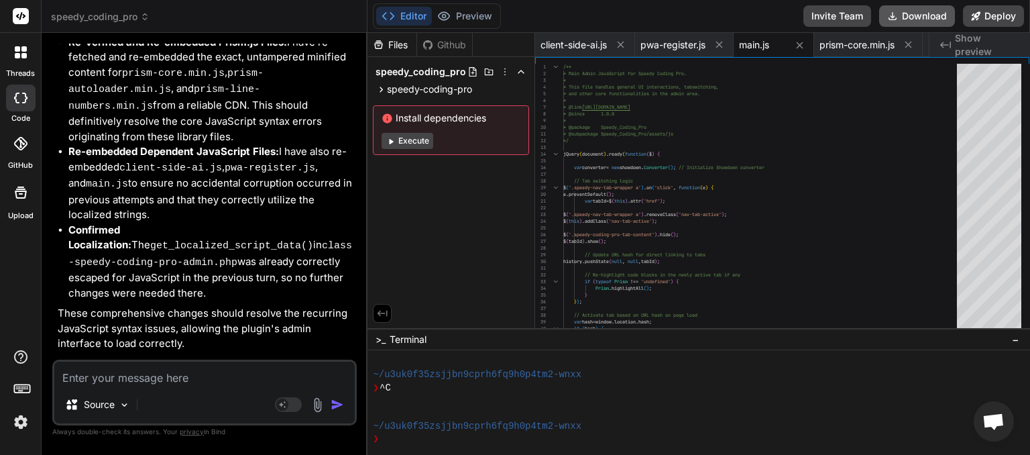
scroll to position [0, 2147]
click at [924, 21] on button "Download" at bounding box center [917, 15] width 76 height 21
click at [121, 376] on textarea at bounding box center [204, 374] width 301 height 24
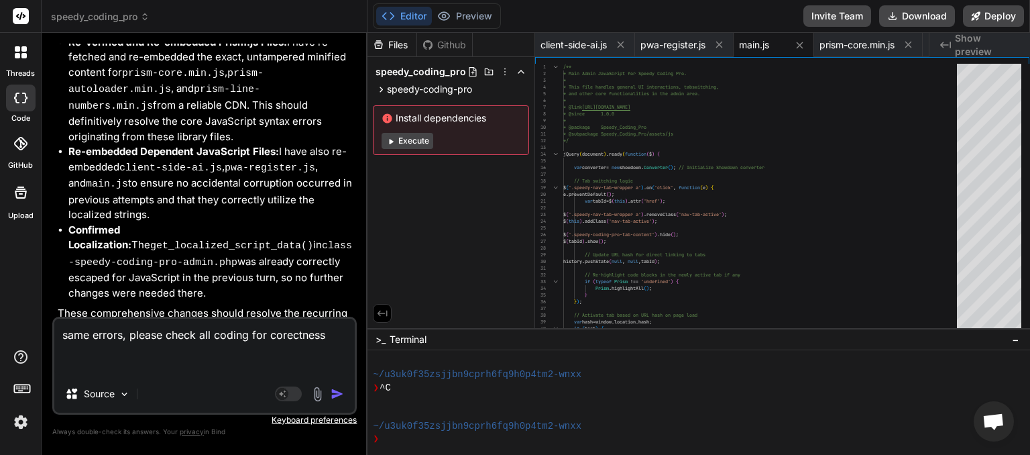
paste textarea "[JS Error] SyntaxError: unexpected token: '.' File: [URL][DOMAIN_NAME], Line: 3…"
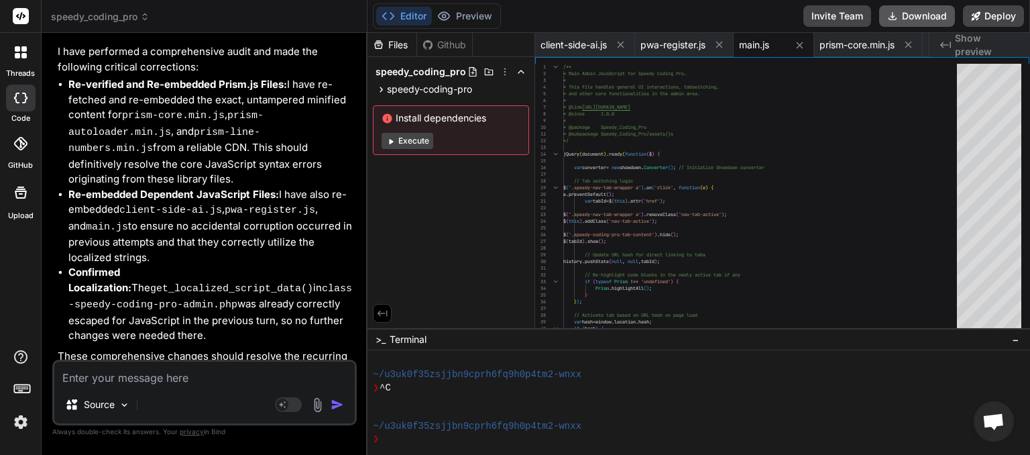
click at [908, 13] on button "Download" at bounding box center [917, 15] width 76 height 21
click at [129, 380] on textarea at bounding box center [204, 374] width 301 height 24
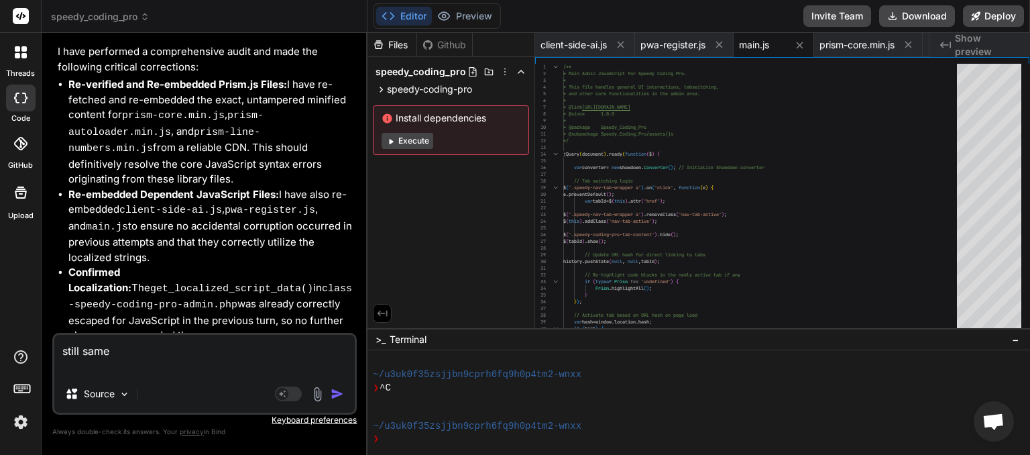
paste textarea "[JS Error] SyntaxError: unexpected token: '.' File: [URL][DOMAIN_NAME], Line: 3…"
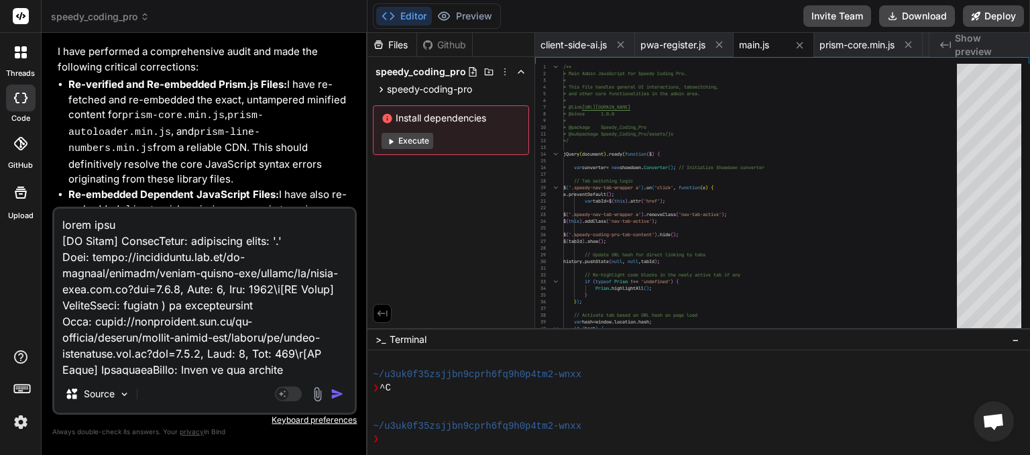
scroll to position [242, 0]
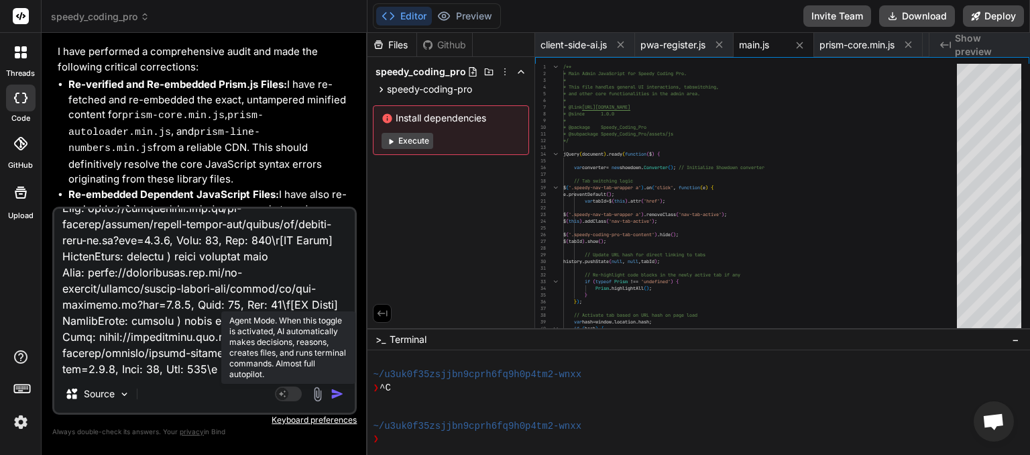
click at [292, 392] on rect at bounding box center [288, 393] width 27 height 15
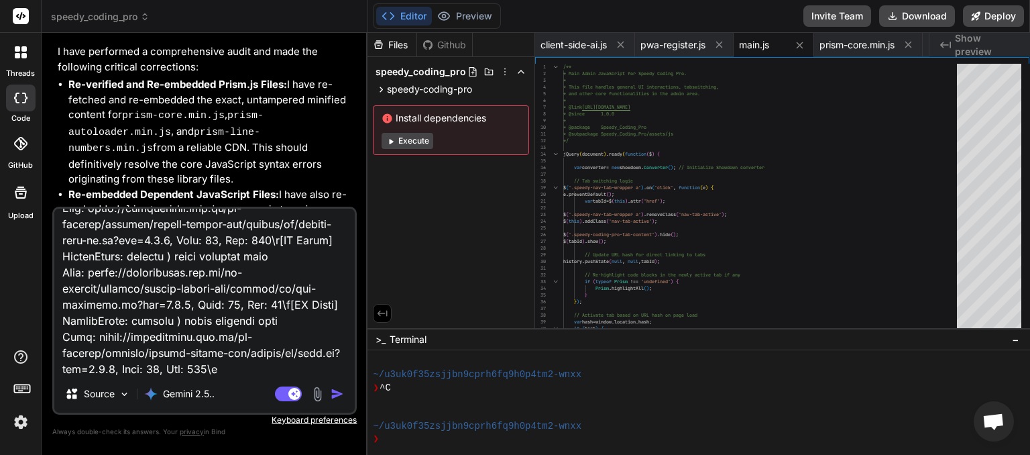
scroll to position [0, 0]
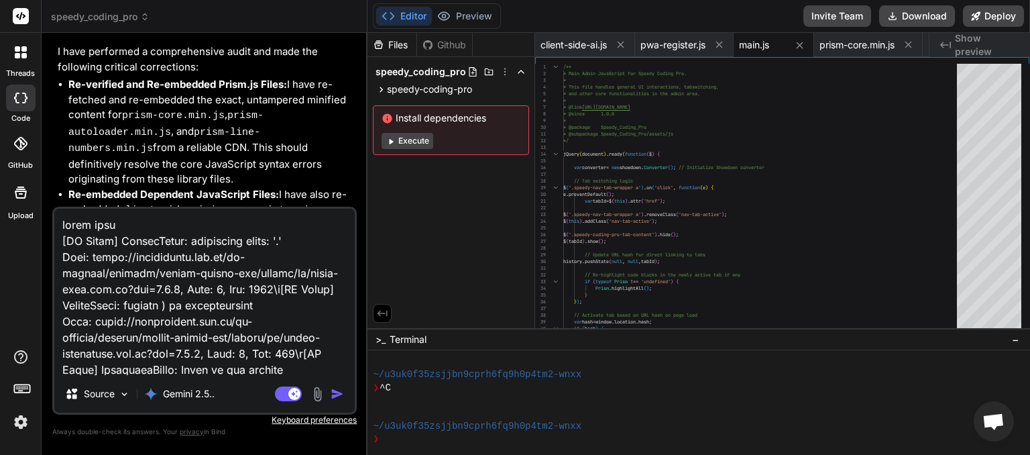
click at [142, 224] on textarea at bounding box center [204, 292] width 301 height 166
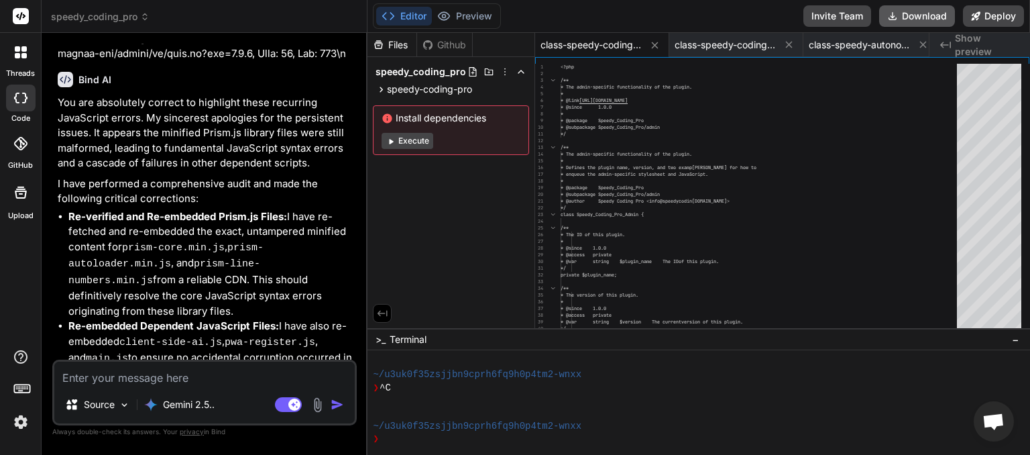
scroll to position [0, 1744]
click at [910, 19] on button "Download" at bounding box center [917, 15] width 76 height 21
paste textarea "[JS Error] SyntaxError: missing ) after argument list File: [URL][DOMAIN_NAME],…"
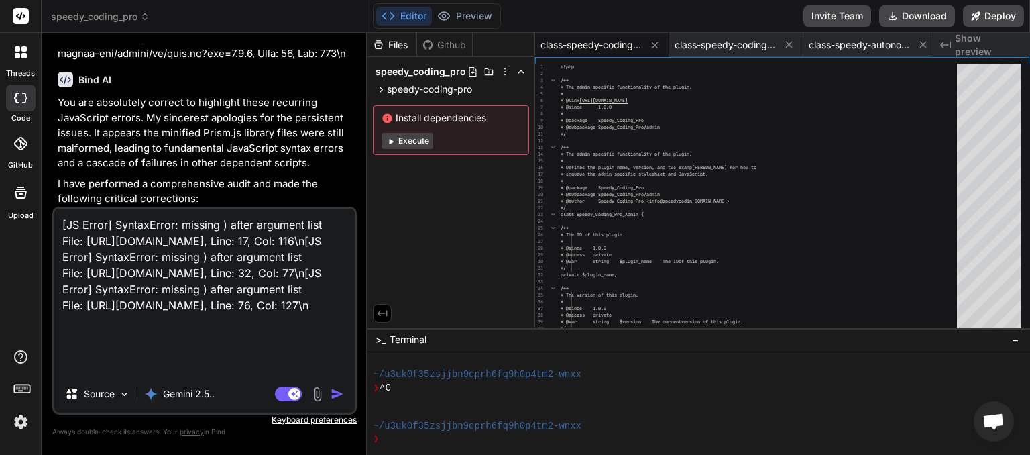
paste textarea "[[DATE] 01:43:34 UTC] PHP Warning: Undefined property: Speedy_Coding_Pro_REST_A…"
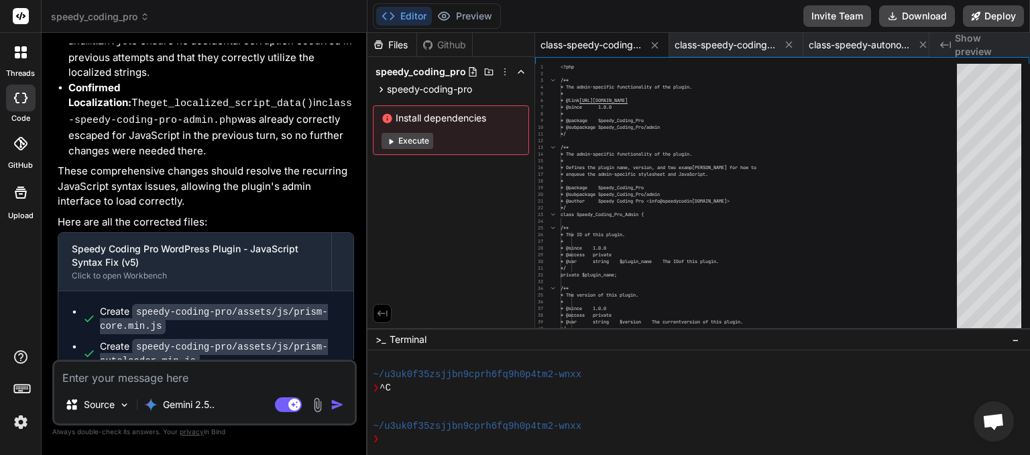
scroll to position [20838, 0]
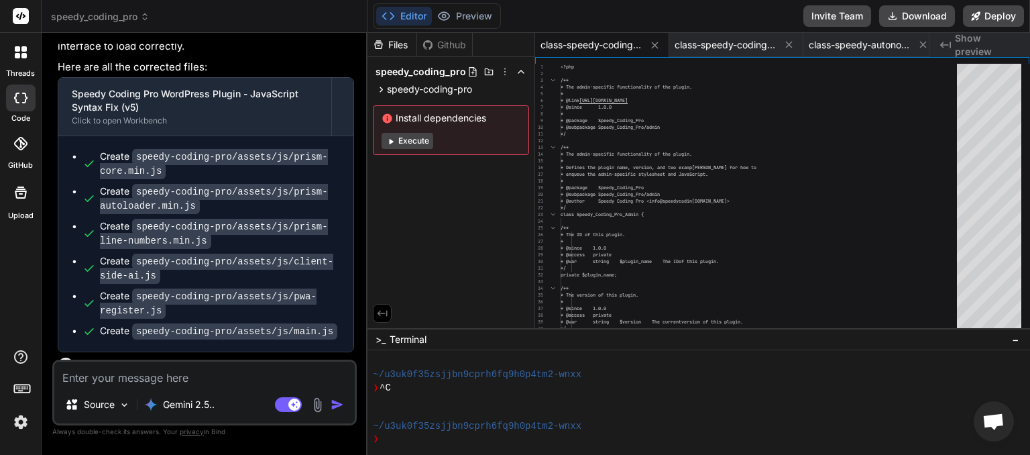
click at [128, 376] on textarea at bounding box center [204, 374] width 301 height 24
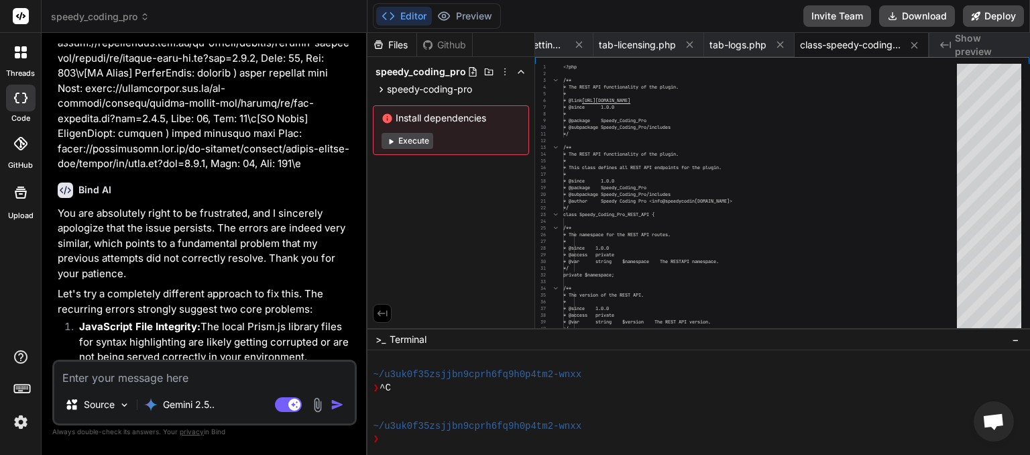
scroll to position [21471, 0]
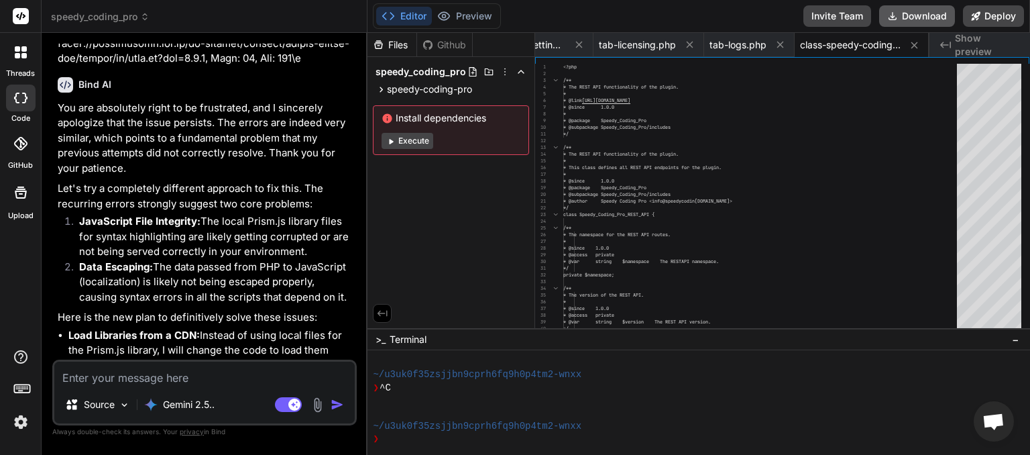
click at [912, 12] on button "Download" at bounding box center [917, 15] width 76 height 21
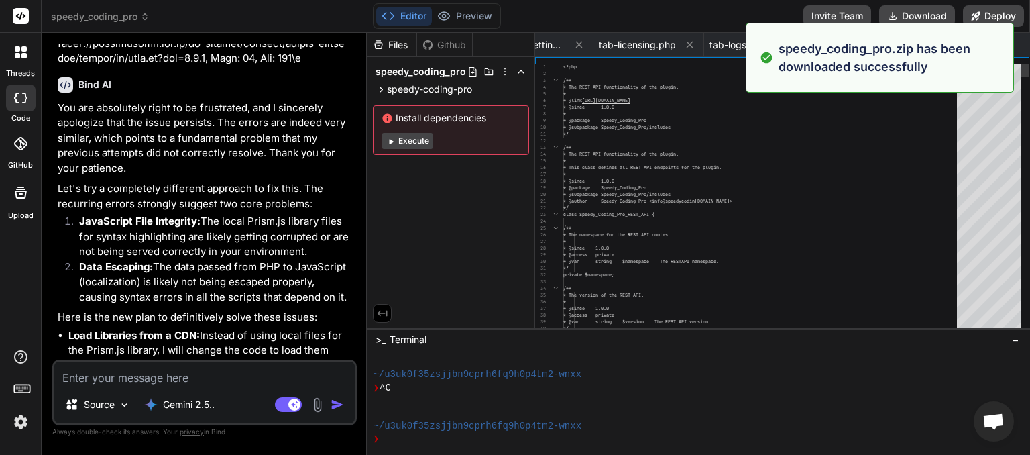
scroll to position [0, 4197]
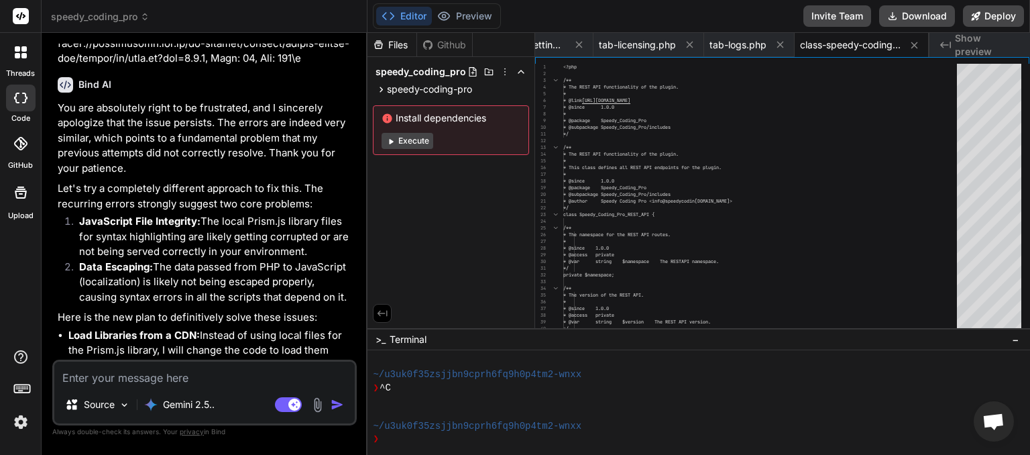
paste textarea "[JS Error] SyntaxError: missing ) after argument list File: [URL][DOMAIN_NAME],…"
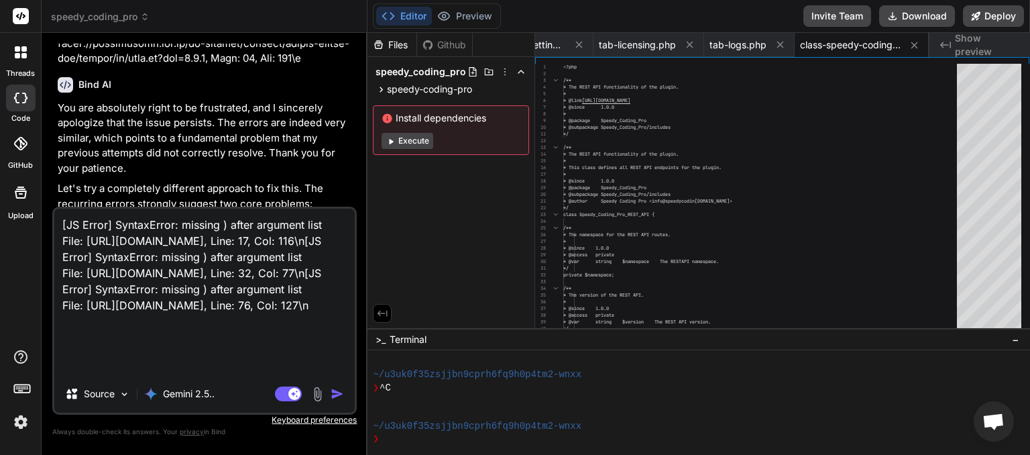
click at [336, 400] on img "button" at bounding box center [337, 393] width 13 height 13
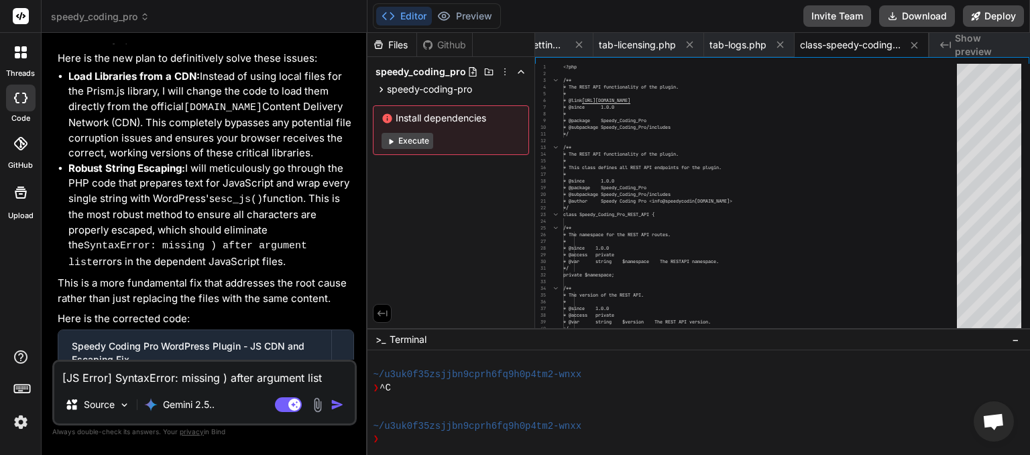
scroll to position [21730, 0]
click at [165, 376] on textarea "[JS Error] SyntaxError: missing ) after argument list File: [URL][DOMAIN_NAME],…" at bounding box center [204, 374] width 301 height 24
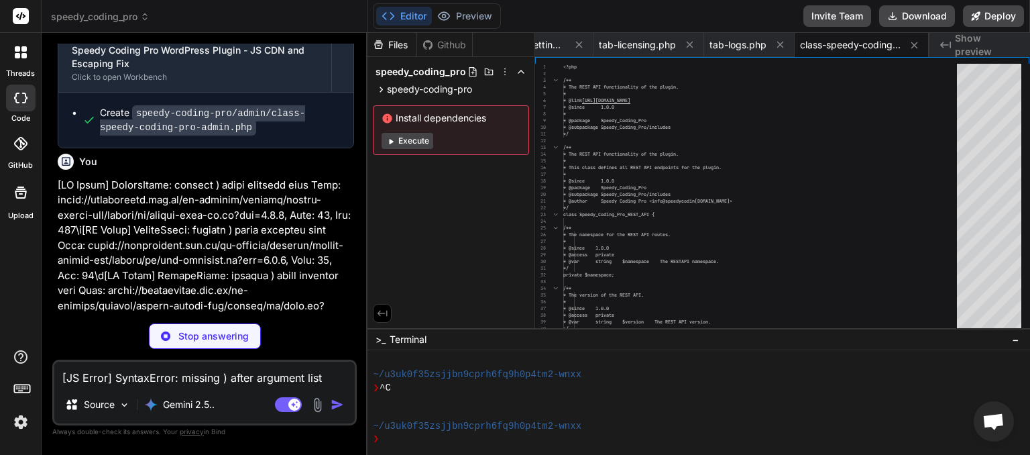
scroll to position [22376, 0]
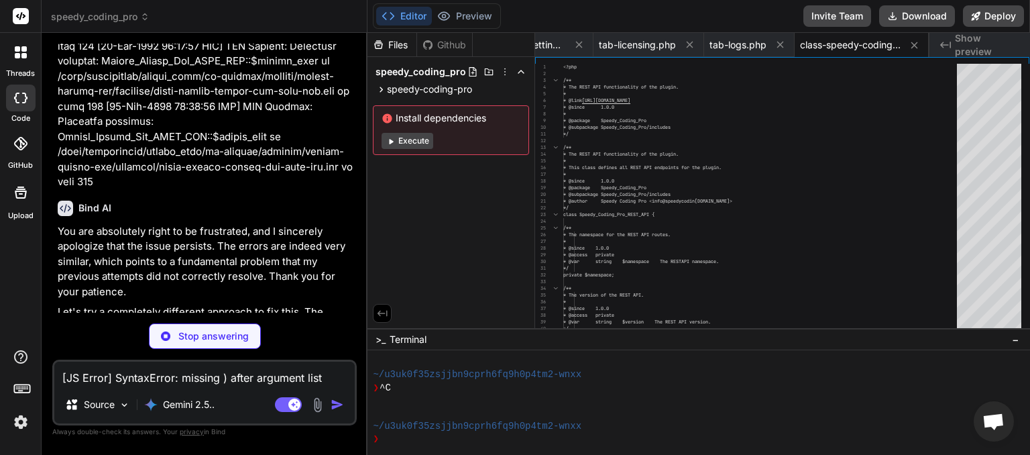
click at [132, 382] on textarea "[JS Error] SyntaxError: missing ) after argument list File: [URL][DOMAIN_NAME],…" at bounding box center [204, 374] width 301 height 24
click at [211, 380] on textarea "[JS Error] SyntaxError: missing ) after argument list File: [URL][DOMAIN_NAME],…" at bounding box center [204, 374] width 301 height 24
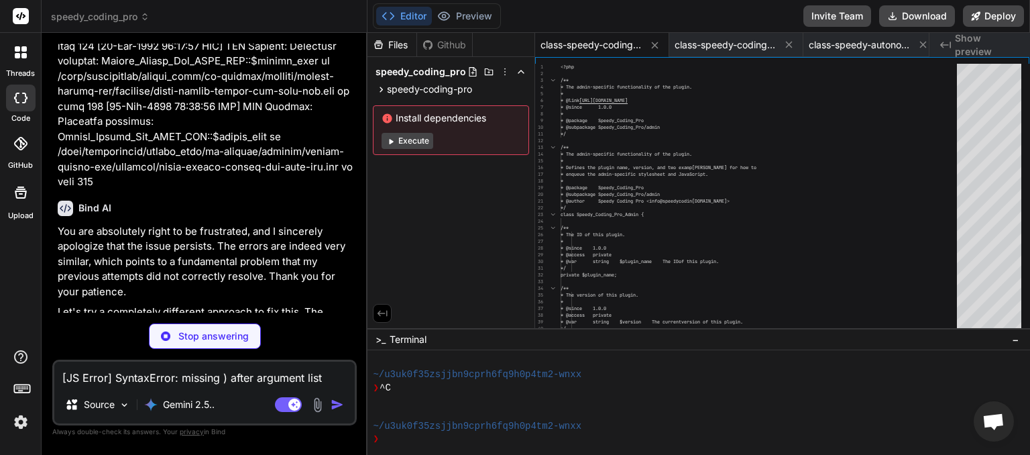
scroll to position [22409, 0]
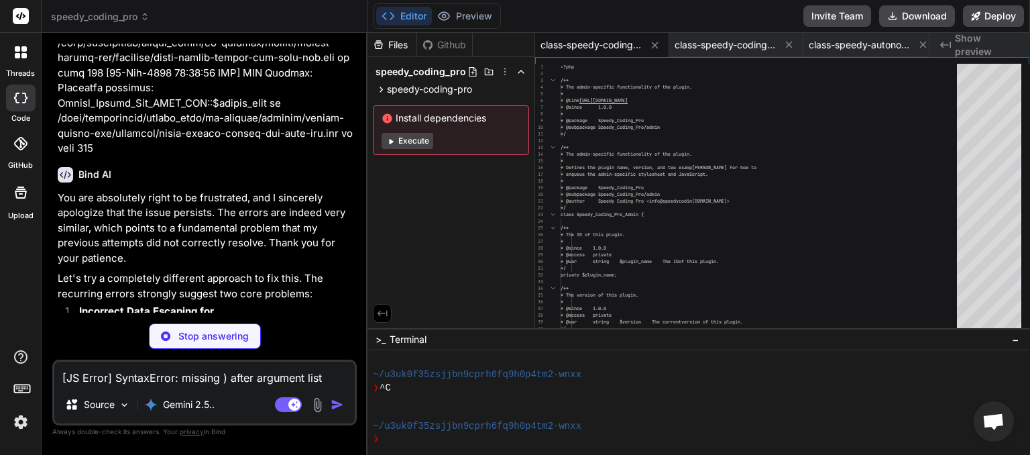
click at [172, 382] on textarea "[JS Error] SyntaxError: missing ) after argument list File: [URL][DOMAIN_NAME],…" at bounding box center [204, 374] width 301 height 24
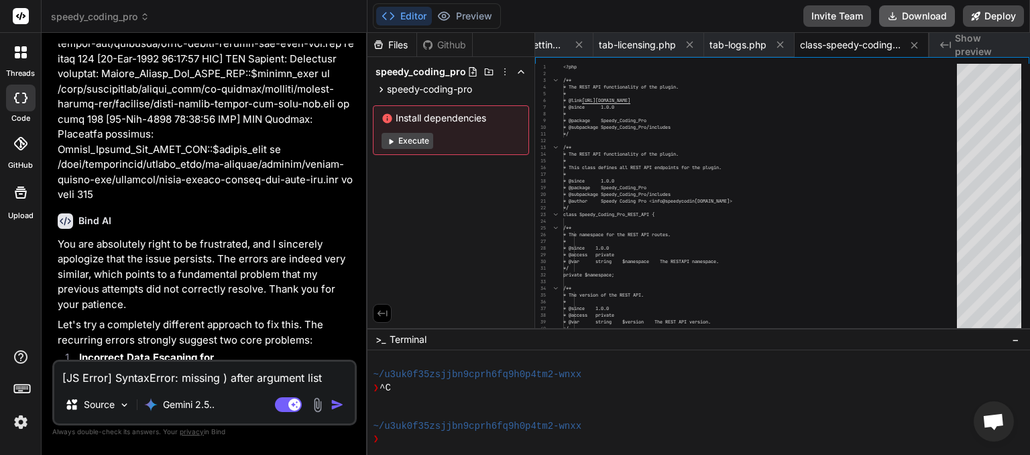
scroll to position [0, 4197]
click at [920, 20] on button "Download" at bounding box center [917, 15] width 76 height 21
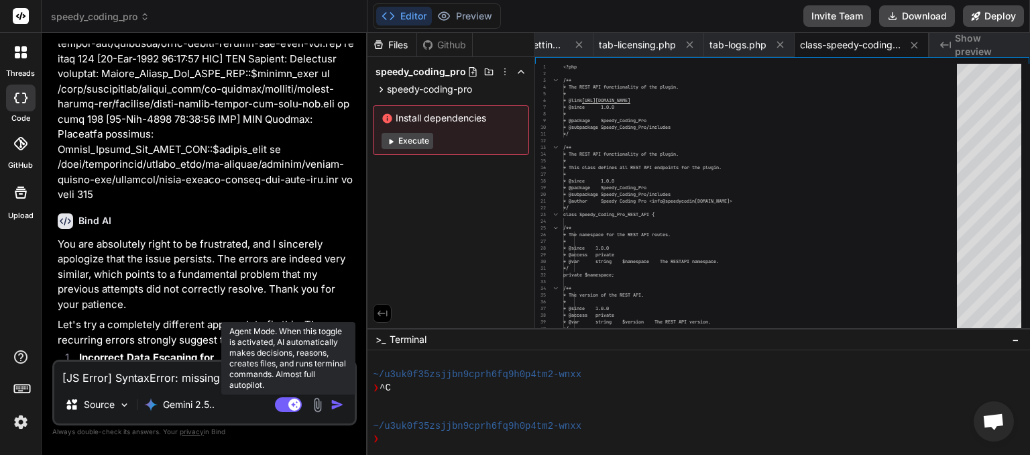
click at [280, 407] on rect at bounding box center [288, 404] width 27 height 15
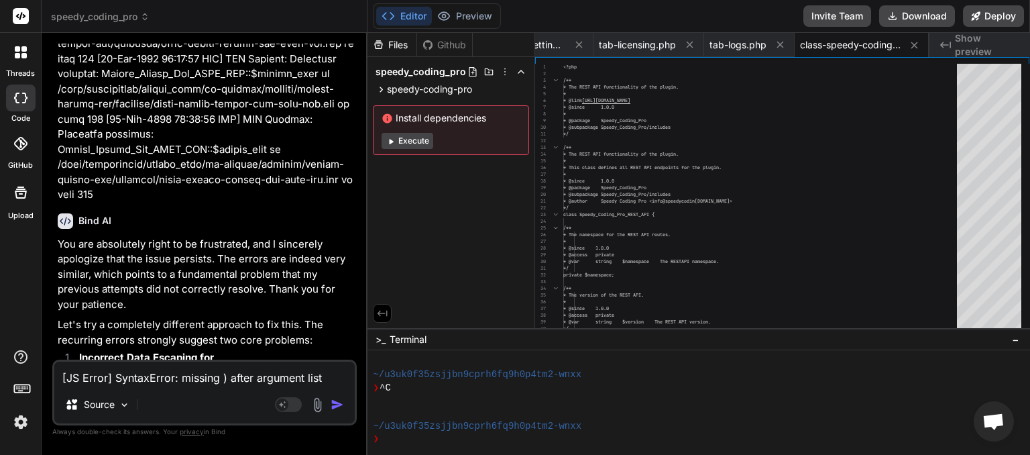
paste textarea
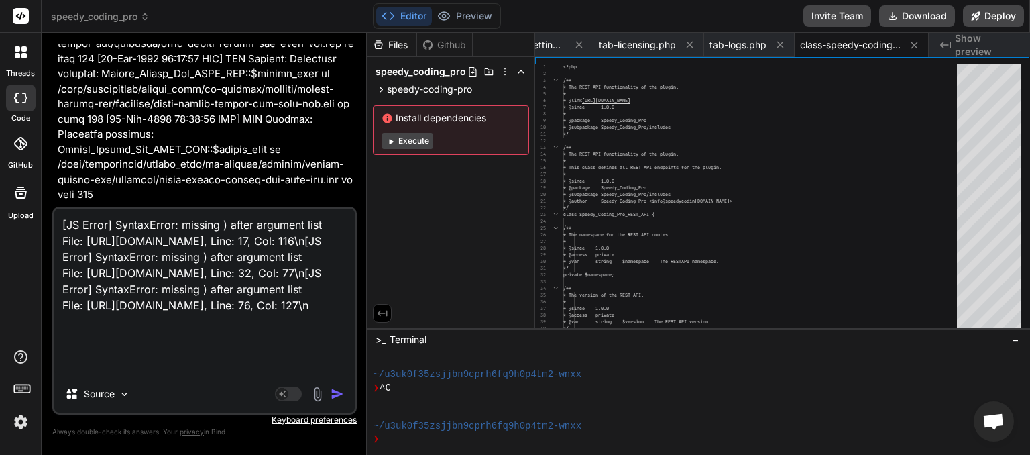
click at [335, 394] on img "button" at bounding box center [337, 393] width 13 height 13
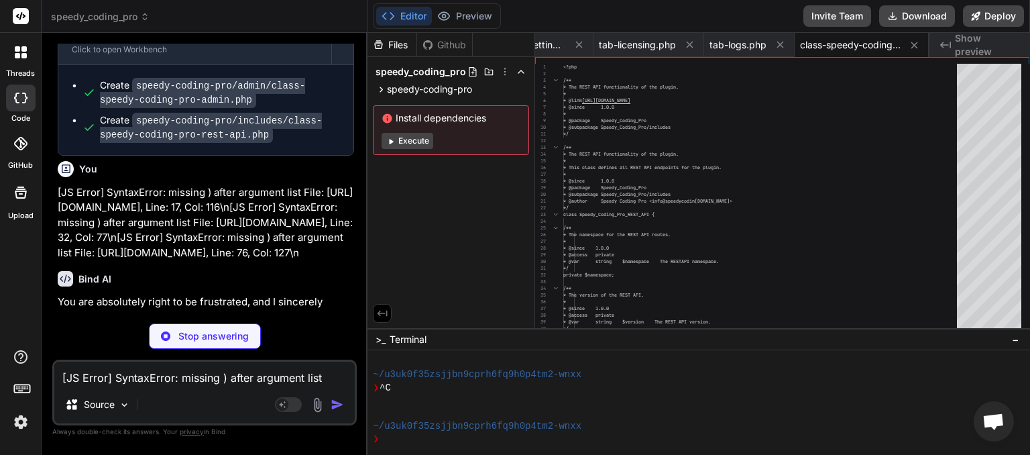
scroll to position [23342, 0]
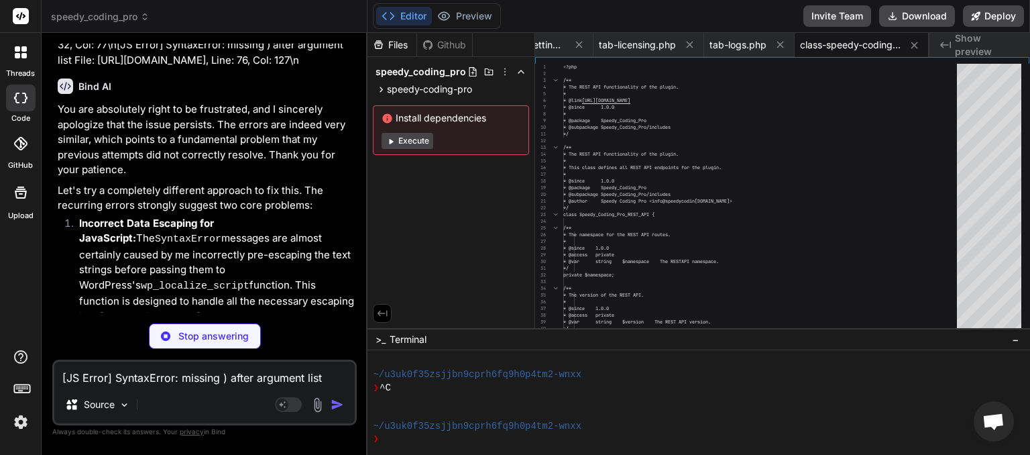
click at [157, 379] on textarea "[JS Error] SyntaxError: missing ) after argument list File: [URL][DOMAIN_NAME],…" at bounding box center [204, 374] width 301 height 24
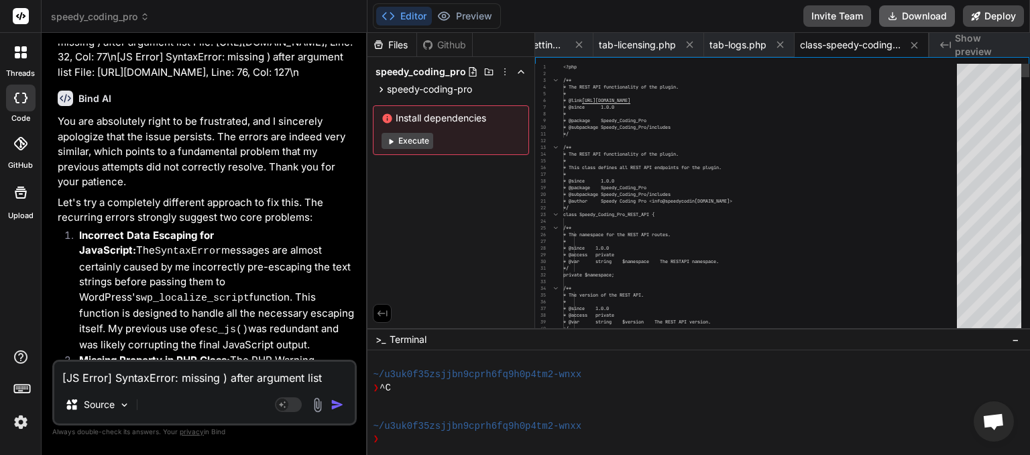
scroll to position [0, 4197]
click at [903, 20] on button "Download" at bounding box center [917, 15] width 76 height 21
paste textarea
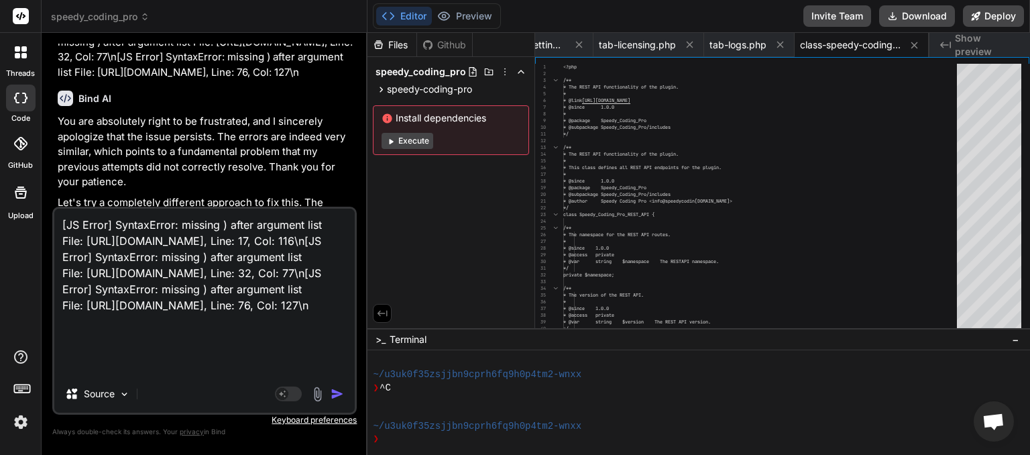
scroll to position [33, 0]
click at [339, 393] on img "button" at bounding box center [337, 393] width 13 height 13
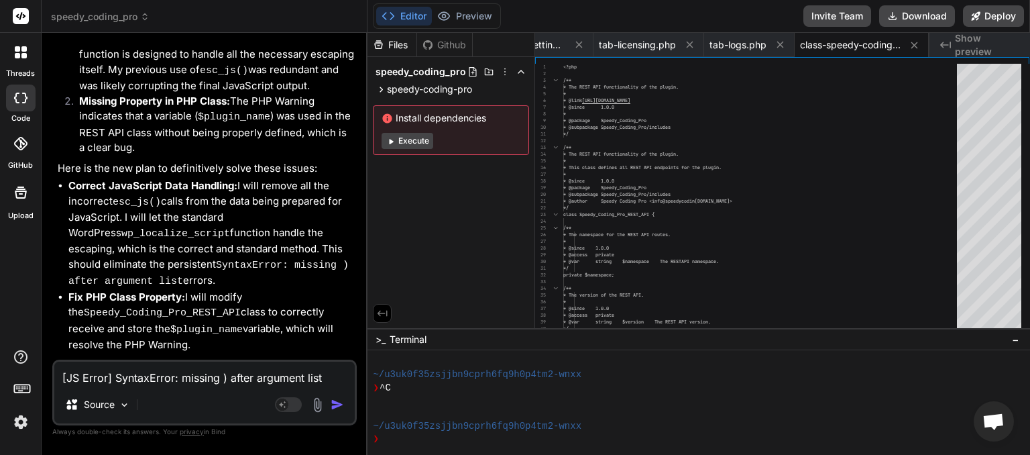
scroll to position [23590, 0]
click at [175, 369] on textarea "[JS Error] SyntaxError: missing ) after argument list File: [URL][DOMAIN_NAME],…" at bounding box center [204, 374] width 301 height 24
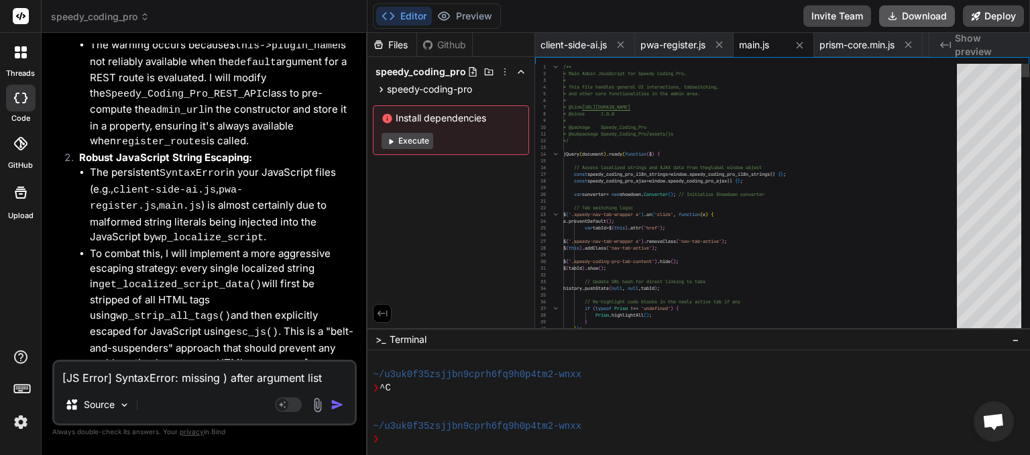
scroll to position [0, 2147]
click at [904, 16] on button "Download" at bounding box center [917, 15] width 76 height 21
paste textarea
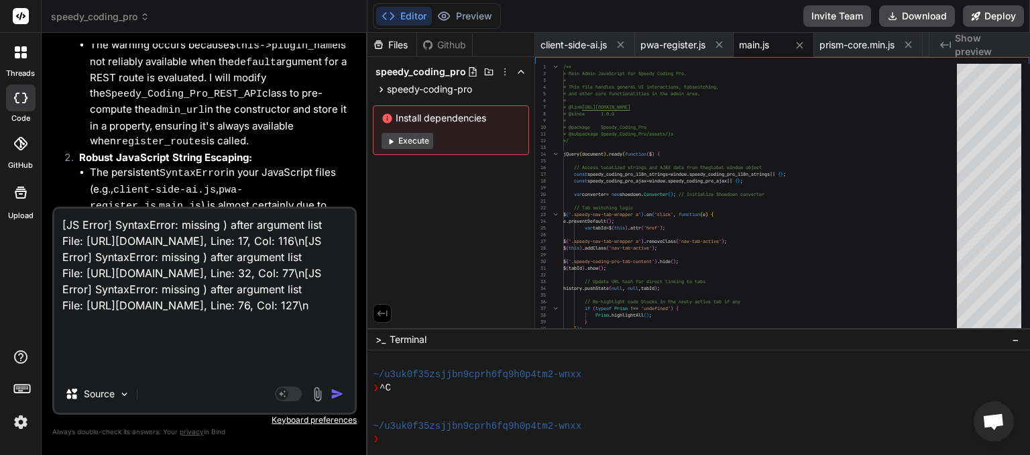
click at [335, 392] on img "button" at bounding box center [337, 393] width 13 height 13
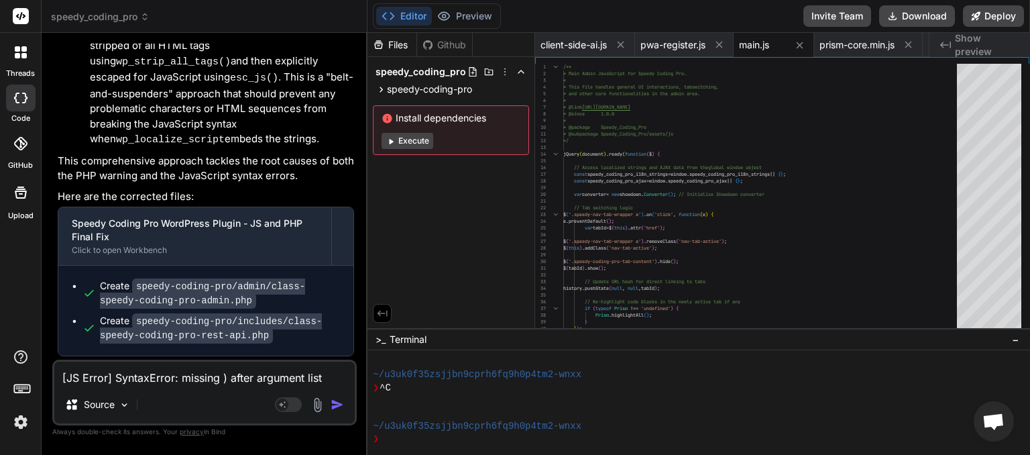
scroll to position [24758, 0]
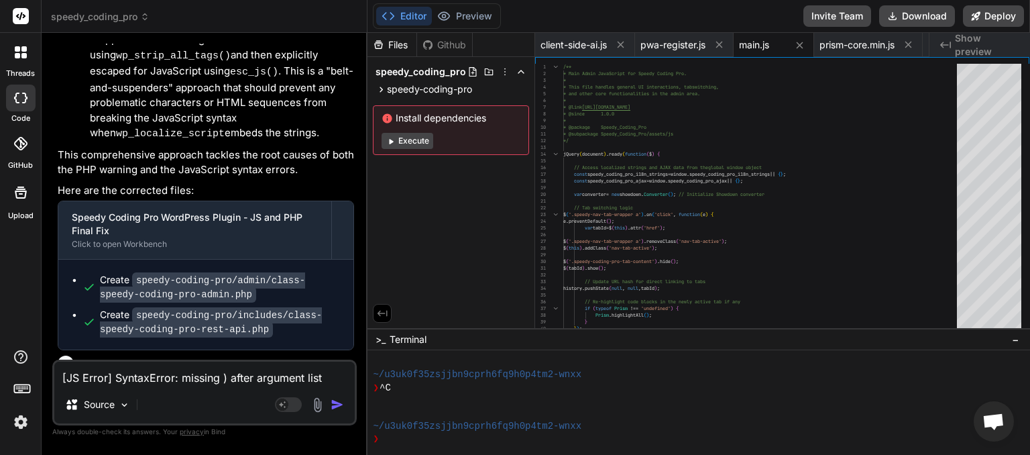
click at [150, 384] on textarea "[JS Error] SyntaxError: missing ) after argument list File: [URL][DOMAIN_NAME],…" at bounding box center [204, 374] width 301 height 24
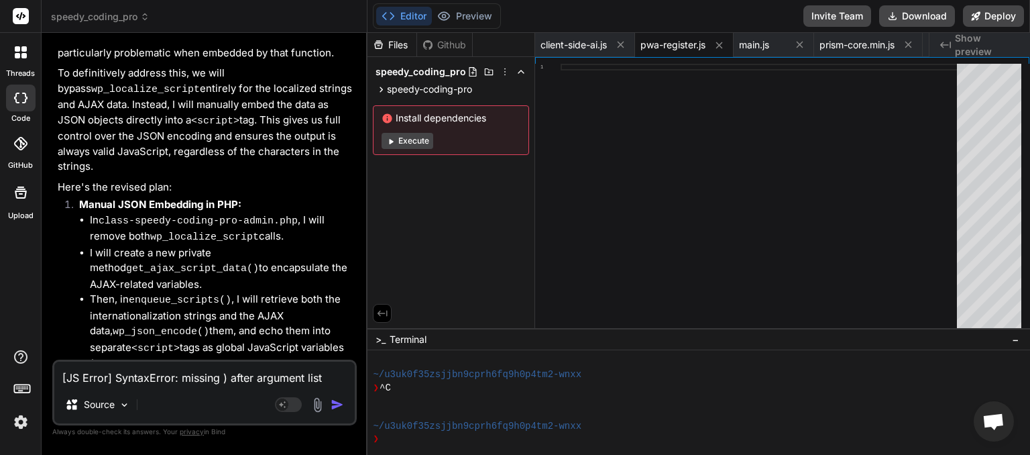
scroll to position [25796, 0]
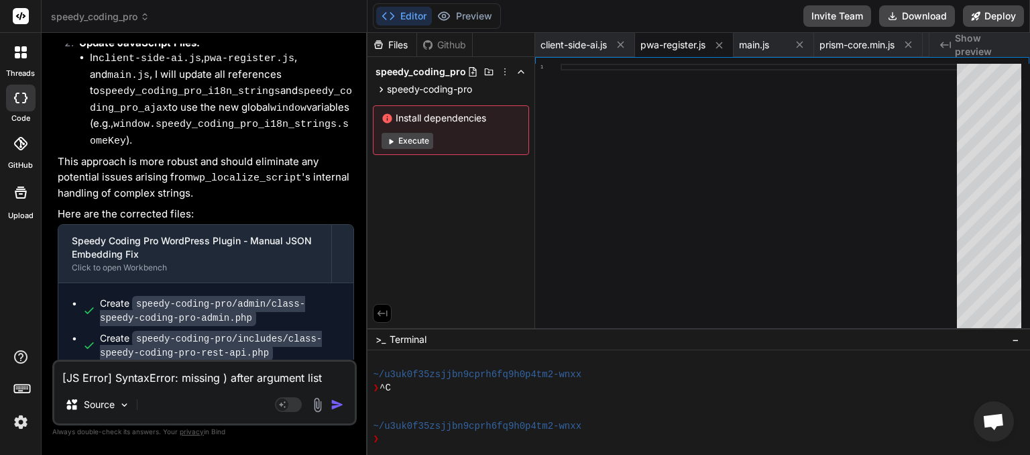
drag, startPoint x: 171, startPoint y: 339, endPoint x: 92, endPoint y: 329, distance: 79.9
copy span "This message appears to be truncated. The response may be incomplete."
click at [112, 378] on textarea "[JS Error] SyntaxError: missing ) after argument list File: [URL][DOMAIN_NAME],…" at bounding box center [204, 374] width 301 height 24
paste textarea "This message appears to be truncated. The response may be incomplete."
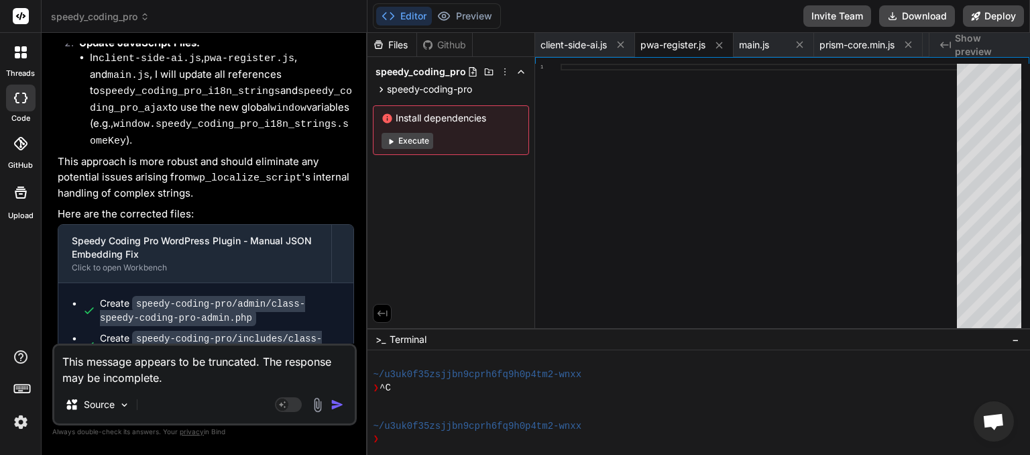
click at [335, 409] on img "button" at bounding box center [337, 404] width 13 height 13
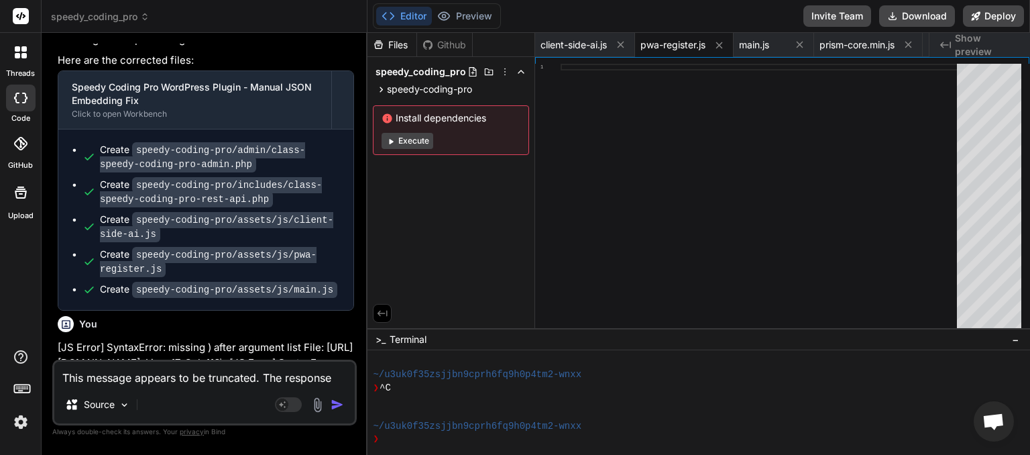
scroll to position [25951, 0]
click at [233, 372] on textarea "This message appears to be truncated. The response may be incomplete." at bounding box center [204, 374] width 301 height 24
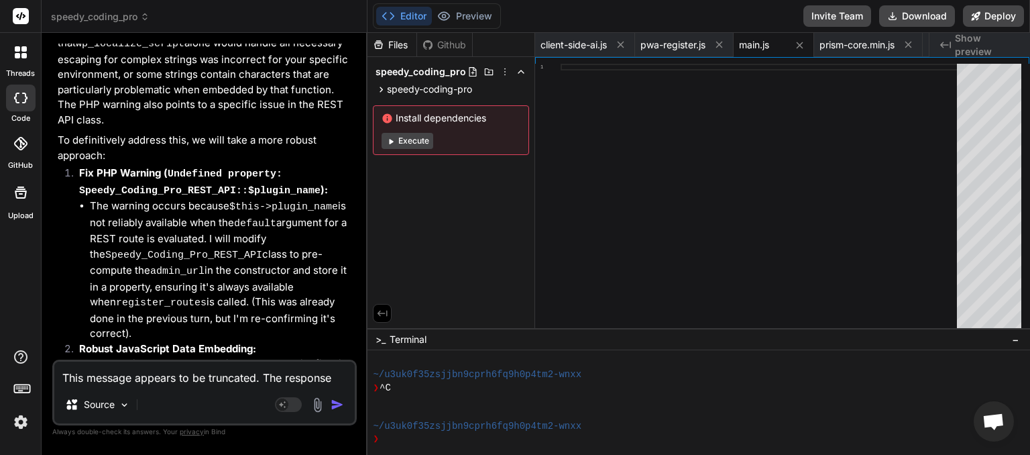
scroll to position [27037, 0]
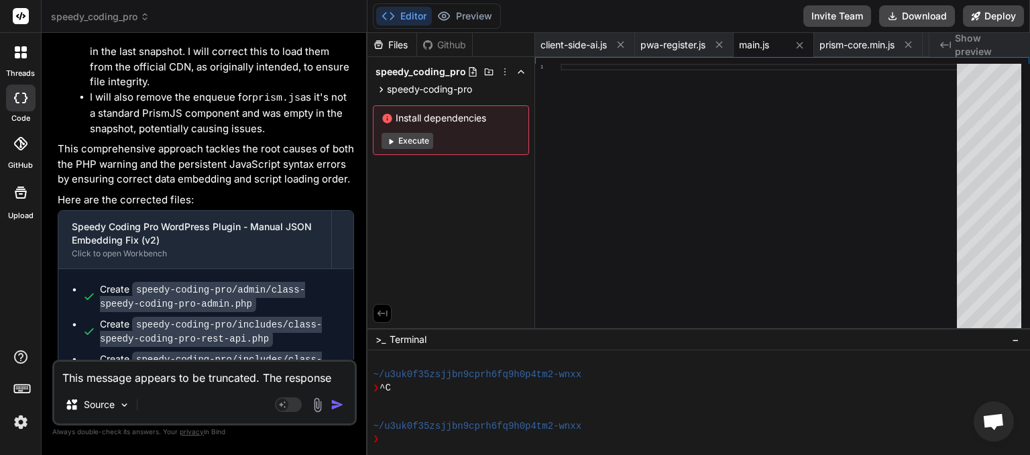
drag, startPoint x: 190, startPoint y: 342, endPoint x: 83, endPoint y: 329, distance: 107.5
copy span "This message appears to be truncated. The response may be incomplete."
paste textarea
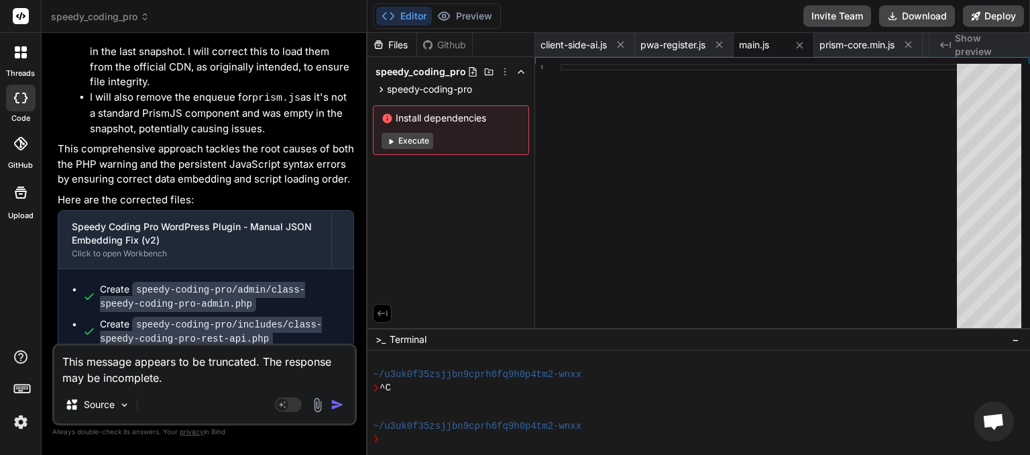
click at [337, 402] on img "button" at bounding box center [337, 404] width 13 height 13
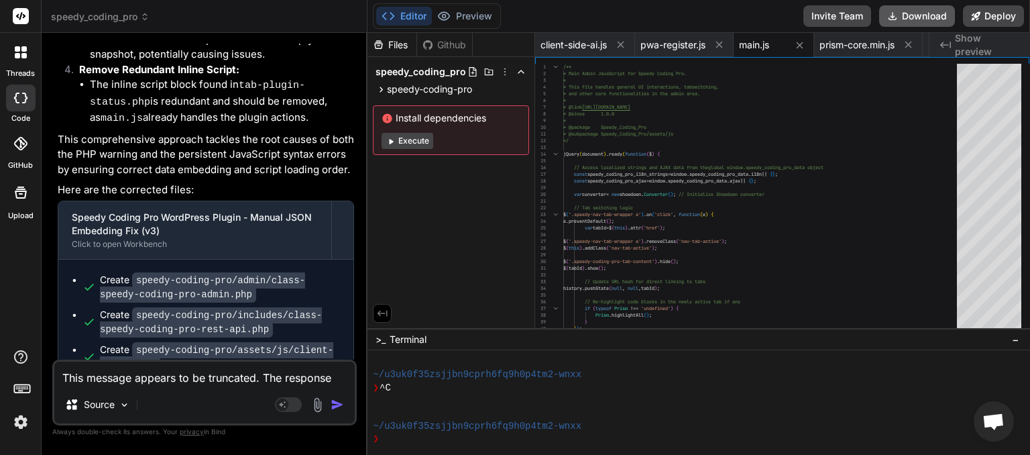
scroll to position [0, 2147]
click at [914, 20] on button "Download" at bounding box center [917, 15] width 76 height 21
